Goal: Complete application form

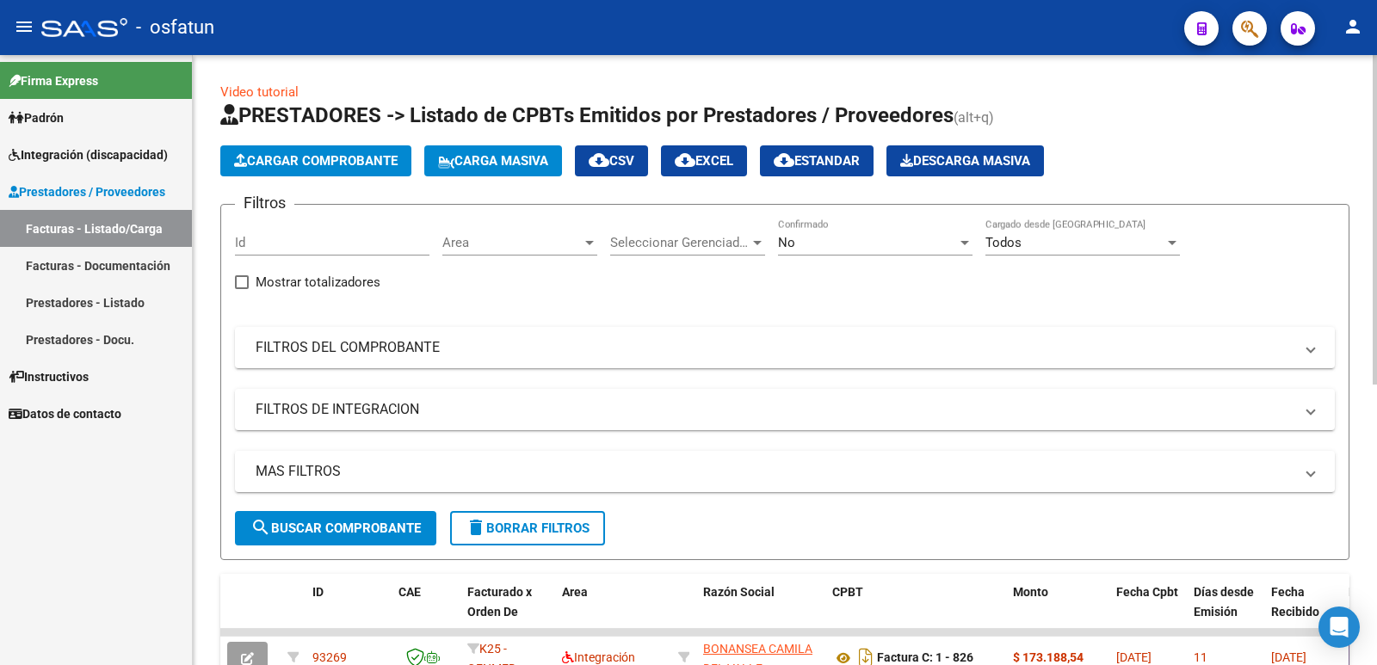
click at [373, 159] on span "Cargar Comprobante" at bounding box center [315, 160] width 163 height 15
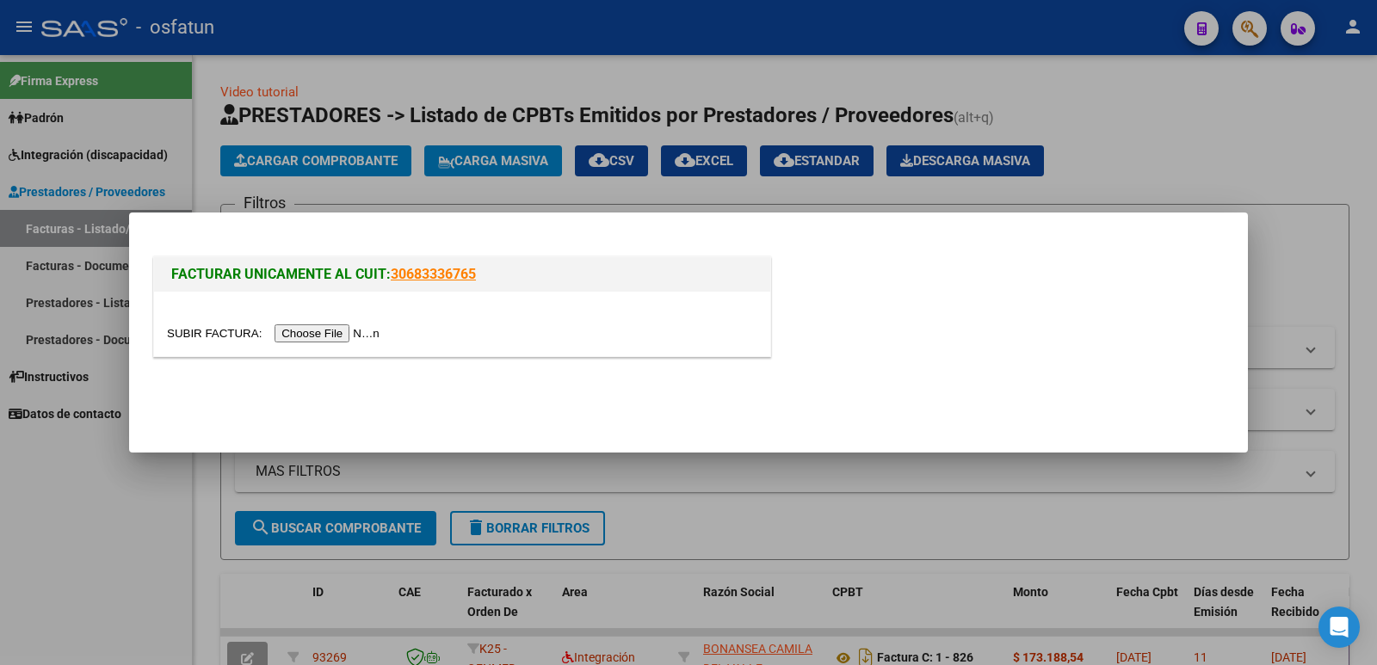
click at [369, 328] on input "file" at bounding box center [276, 333] width 218 height 18
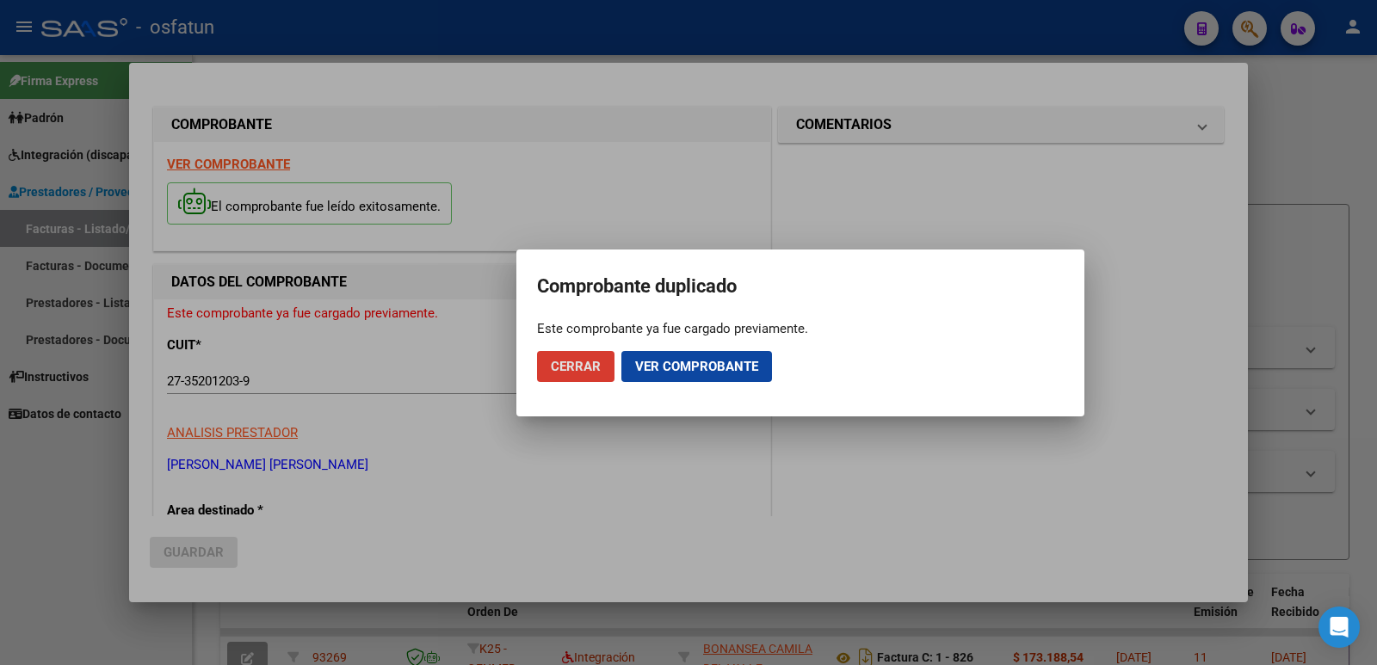
click at [705, 365] on span "Ver comprobante" at bounding box center [696, 366] width 123 height 15
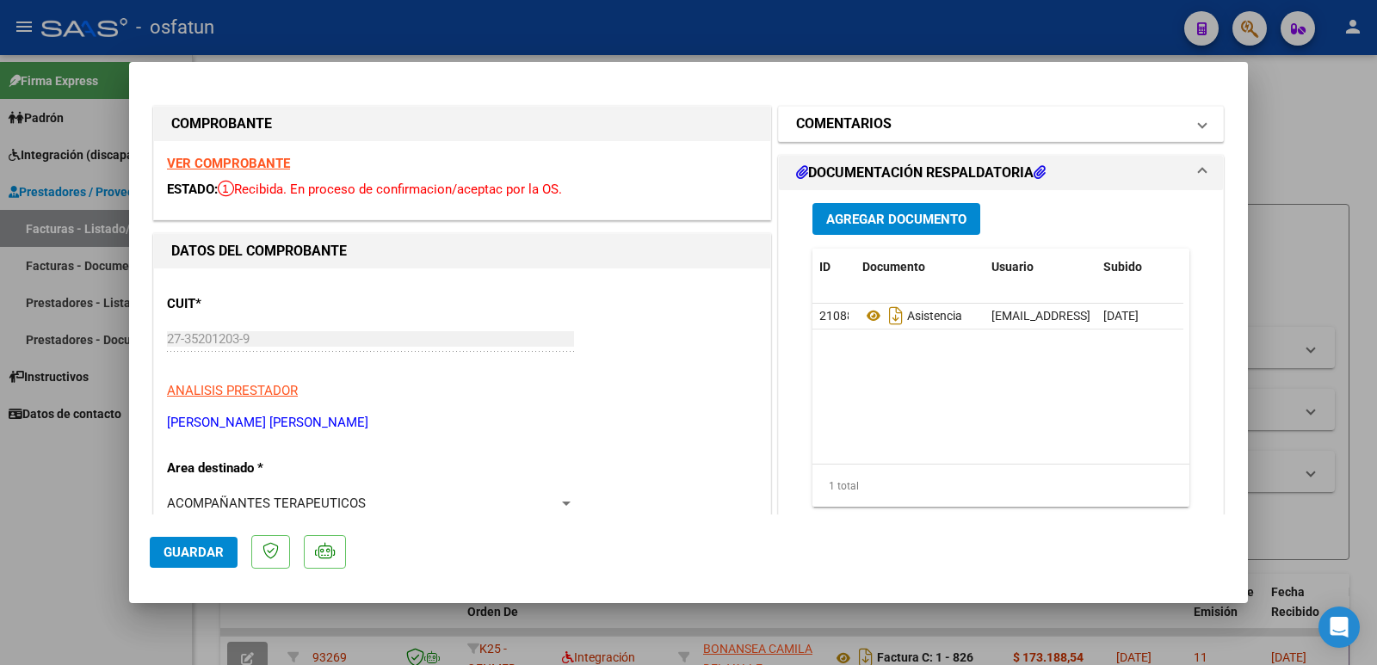
click at [944, 117] on mat-panel-title "COMENTARIOS" at bounding box center [990, 124] width 389 height 21
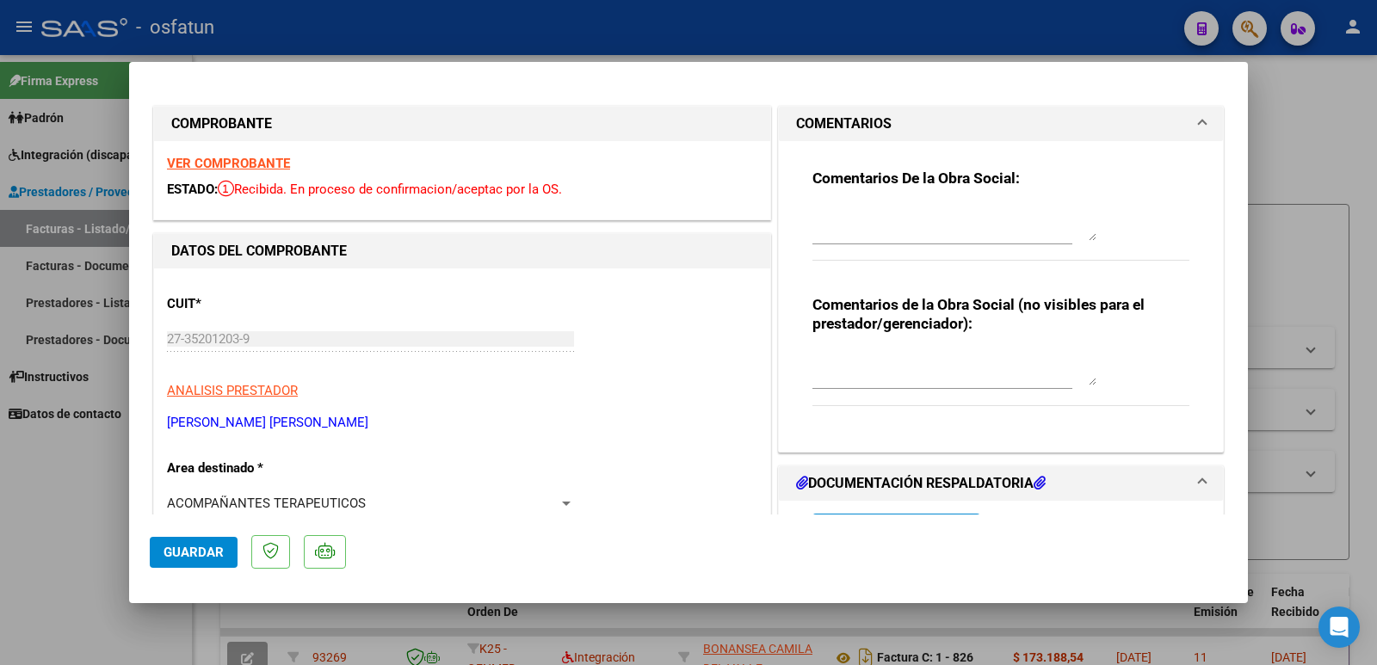
click at [882, 226] on textarea at bounding box center [954, 224] width 284 height 34
type textarea "e"
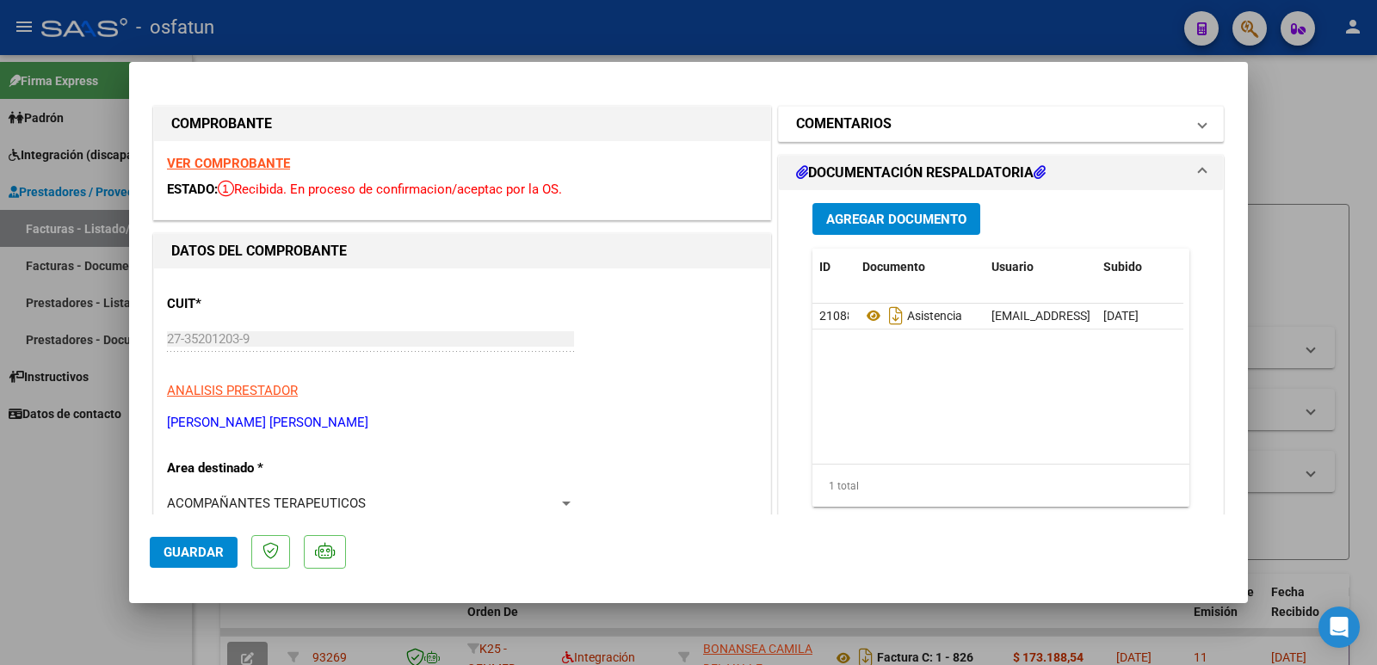
click at [873, 112] on mat-expansion-panel-header "COMENTARIOS" at bounding box center [1001, 124] width 444 height 34
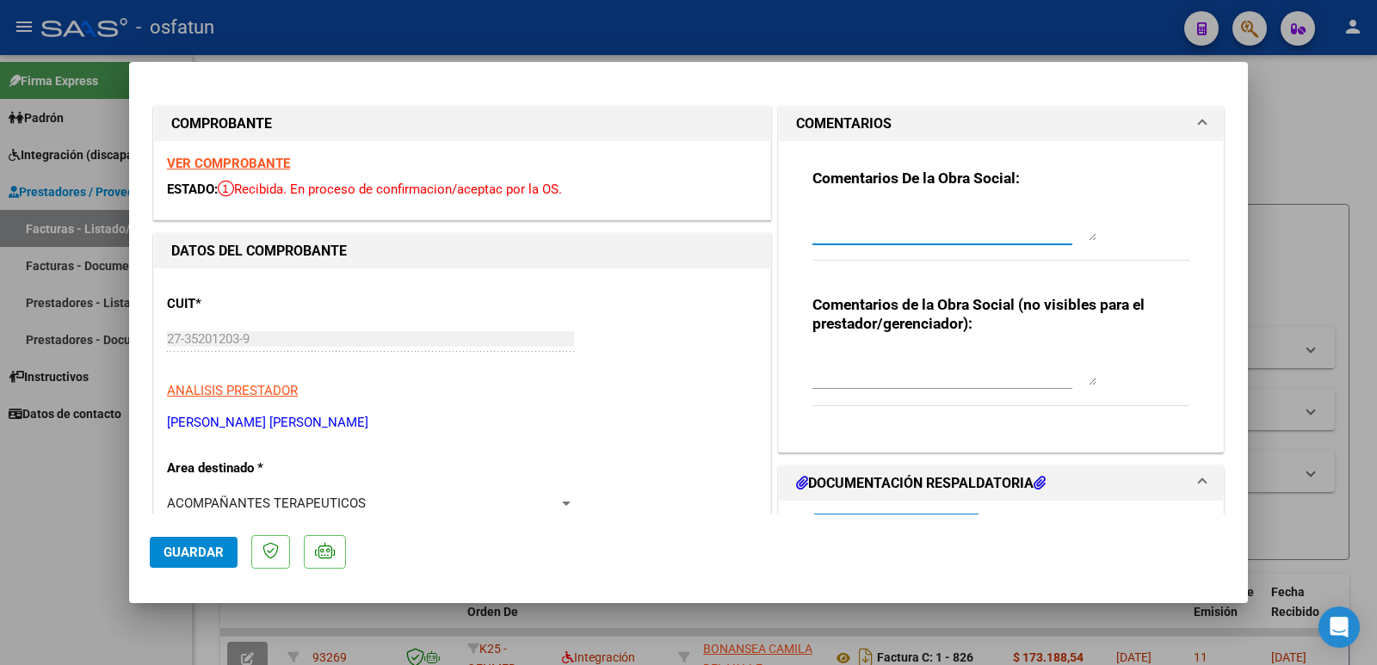
click at [854, 217] on textarea at bounding box center [954, 224] width 284 height 34
paste textarea "18833545/03 [PERSON_NAME] (52187401)"
drag, startPoint x: 934, startPoint y: 237, endPoint x: 811, endPoint y: 238, distance: 122.2
click at [812, 238] on textarea "[PERSON_NAME] 18833545/03 [PERSON_NAME] (52187401)" at bounding box center [954, 224] width 284 height 34
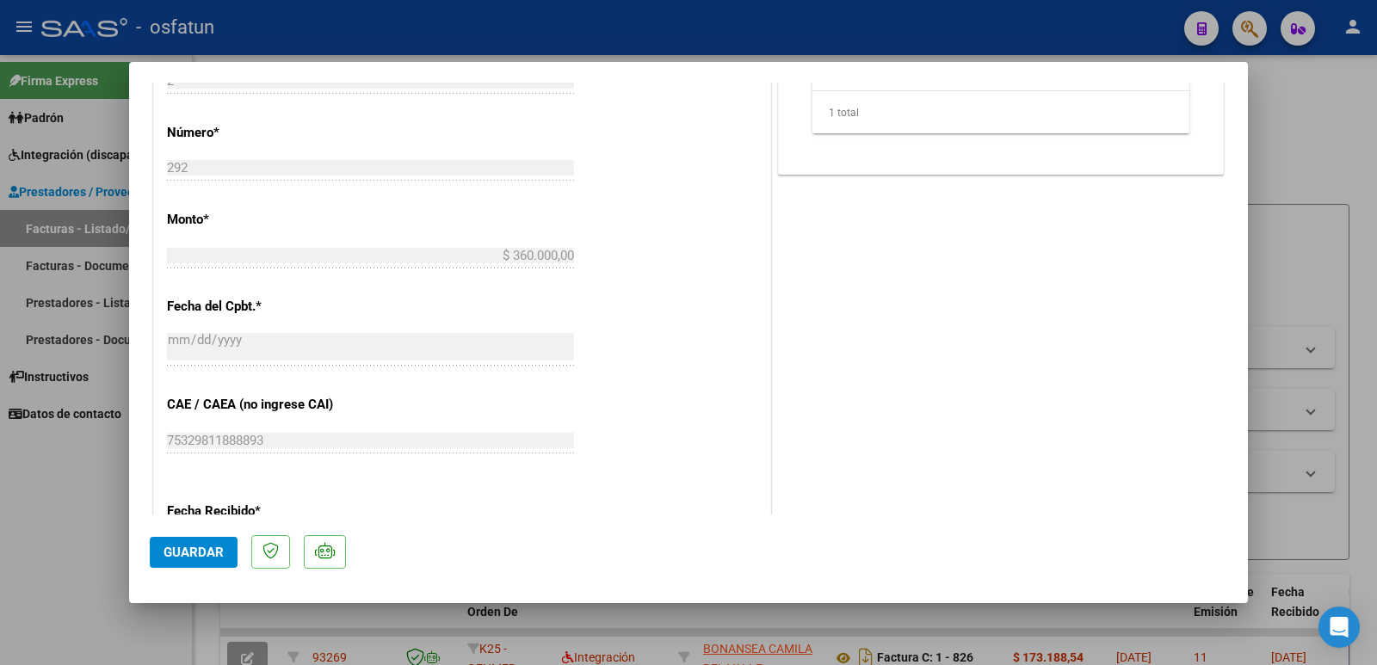
scroll to position [688, 0]
type textarea "[PERSON_NAME] 18833545/03 (52187401)"
click at [213, 558] on span "Guardar" at bounding box center [193, 552] width 60 height 15
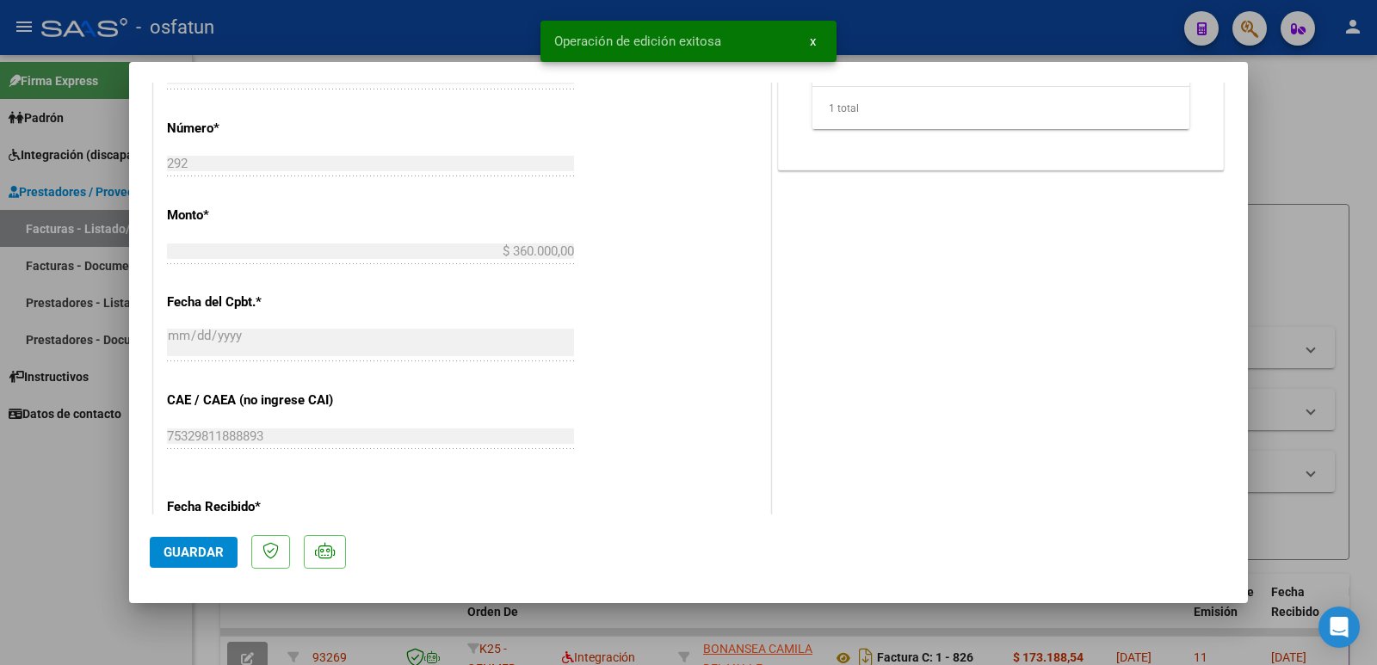
click at [36, 510] on div at bounding box center [688, 332] width 1377 height 665
type input "$ 0,00"
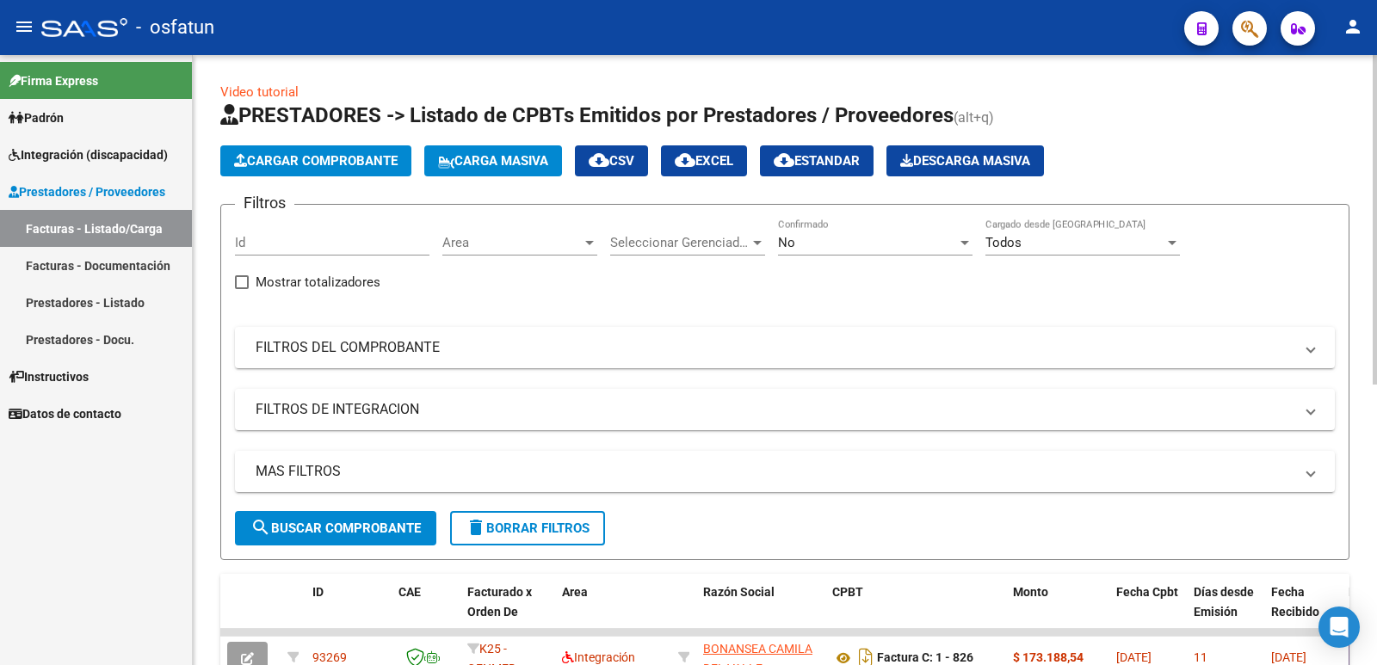
click at [318, 159] on span "Cargar Comprobante" at bounding box center [315, 160] width 163 height 15
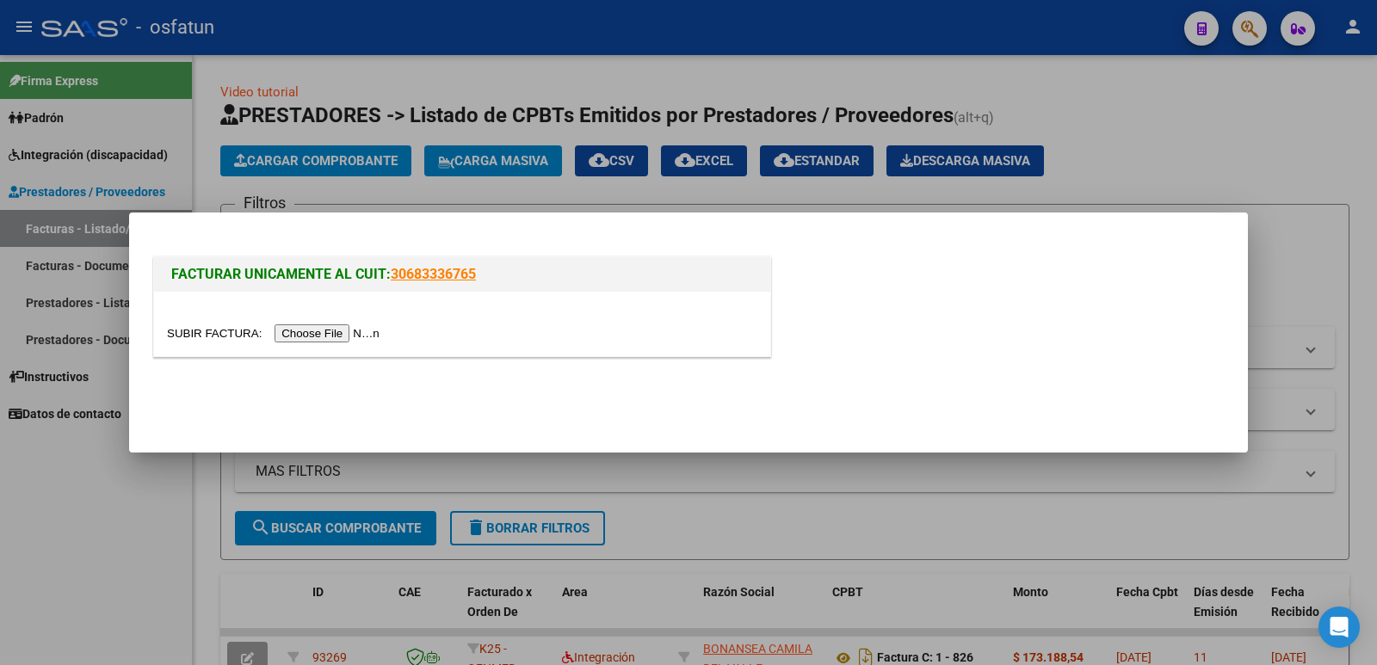
click at [343, 320] on div at bounding box center [462, 324] width 616 height 65
click at [343, 330] on input "file" at bounding box center [276, 333] width 218 height 18
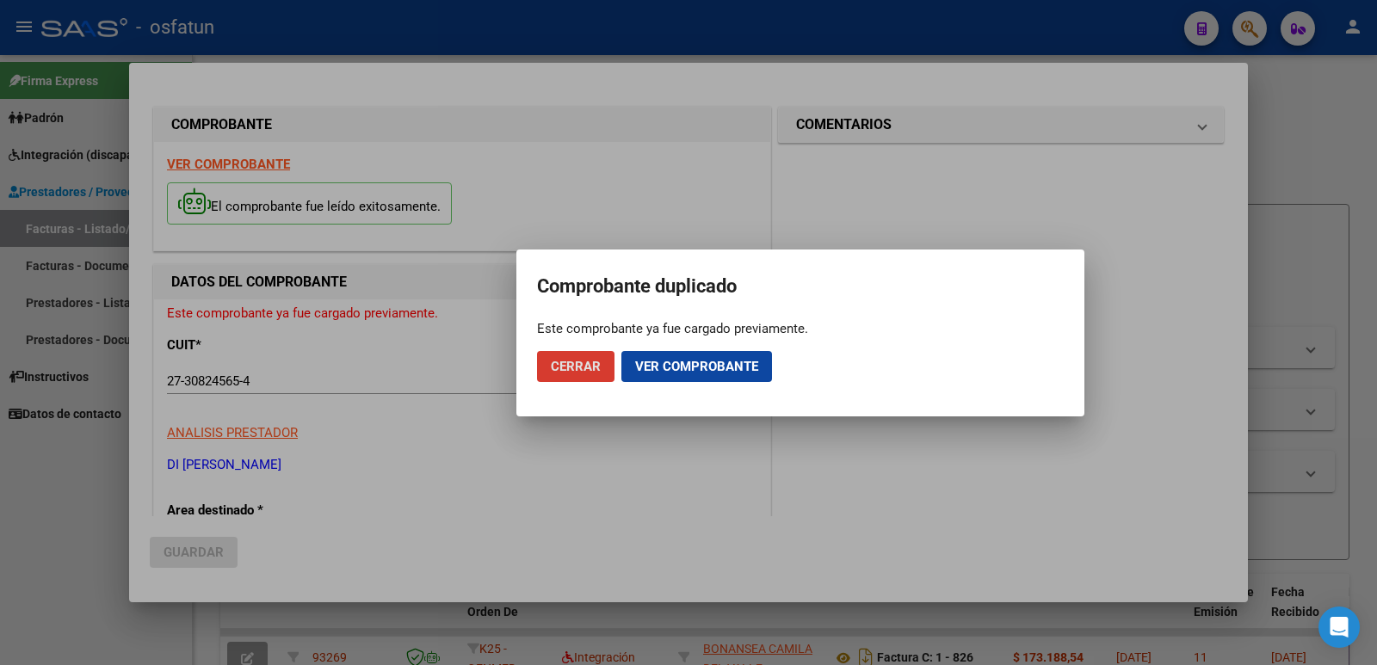
click at [673, 369] on span "Ver comprobante" at bounding box center [696, 366] width 123 height 15
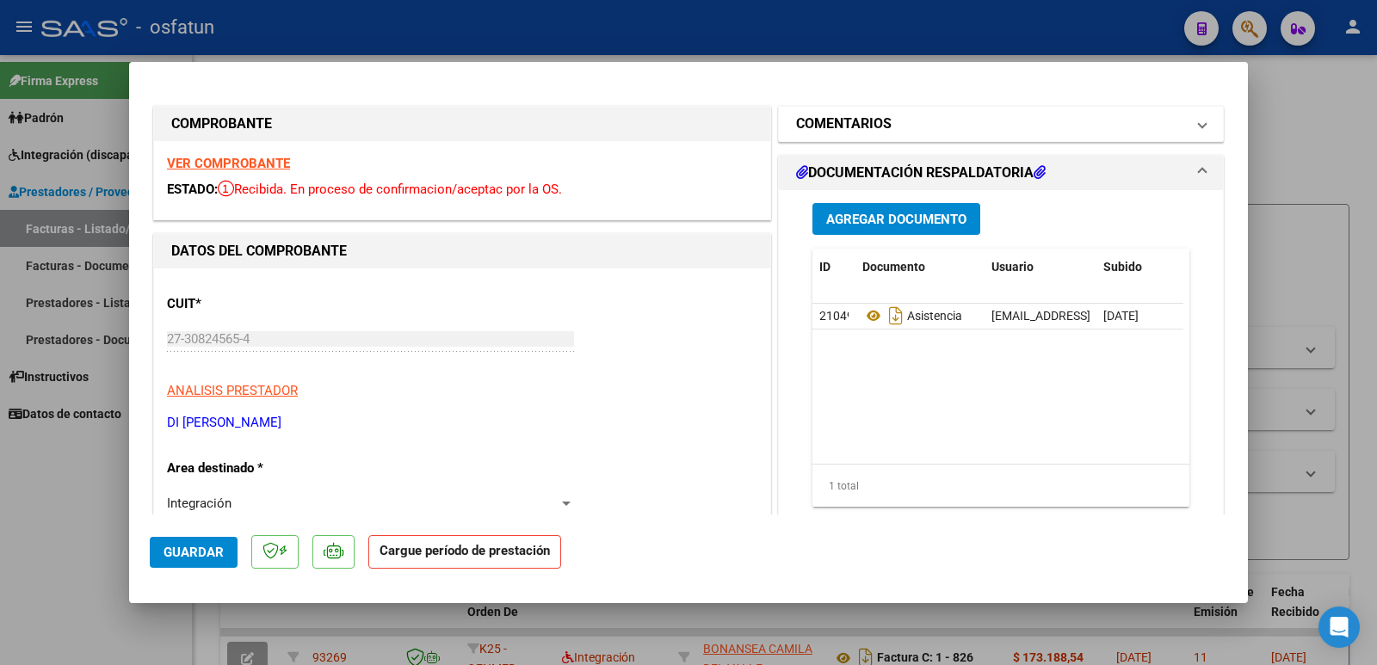
click at [916, 135] on mat-expansion-panel-header "COMENTARIOS" at bounding box center [1001, 124] width 444 height 34
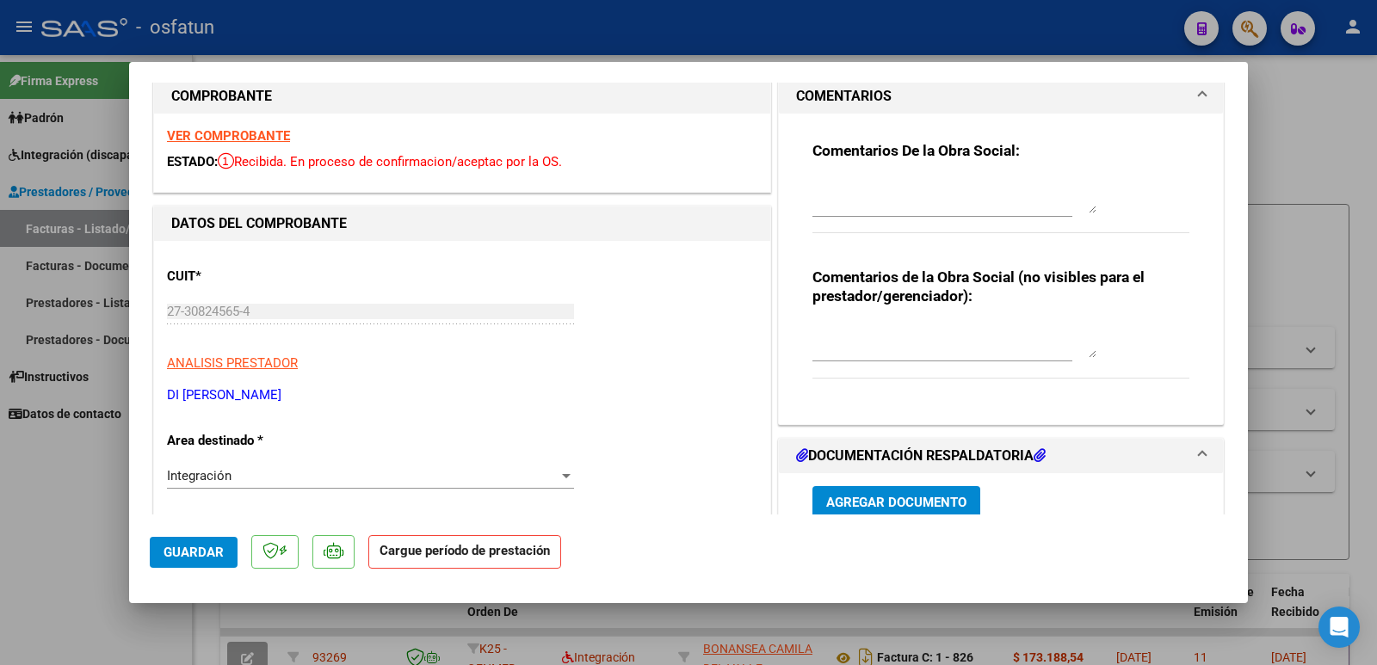
scroll to position [172, 0]
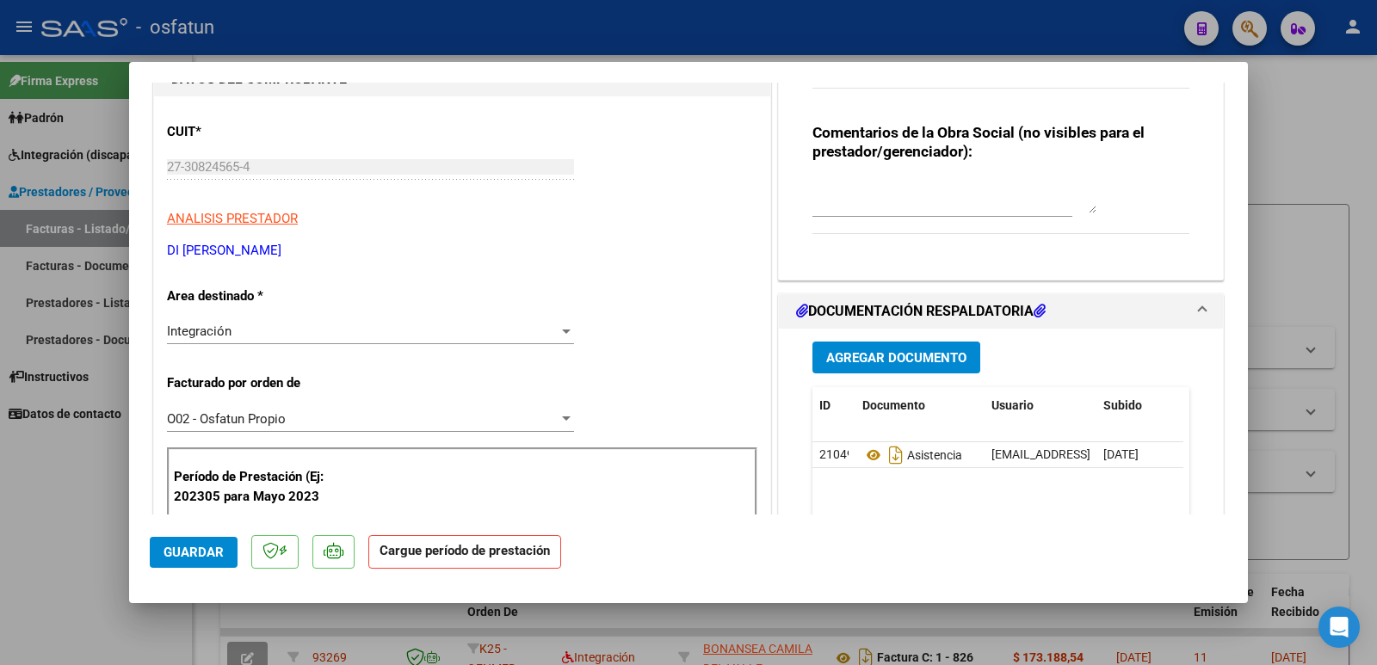
click at [459, 548] on strong "Cargue período de prestación" at bounding box center [464, 552] width 193 height 34
click at [330, 557] on icon at bounding box center [334, 550] width 20 height 17
click at [447, 554] on strong "Cargue período de prestación" at bounding box center [464, 552] width 193 height 34
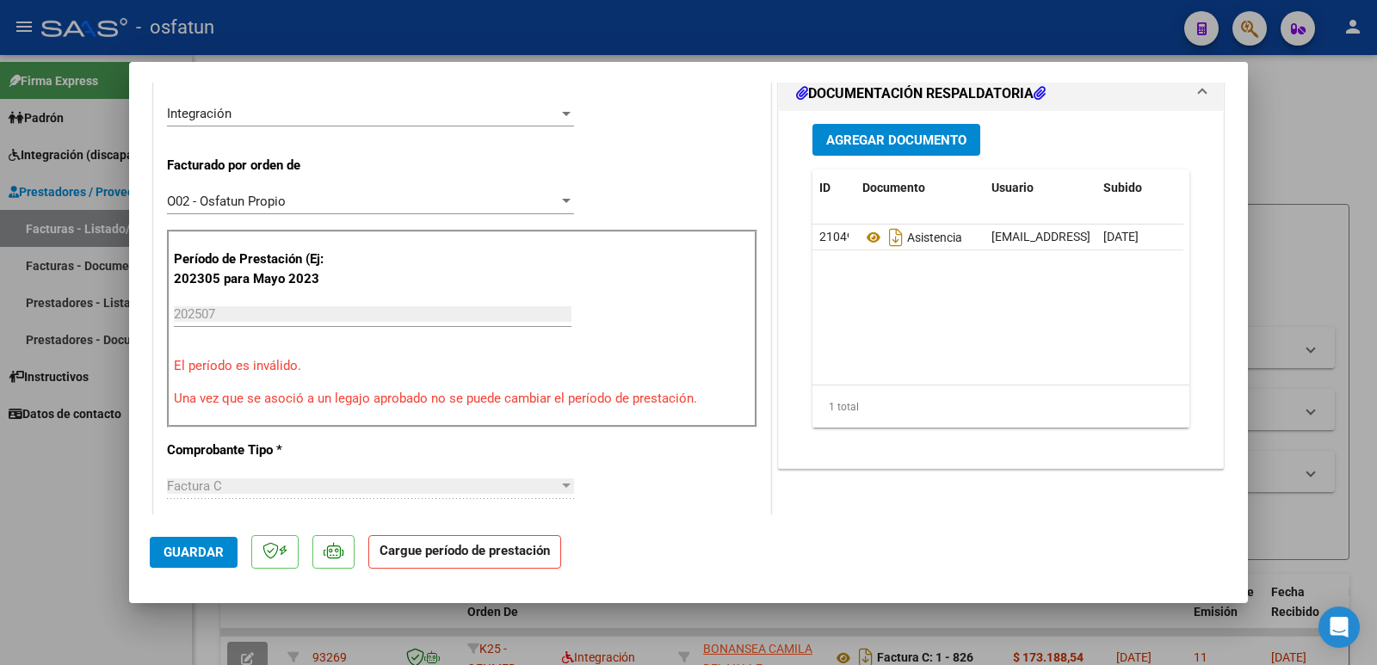
scroll to position [430, 0]
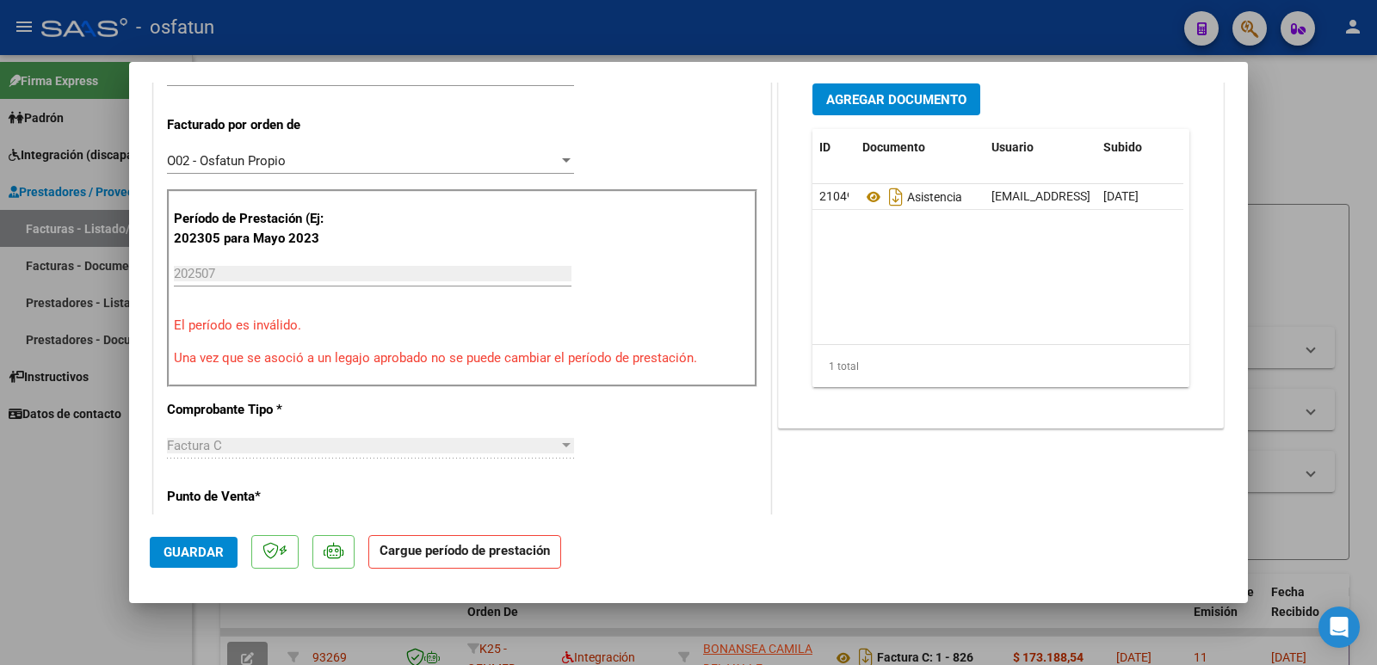
click at [266, 287] on div "202507 Ingrese el Período de Prestación como indica el ejemplo" at bounding box center [373, 282] width 398 height 42
click at [259, 270] on input "202507" at bounding box center [373, 273] width 398 height 15
click at [258, 270] on input "202507" at bounding box center [373, 273] width 398 height 15
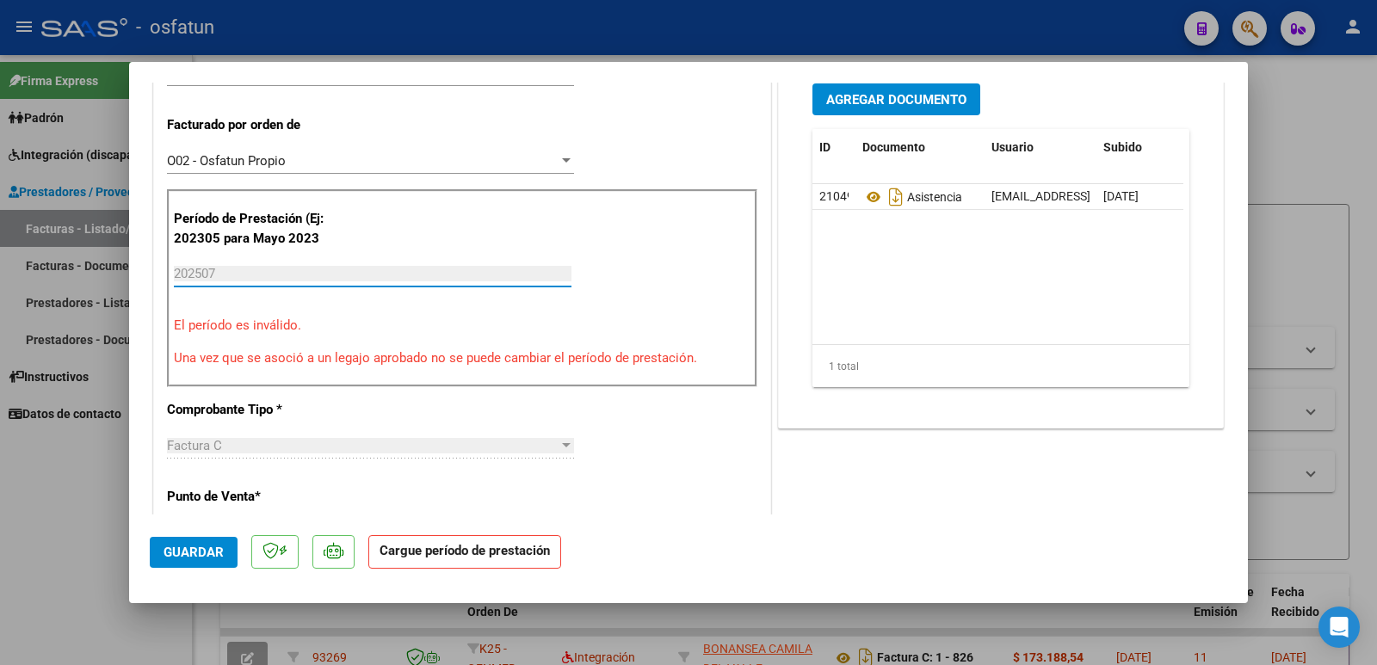
click at [258, 270] on input "202507" at bounding box center [373, 273] width 398 height 15
click at [270, 276] on input "202507" at bounding box center [373, 273] width 398 height 15
click at [350, 342] on div "Período de Prestación (Ej: 202305 para [DATE] 202507 Ingrese el Período de Pres…" at bounding box center [462, 288] width 590 height 198
click at [357, 358] on p "Una vez que se asoció a un legajo aprobado no se puede cambiar el período de pr…" at bounding box center [462, 359] width 577 height 20
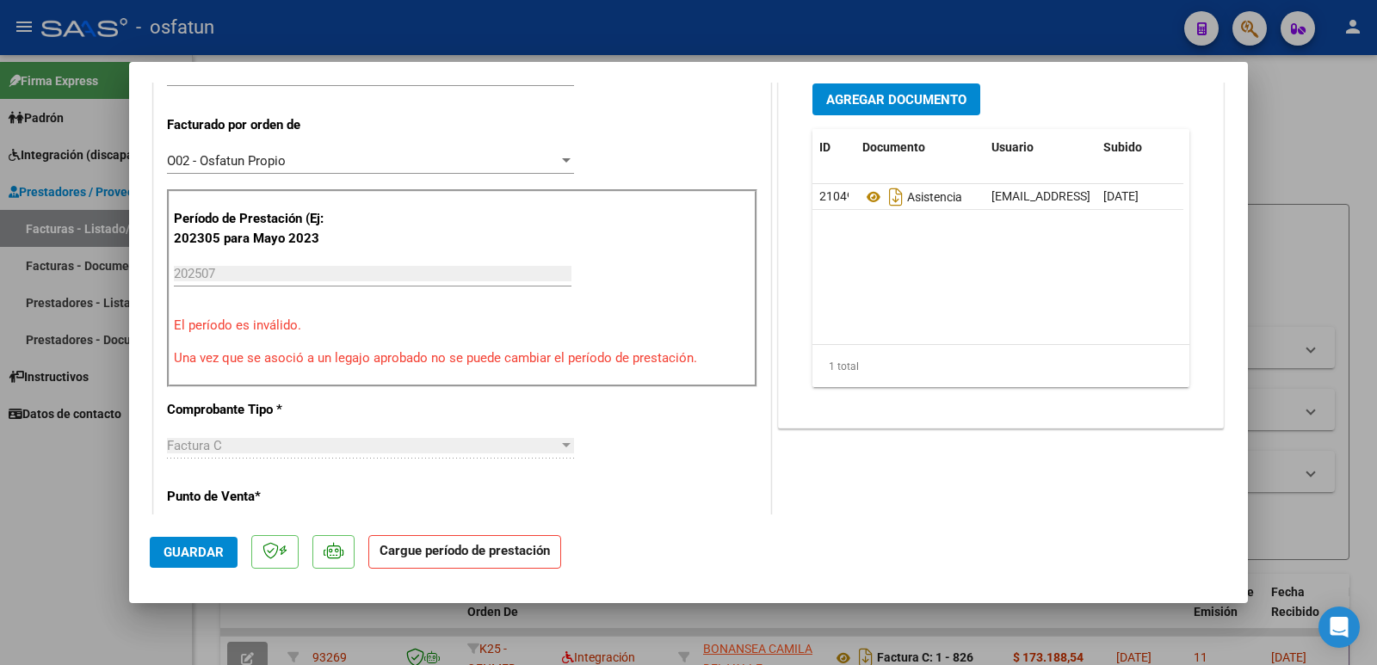
drag, startPoint x: 364, startPoint y: 365, endPoint x: 386, endPoint y: 370, distance: 22.1
click at [364, 366] on p "Una vez que se asoció a un legajo aprobado no se puede cambiar el período de pr…" at bounding box center [462, 359] width 577 height 20
drag, startPoint x: 423, startPoint y: 371, endPoint x: 448, endPoint y: 372, distance: 25.0
click at [424, 371] on div "Período de Prestación (Ej: 202305 para [DATE] 202507 Ingrese el Período de Pres…" at bounding box center [462, 288] width 590 height 198
click at [487, 370] on div "Período de Prestación (Ej: 202305 para [DATE] 202507 Ingrese el Período de Pres…" at bounding box center [462, 288] width 590 height 198
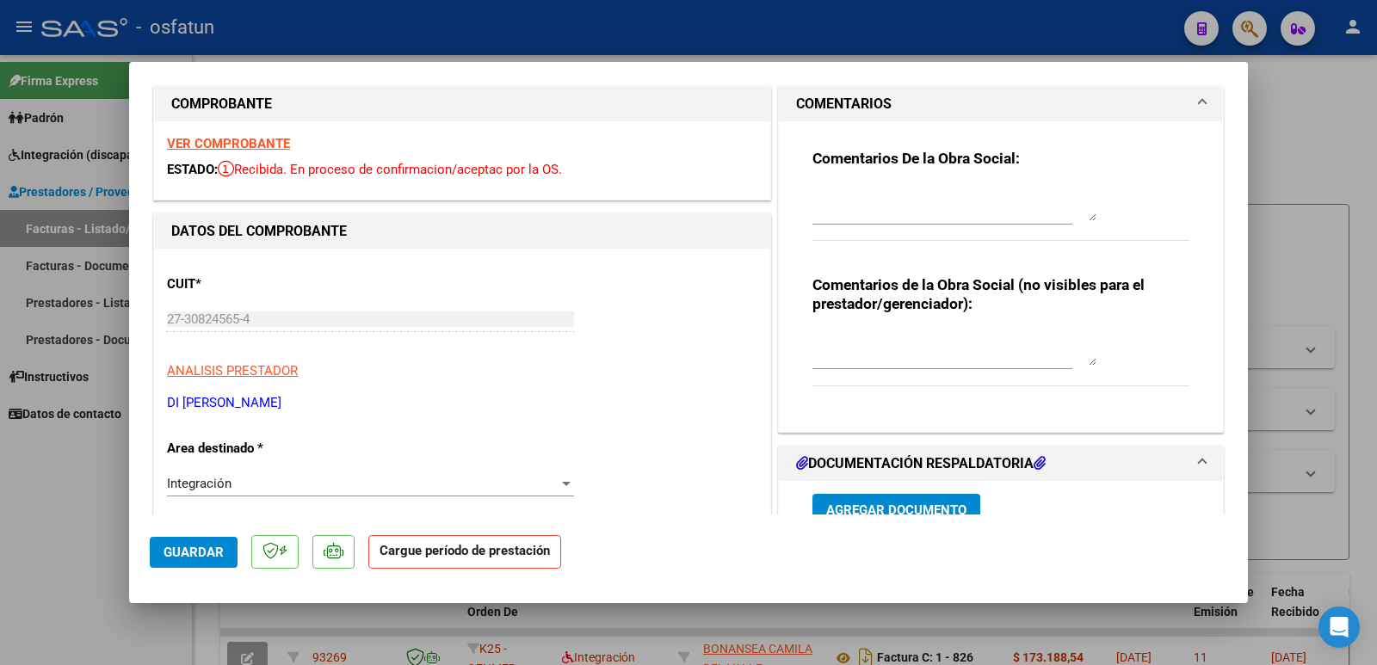
scroll to position [0, 0]
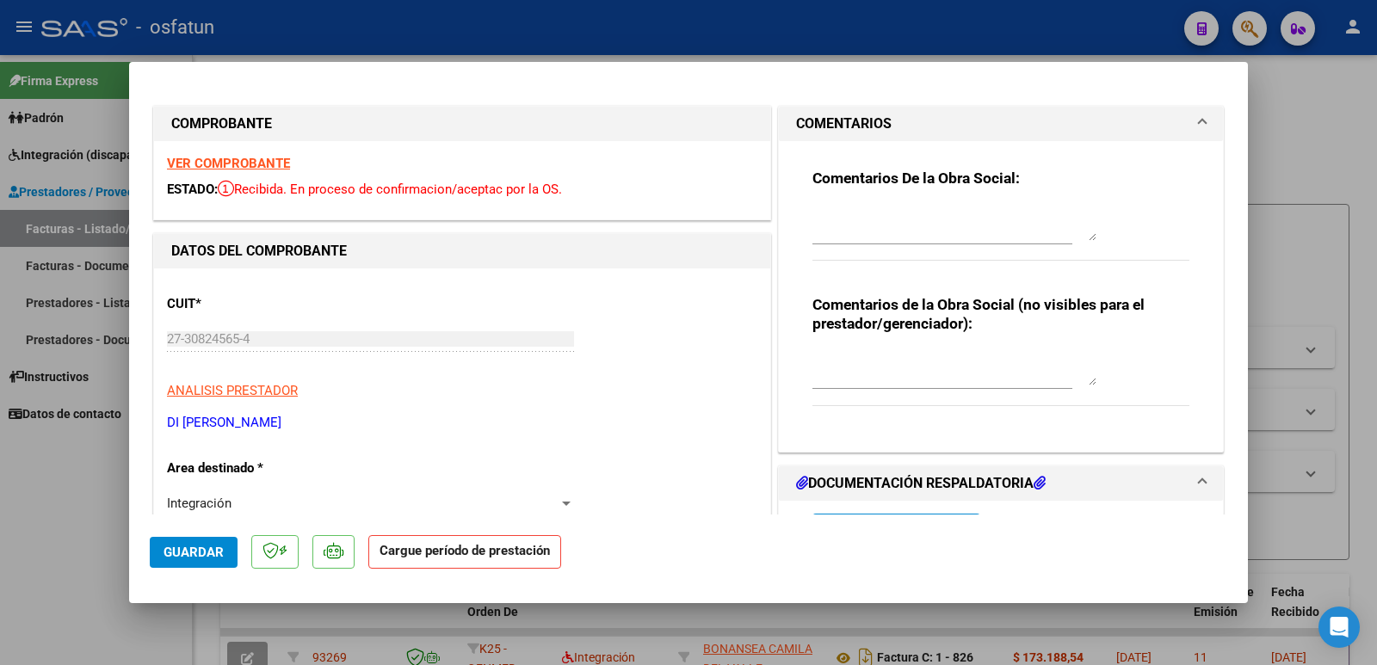
click at [828, 217] on textarea at bounding box center [954, 224] width 284 height 34
paste textarea "18833545/03 [PERSON_NAME] (52187401)"
type textarea "18833545/03 [PERSON_NAME] (52187401)"
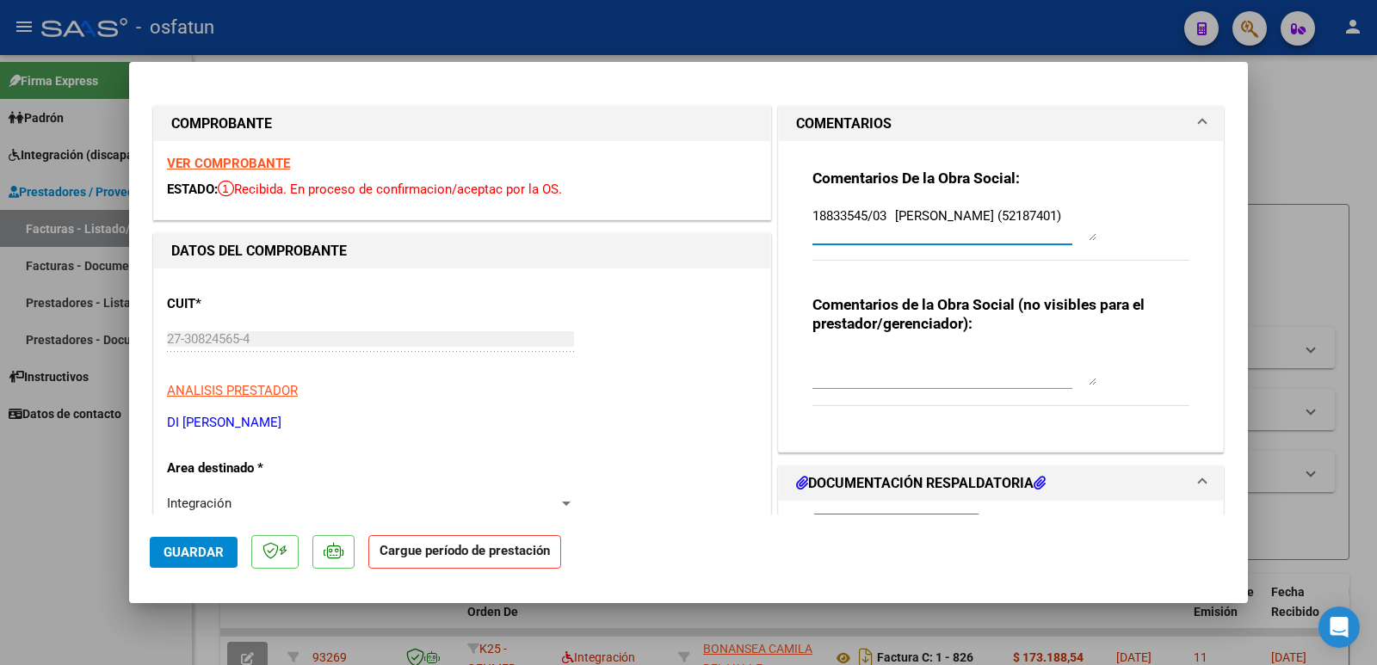
drag, startPoint x: 891, startPoint y: 233, endPoint x: 803, endPoint y: 213, distance: 90.8
click at [803, 213] on div "Comentarios De la Obra Social: 18833545/03 [PERSON_NAME] (52187401) Comentarios…" at bounding box center [1000, 290] width 403 height 298
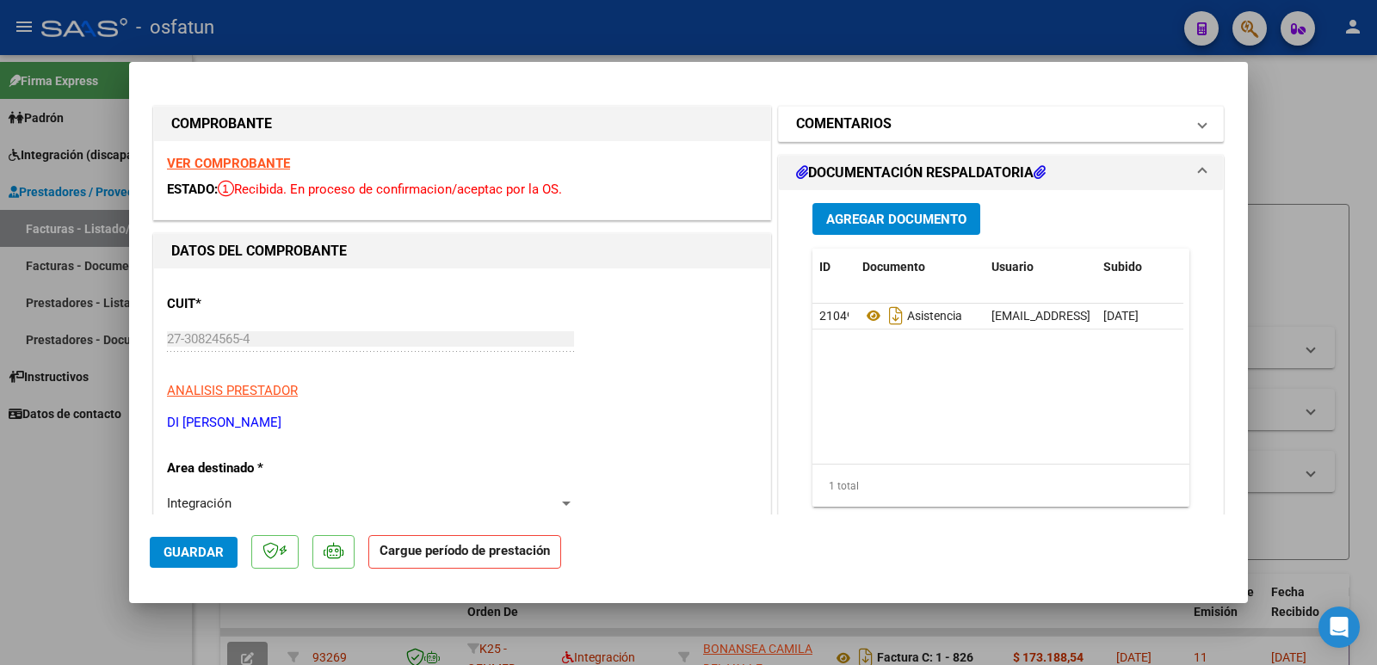
click at [857, 126] on h1 "COMENTARIOS" at bounding box center [844, 124] width 96 height 21
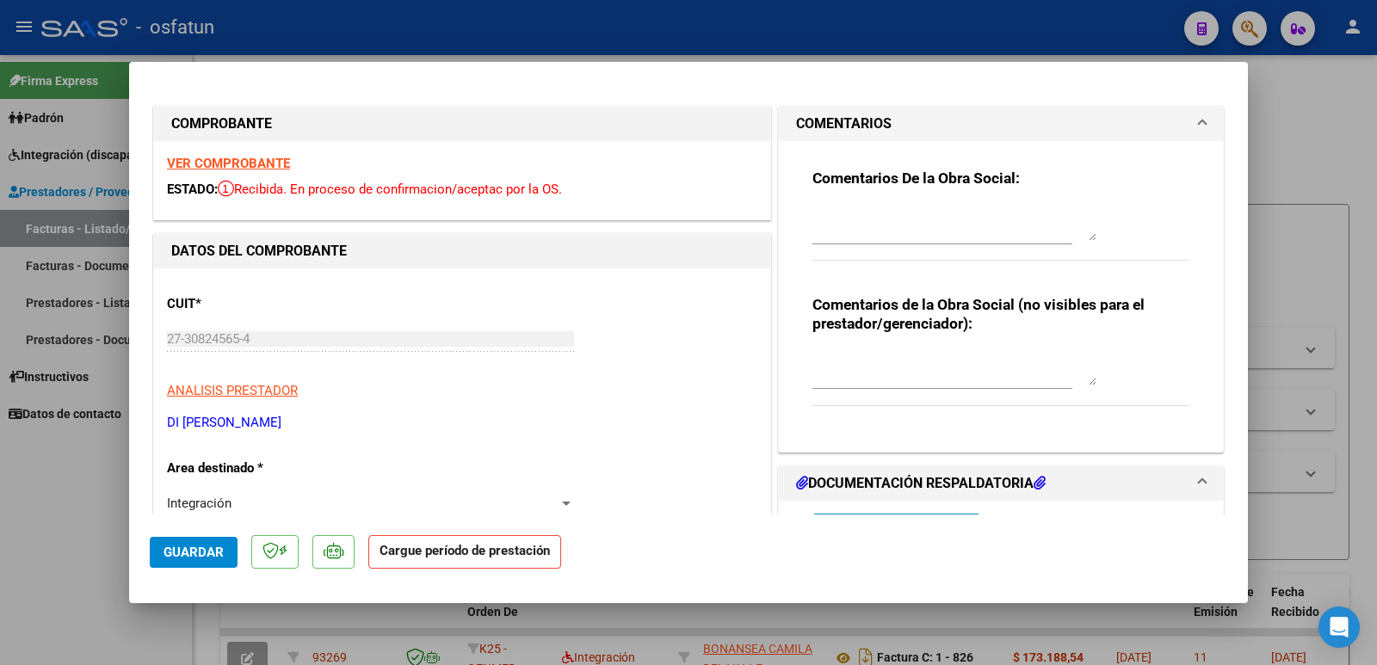
click at [911, 224] on textarea at bounding box center [954, 224] width 284 height 34
paste textarea "[URL][DOMAIN_NAME][PERSON_NAME]"
type textarea "[URL][DOMAIN_NAME][PERSON_NAME]"
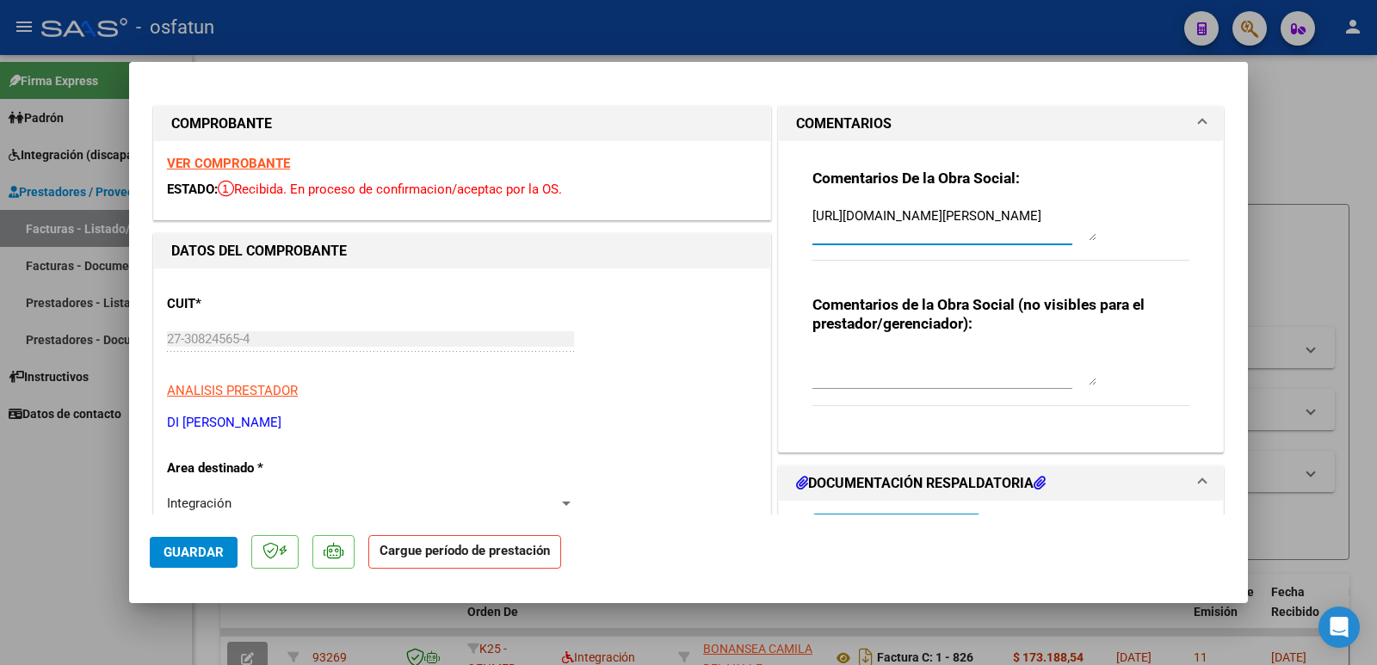
drag, startPoint x: 1039, startPoint y: 236, endPoint x: 913, endPoint y: 236, distance: 125.6
click at [817, 227] on textarea "[URL][DOMAIN_NAME][PERSON_NAME]" at bounding box center [954, 224] width 284 height 34
drag, startPoint x: 1059, startPoint y: 238, endPoint x: 796, endPoint y: 201, distance: 265.9
click at [799, 201] on div "Comentarios De la Obra Social: [URL][DOMAIN_NAME][PERSON_NAME] Comentarios de l…" at bounding box center [1000, 290] width 403 height 298
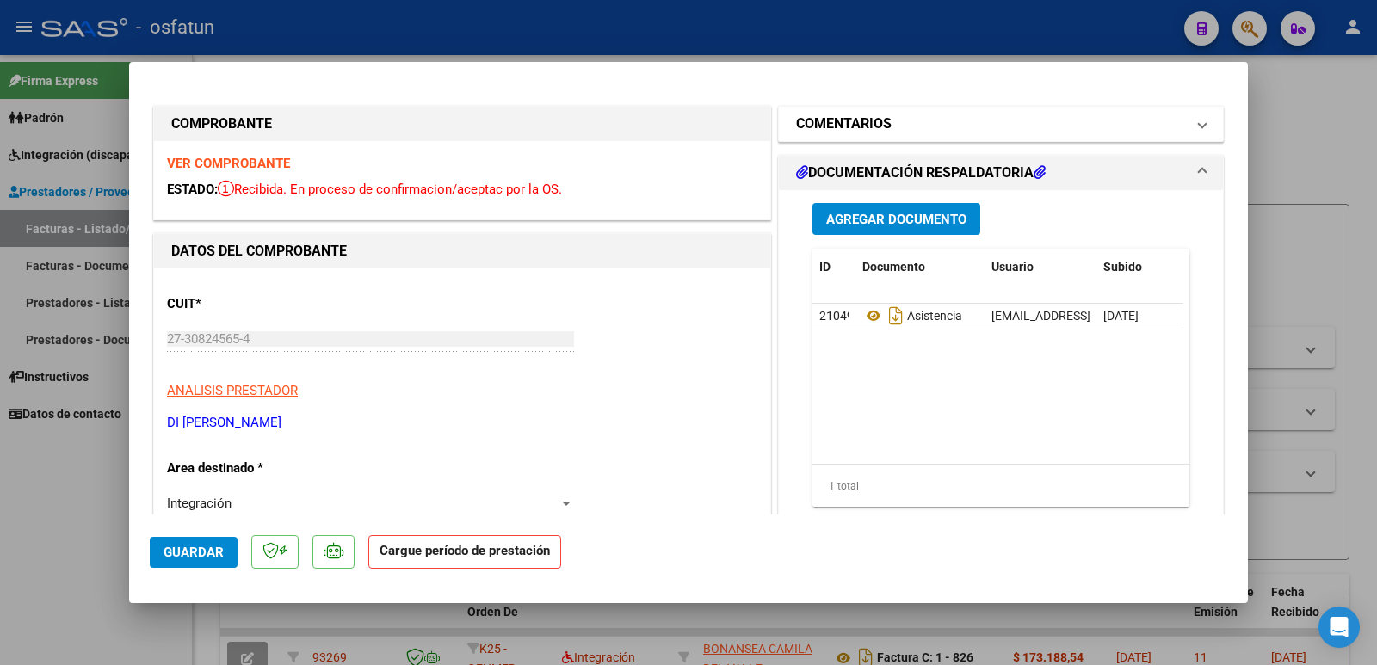
click at [879, 124] on h1 "COMENTARIOS" at bounding box center [844, 124] width 96 height 21
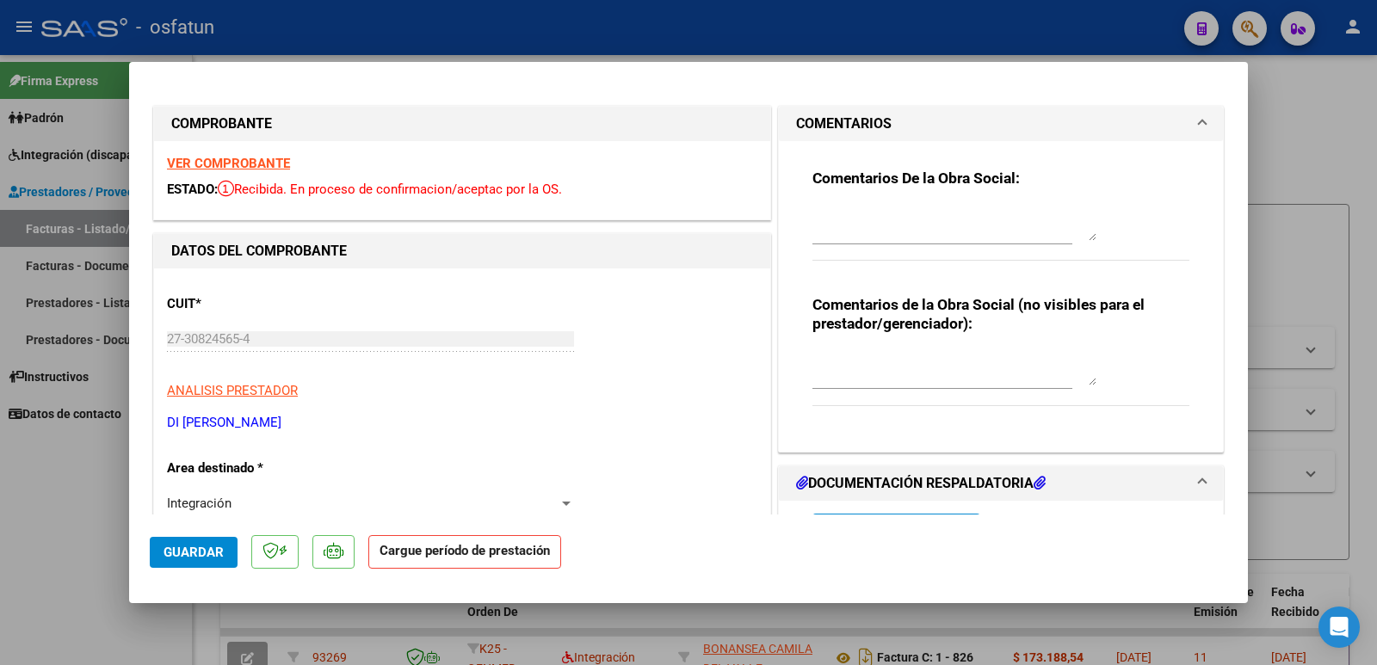
click at [847, 225] on textarea at bounding box center [954, 224] width 284 height 34
paste textarea "35757810/01 [PERSON_NAME] (55563571)"
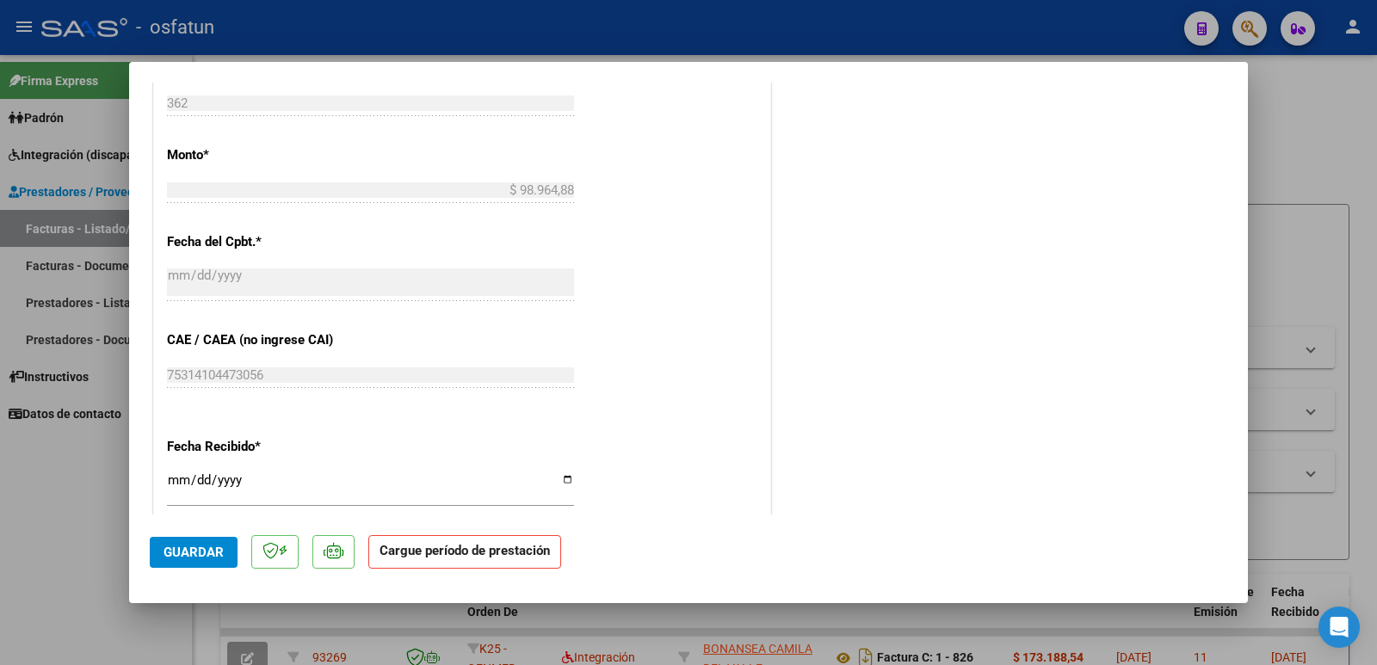
click at [219, 556] on span "Guardar" at bounding box center [193, 552] width 60 height 15
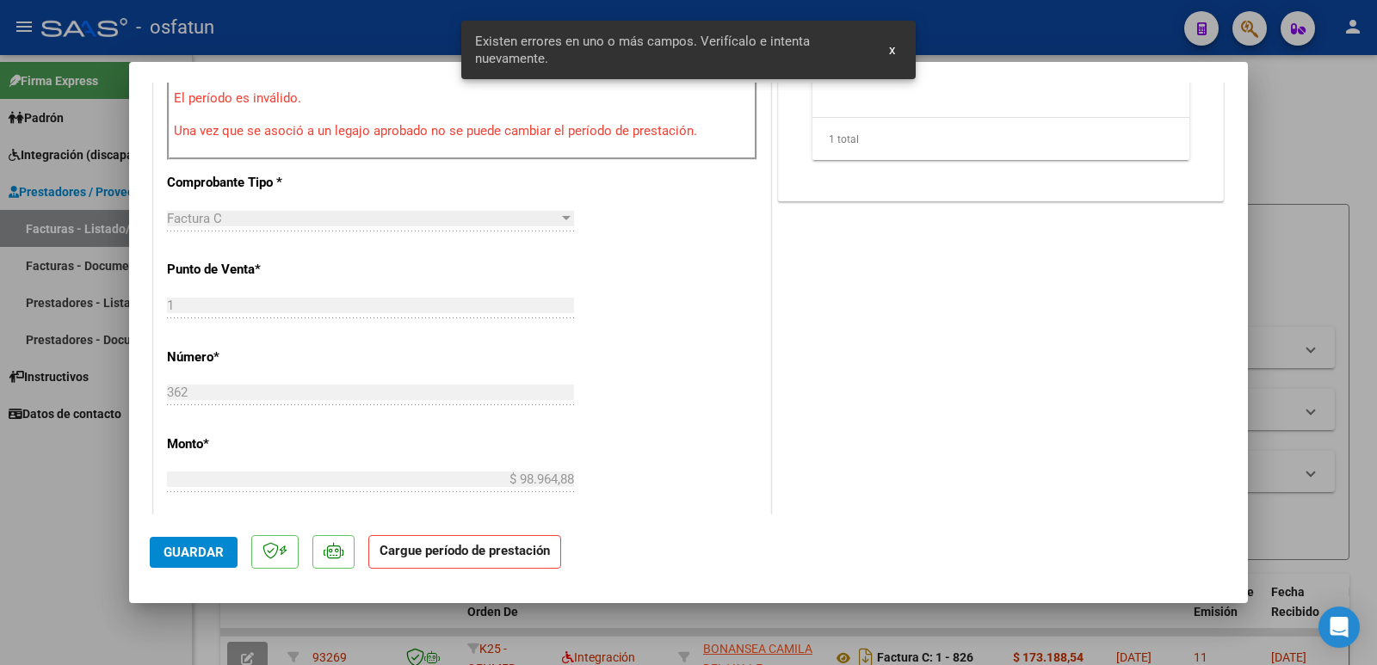
scroll to position [387, 0]
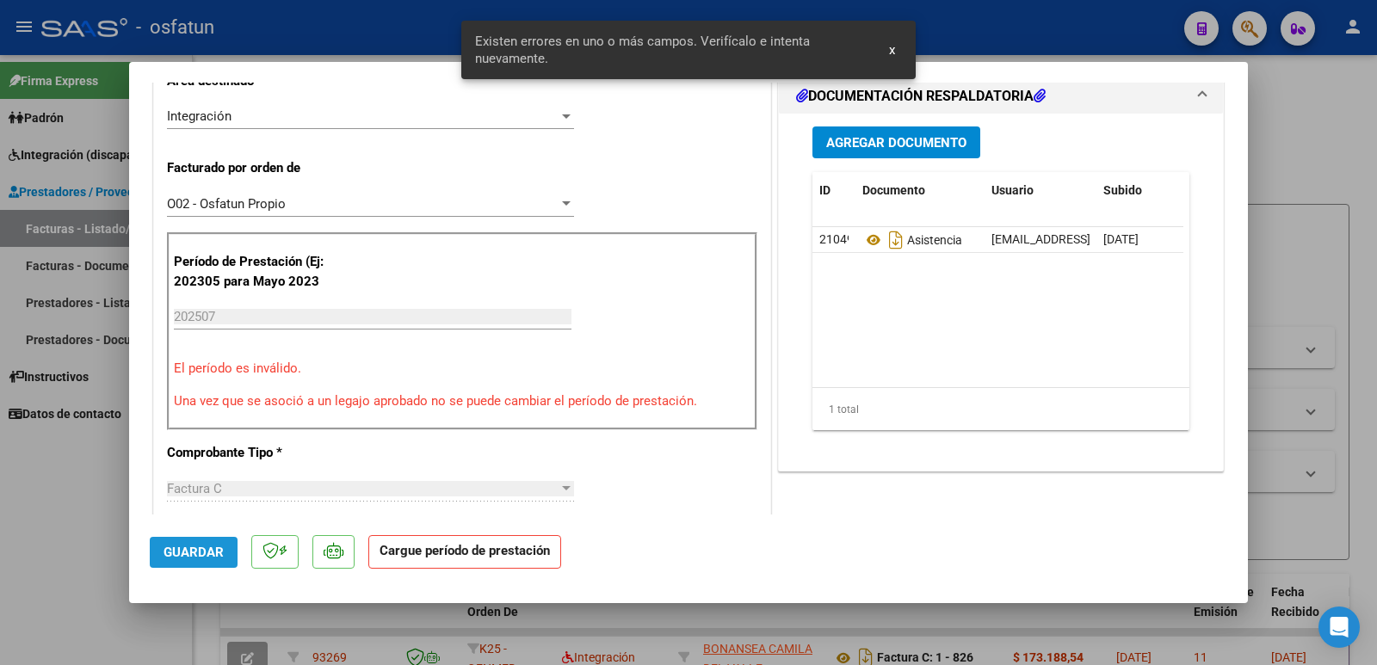
click at [219, 556] on span "Guardar" at bounding box center [193, 552] width 60 height 15
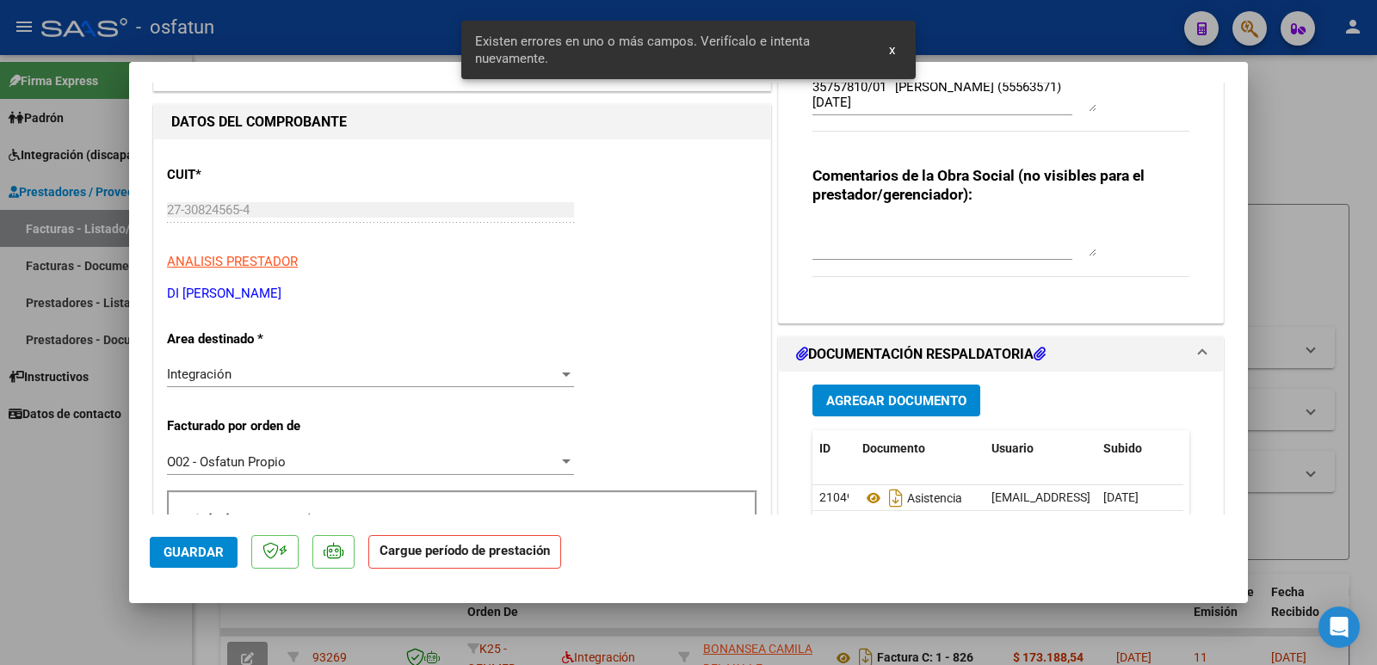
scroll to position [0, 0]
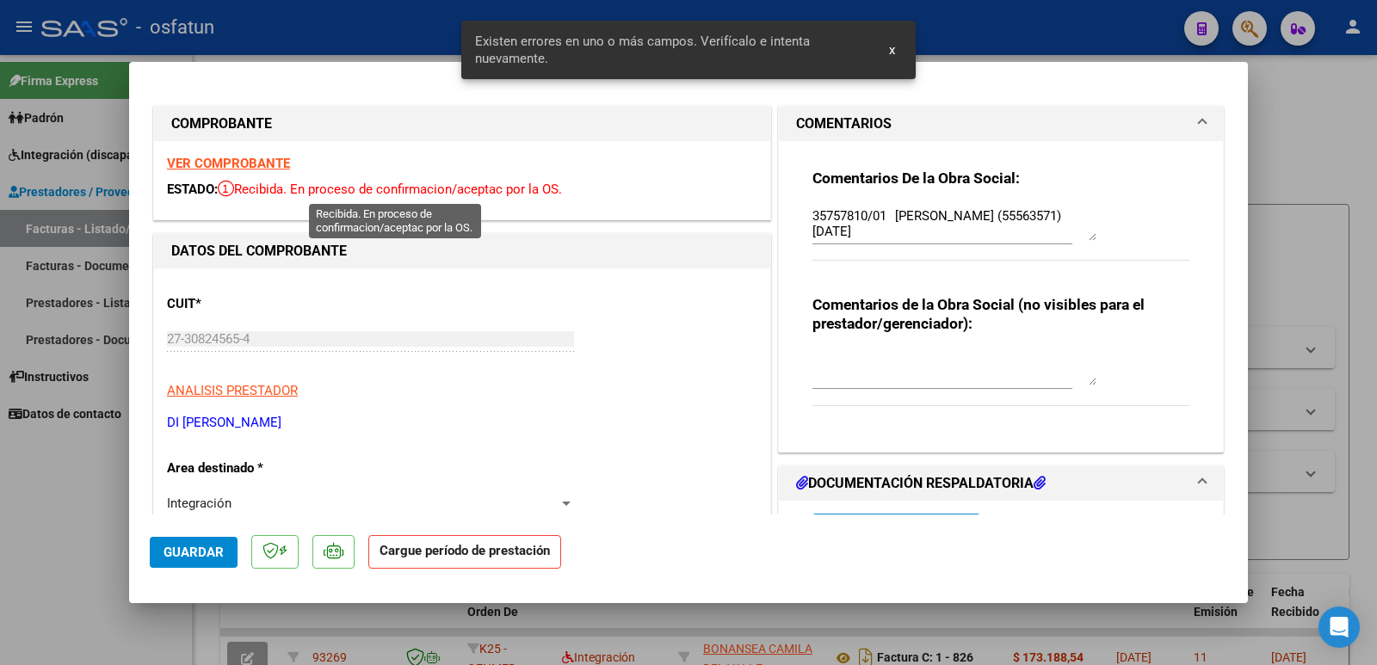
click at [521, 188] on span "Recibida. En proceso de confirmacion/aceptac por la OS." at bounding box center [390, 189] width 344 height 15
click at [518, 193] on span "Recibida. En proceso de confirmacion/aceptac por la OS." at bounding box center [390, 189] width 344 height 15
click at [953, 237] on textarea "35757810/01 [PERSON_NAME] (55563571) [DATE]" at bounding box center [954, 224] width 284 height 34
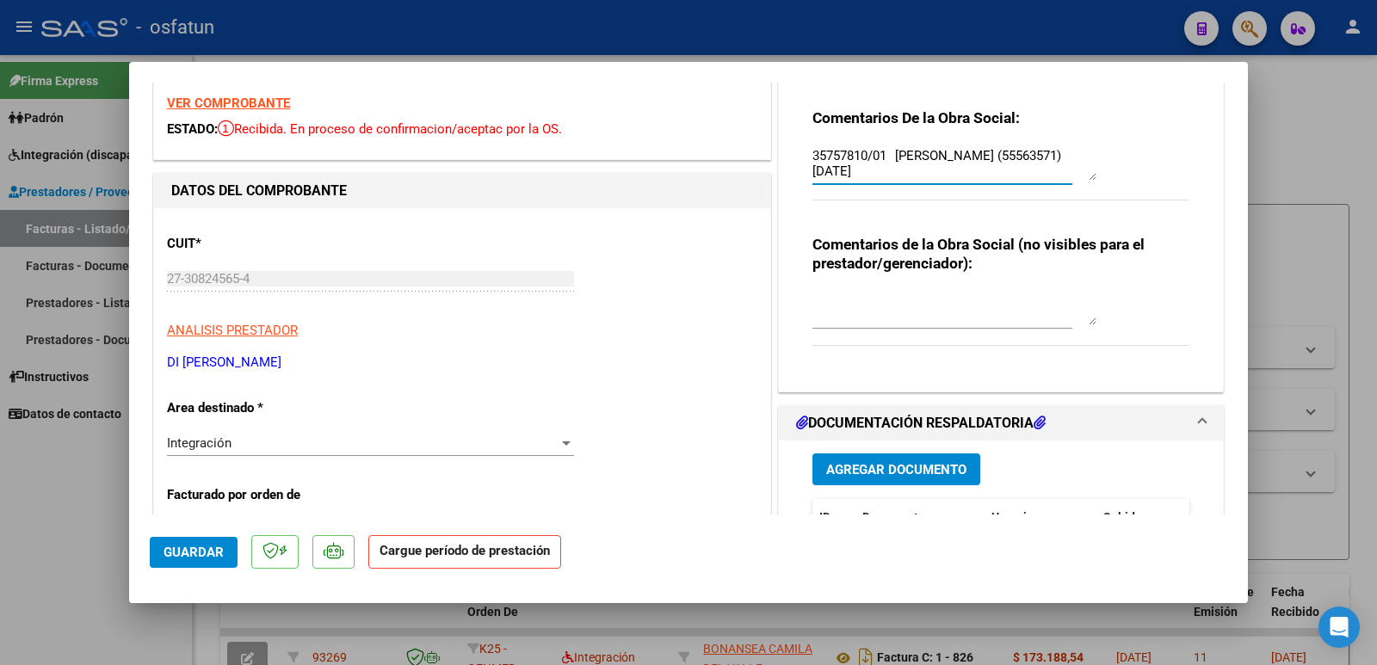
scroll to position [172, 0]
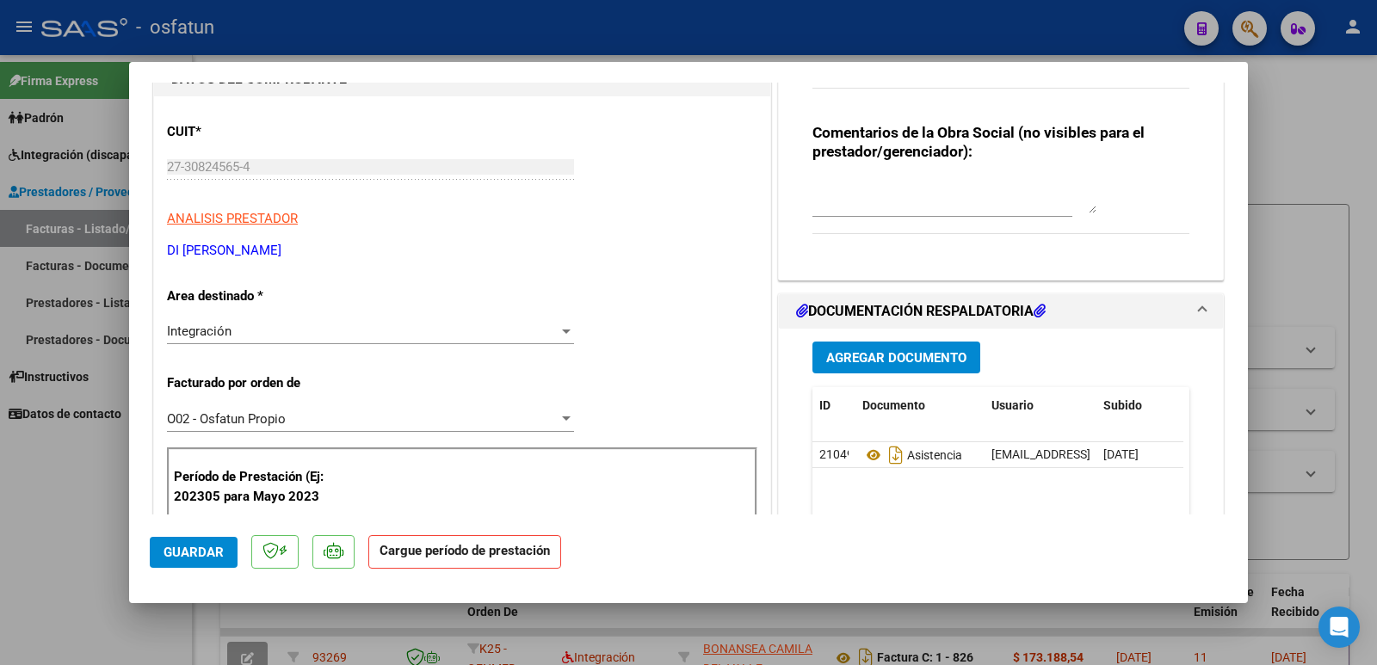
type textarea "35757810/01 [PERSON_NAME] (55563571) [DATE]"
click at [842, 200] on textarea at bounding box center [954, 196] width 284 height 34
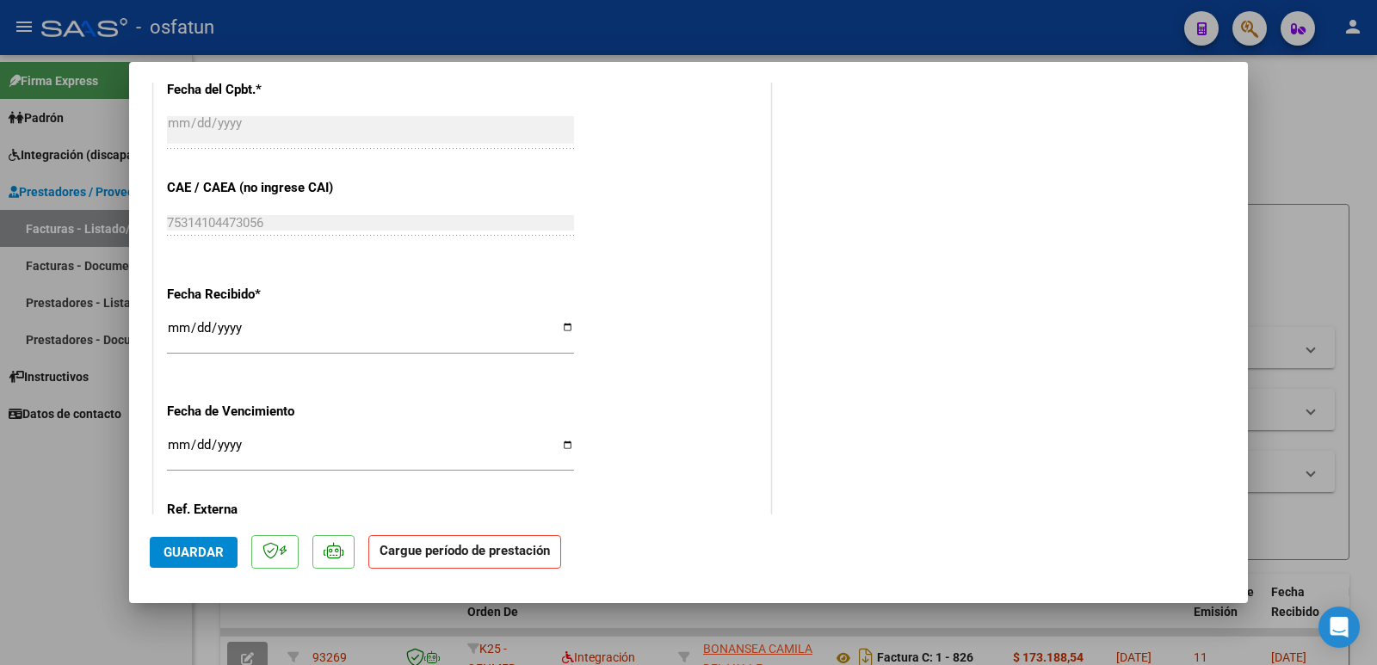
scroll to position [1262, 0]
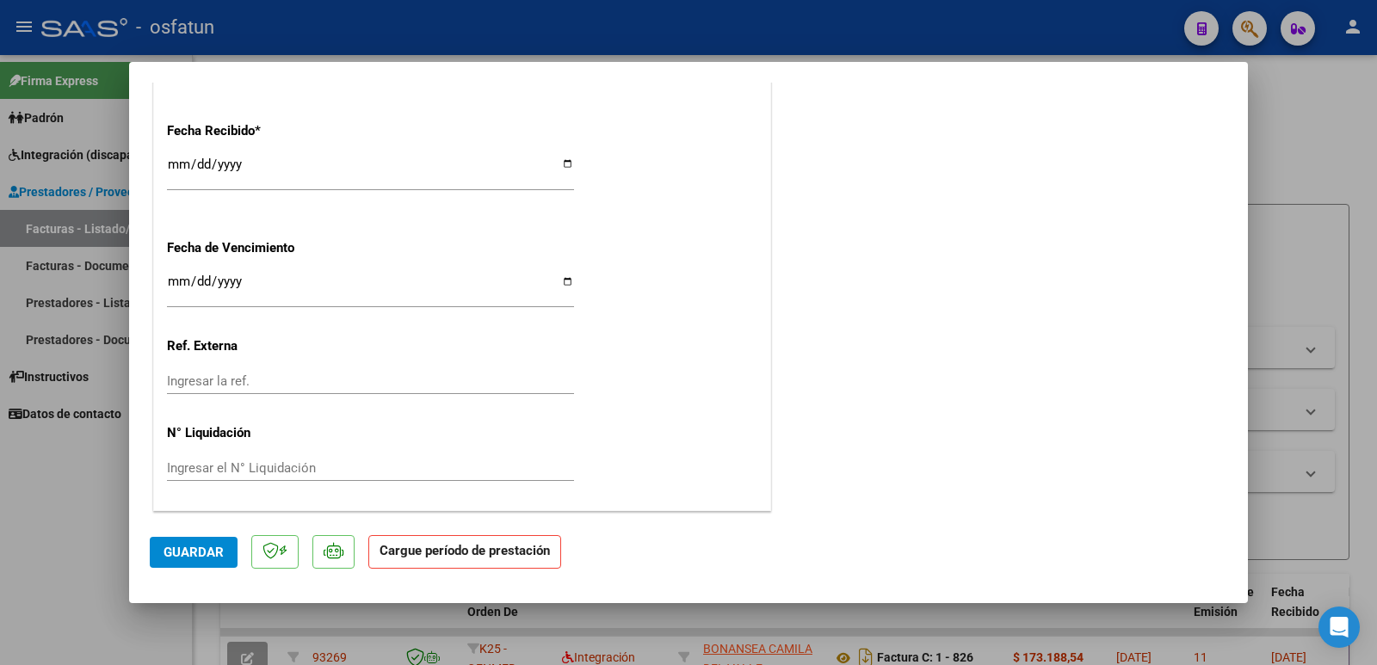
click at [194, 552] on span "Guardar" at bounding box center [193, 552] width 60 height 15
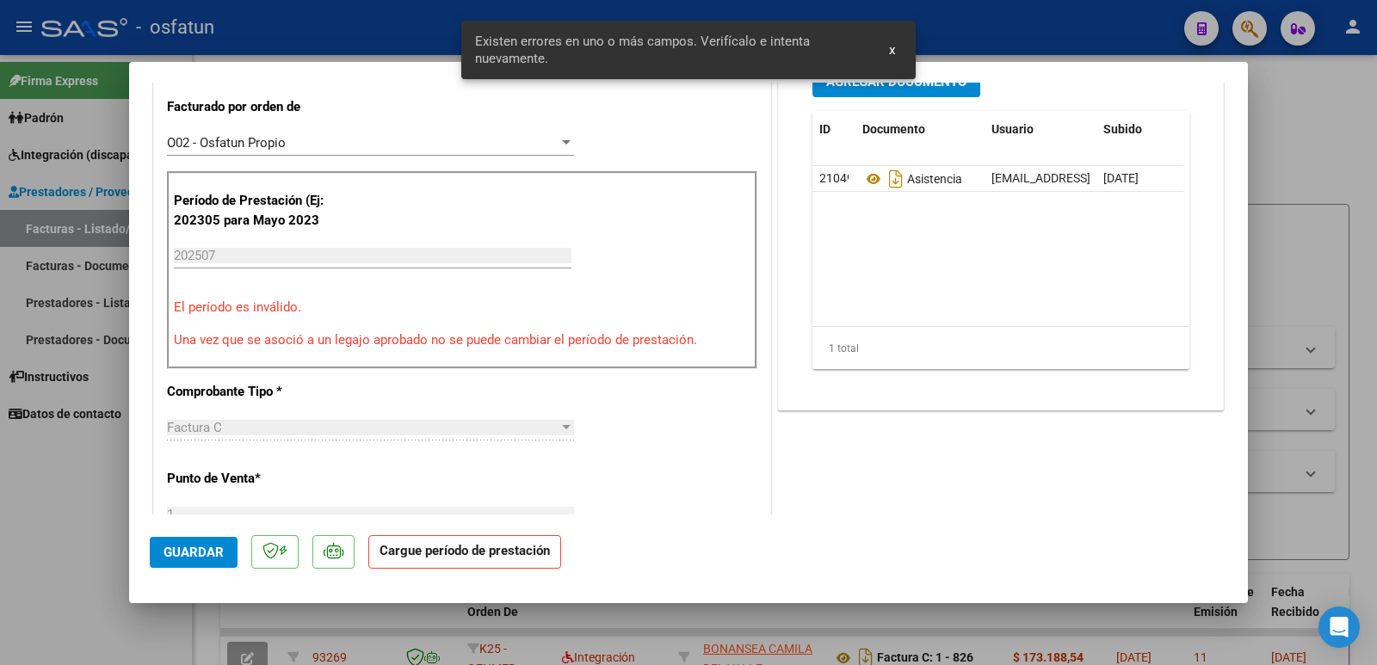
scroll to position [387, 0]
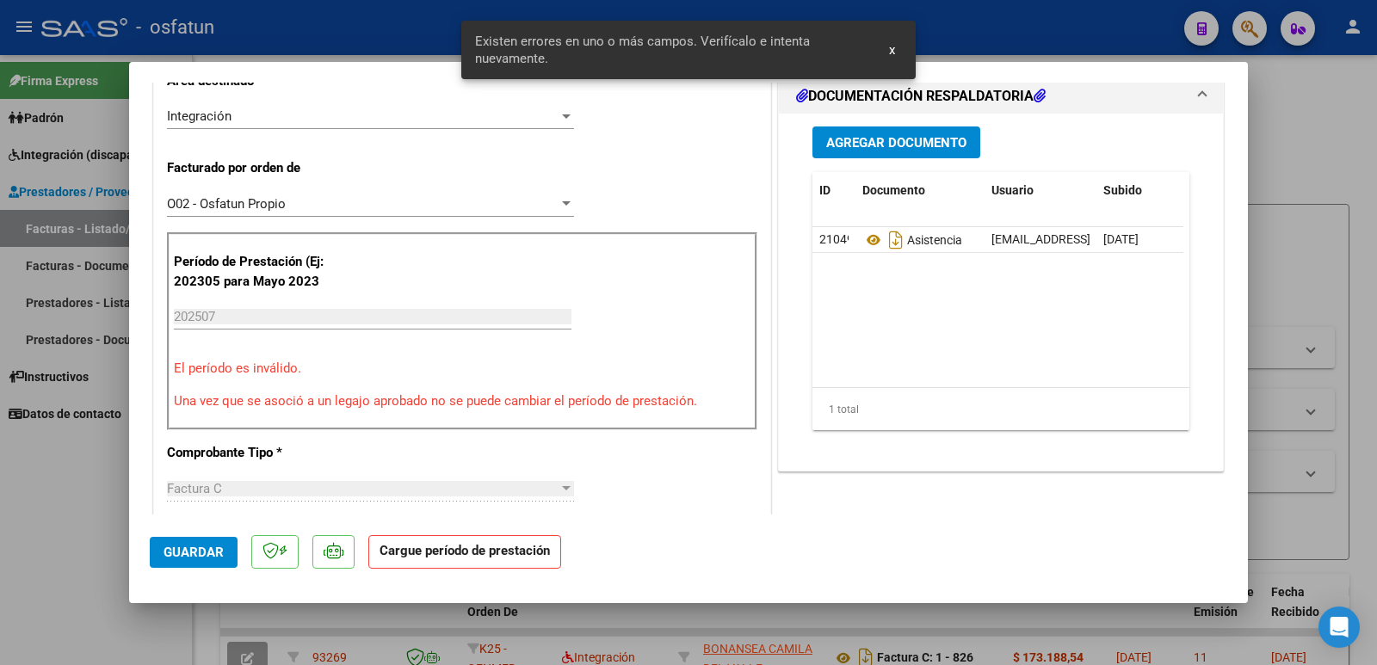
click at [315, 406] on p "Una vez que se asoció a un legajo aprobado no se puede cambiar el período de pr…" at bounding box center [462, 402] width 577 height 20
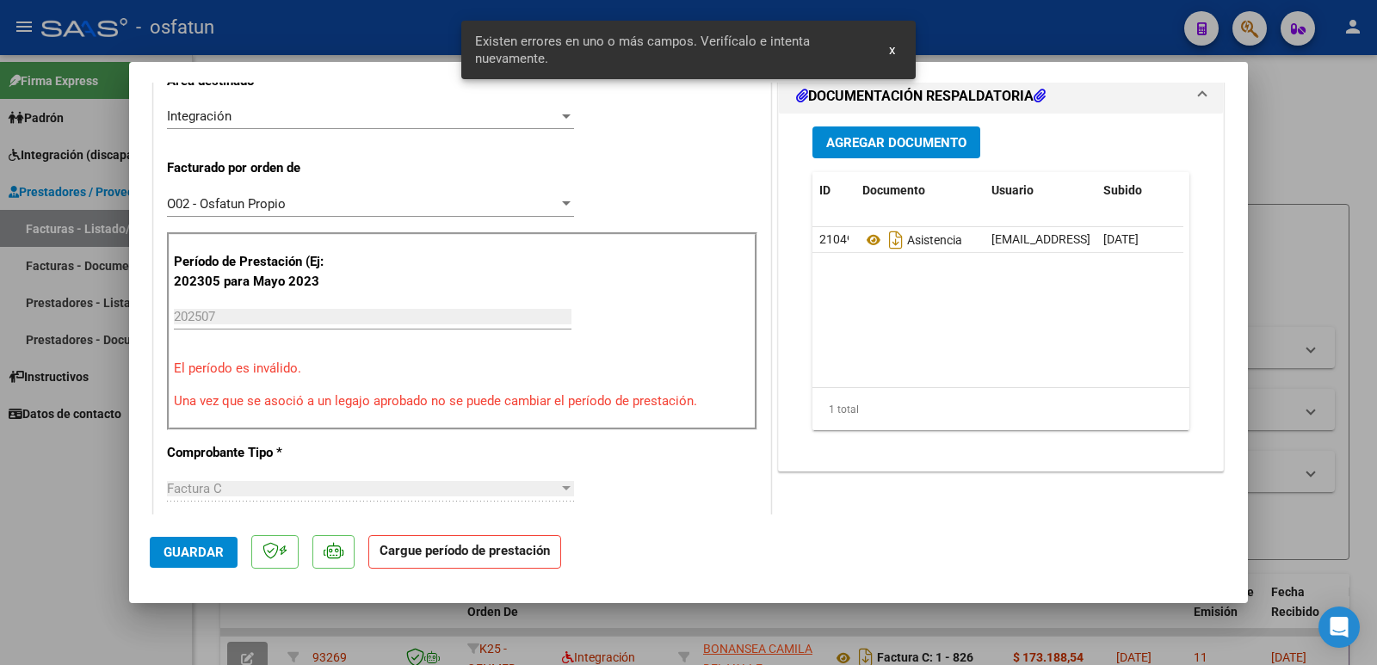
click at [295, 380] on div "Período de Prestación (Ej: 202305 para [DATE] 202507 Ingrese el Período de Pres…" at bounding box center [462, 331] width 590 height 198
click at [291, 377] on p "El período es inválido." at bounding box center [462, 369] width 577 height 20
click at [267, 324] on input "202507" at bounding box center [373, 316] width 398 height 15
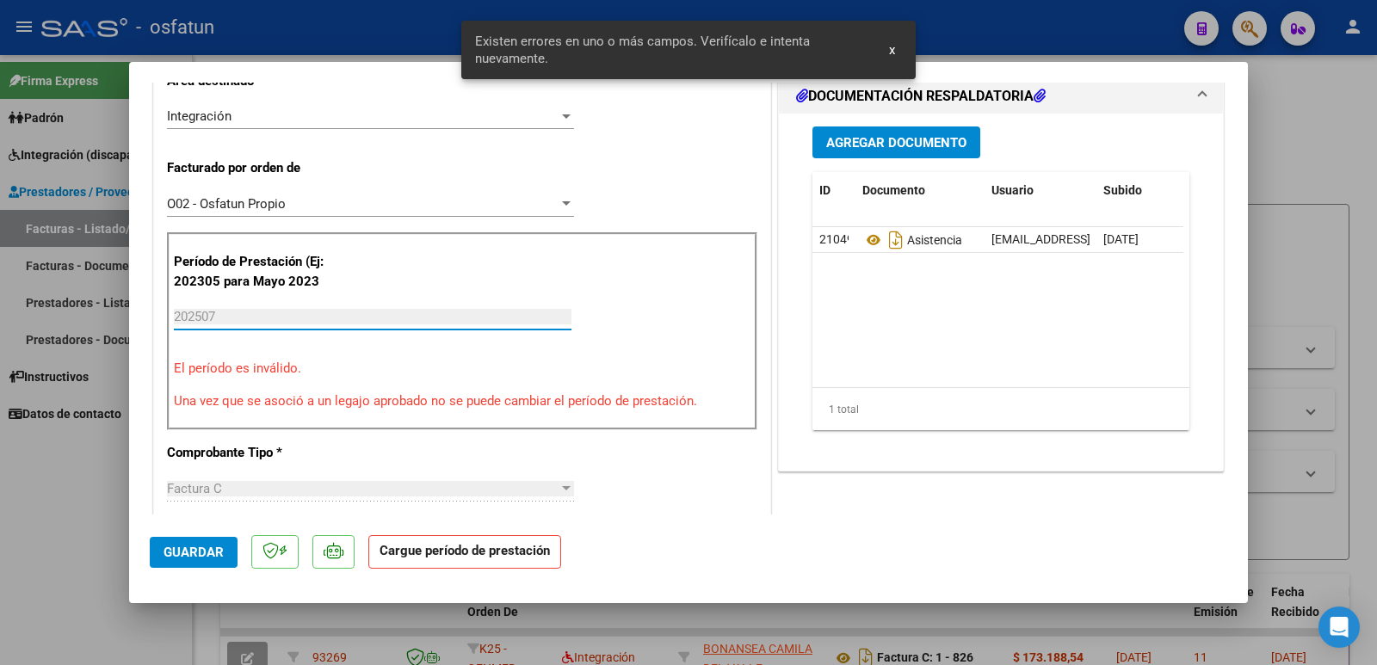
click at [267, 324] on input "202507" at bounding box center [373, 316] width 398 height 15
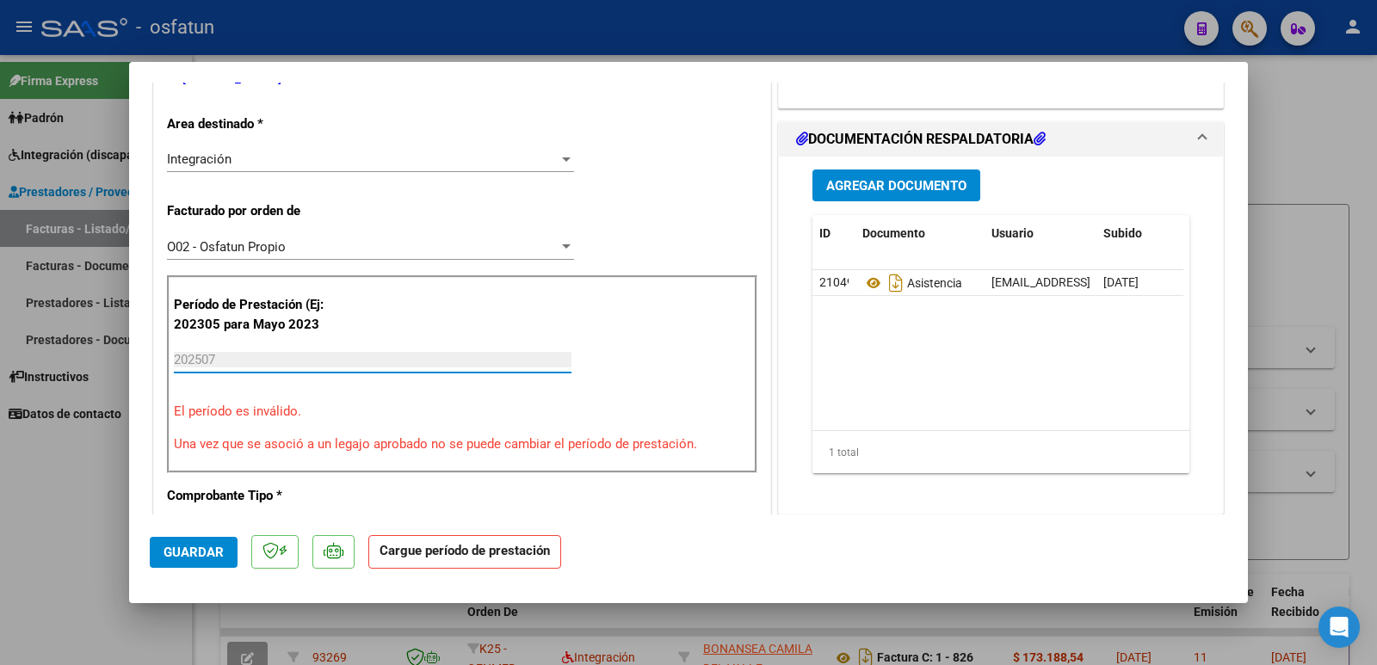
scroll to position [430, 0]
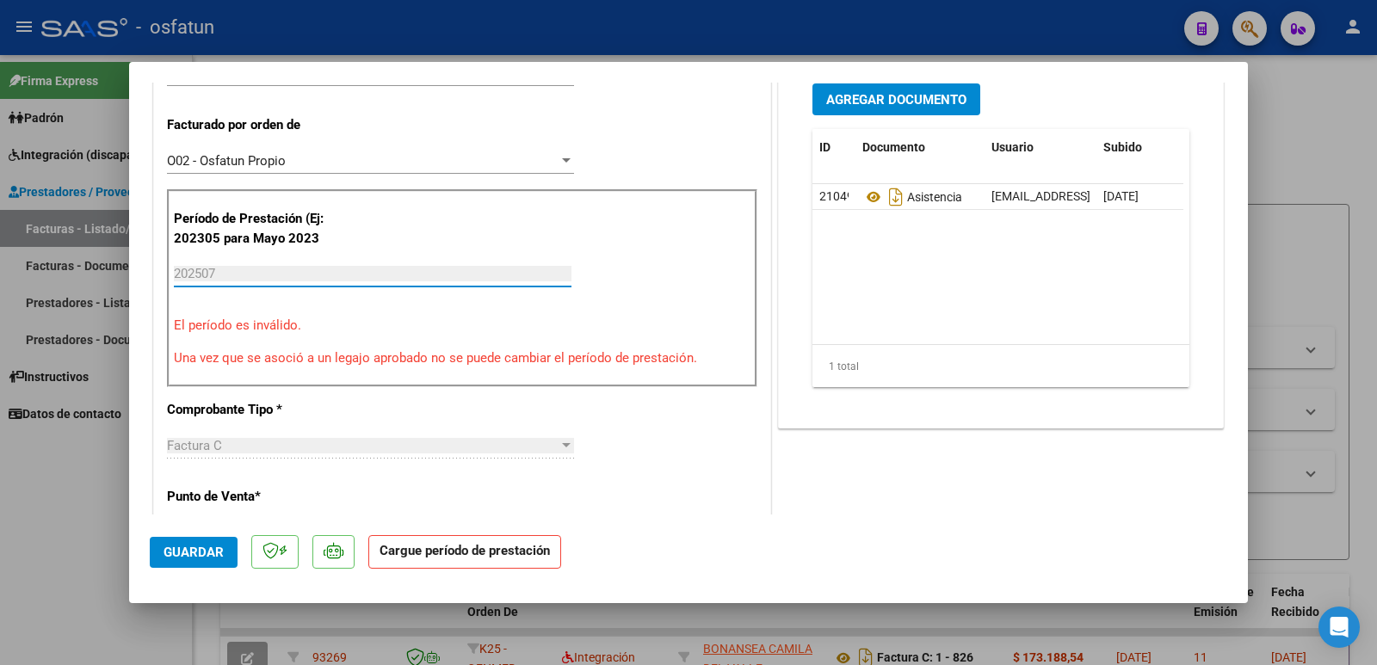
click at [547, 391] on div "CUIT * 27-30824565-4 Ingresar CUIT ANALISIS PRESTADOR DI [PERSON_NAME] Area des…" at bounding box center [462, 590] width 616 height 1505
click at [552, 373] on div "Período de Prestación (Ej: 202305 para [DATE] 202507 Ingrese el Período de Pres…" at bounding box center [462, 288] width 590 height 198
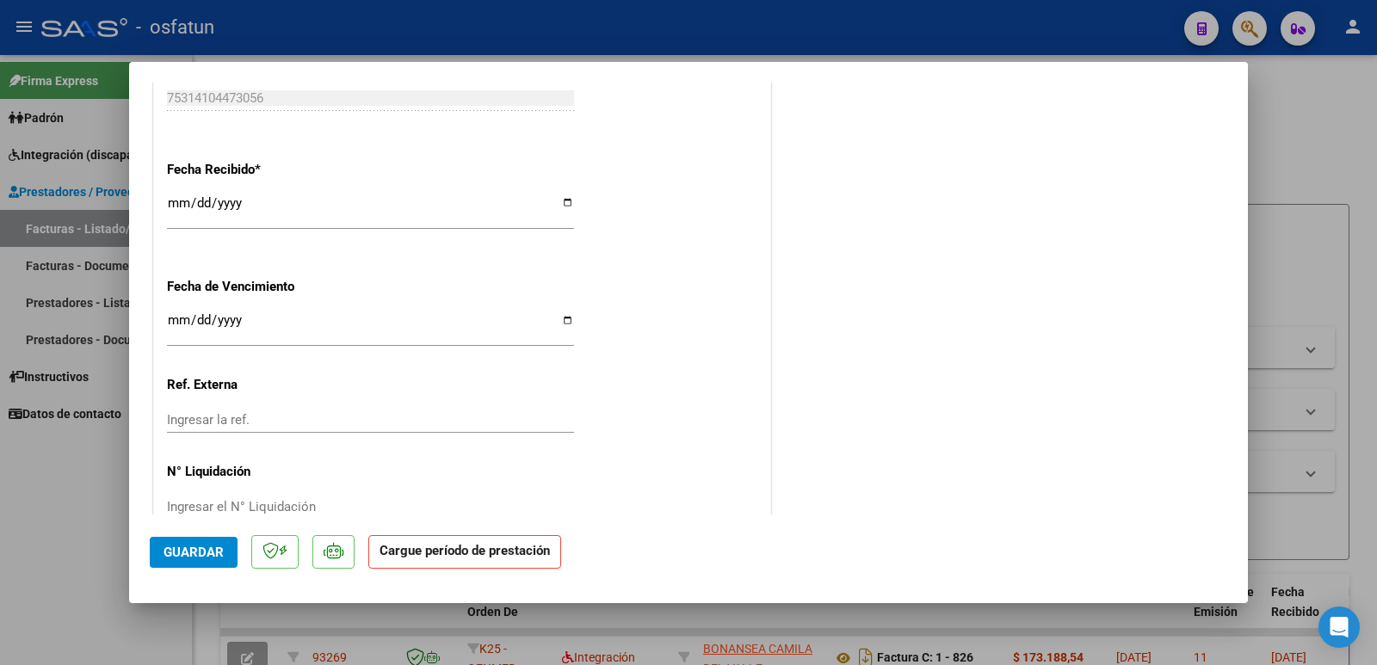
scroll to position [1262, 0]
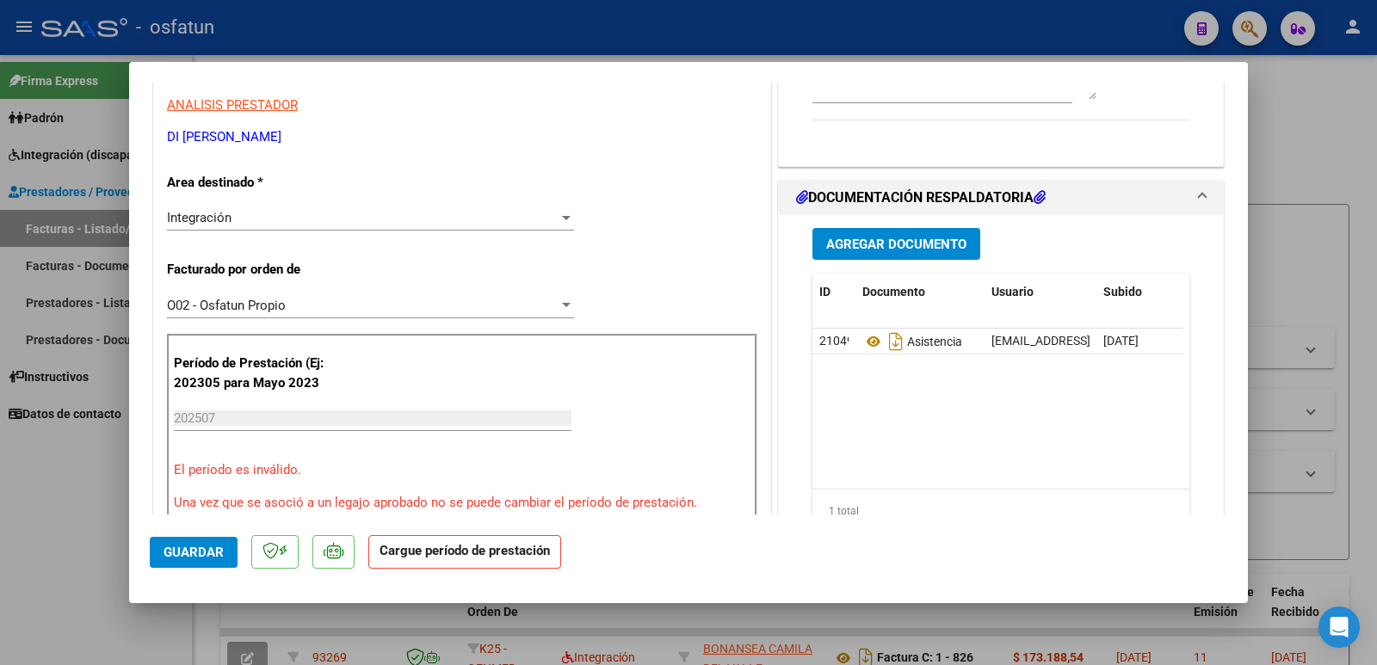
click at [628, 399] on div "Período de Prestación (Ej: 202305 para [DATE] 202507 Ingrese el Período de Pres…" at bounding box center [462, 433] width 590 height 198
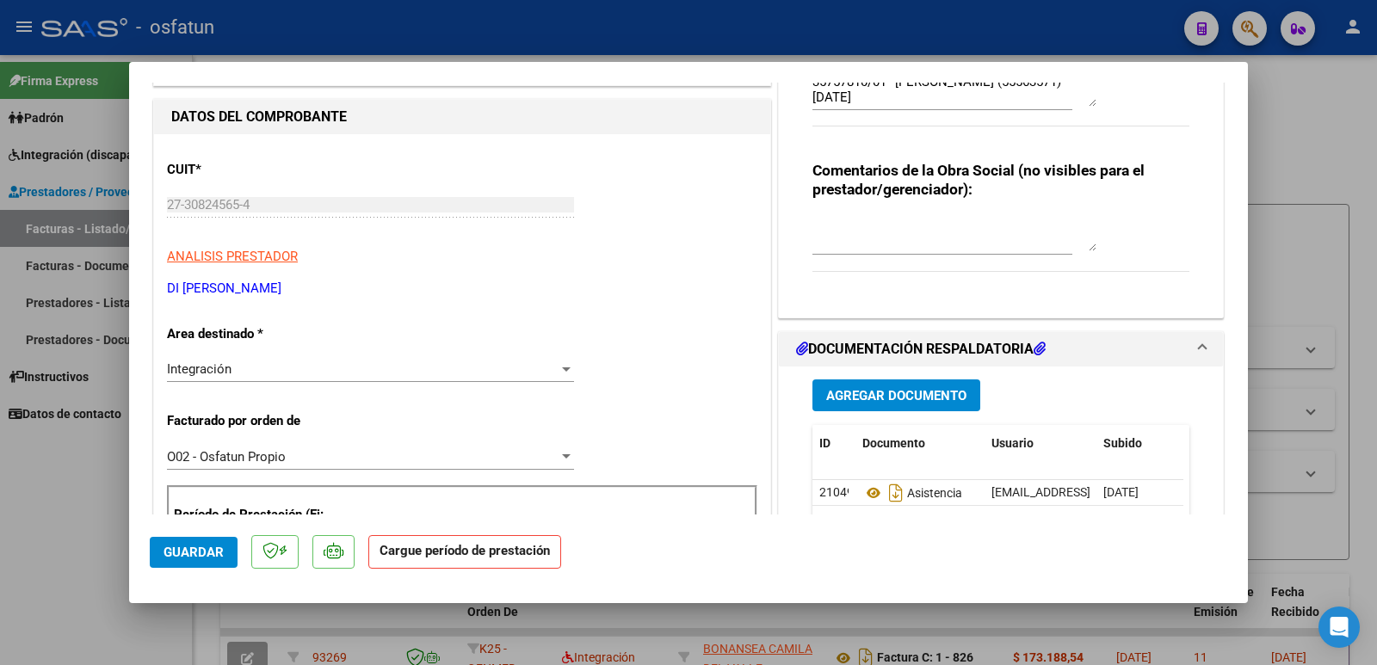
scroll to position [0, 0]
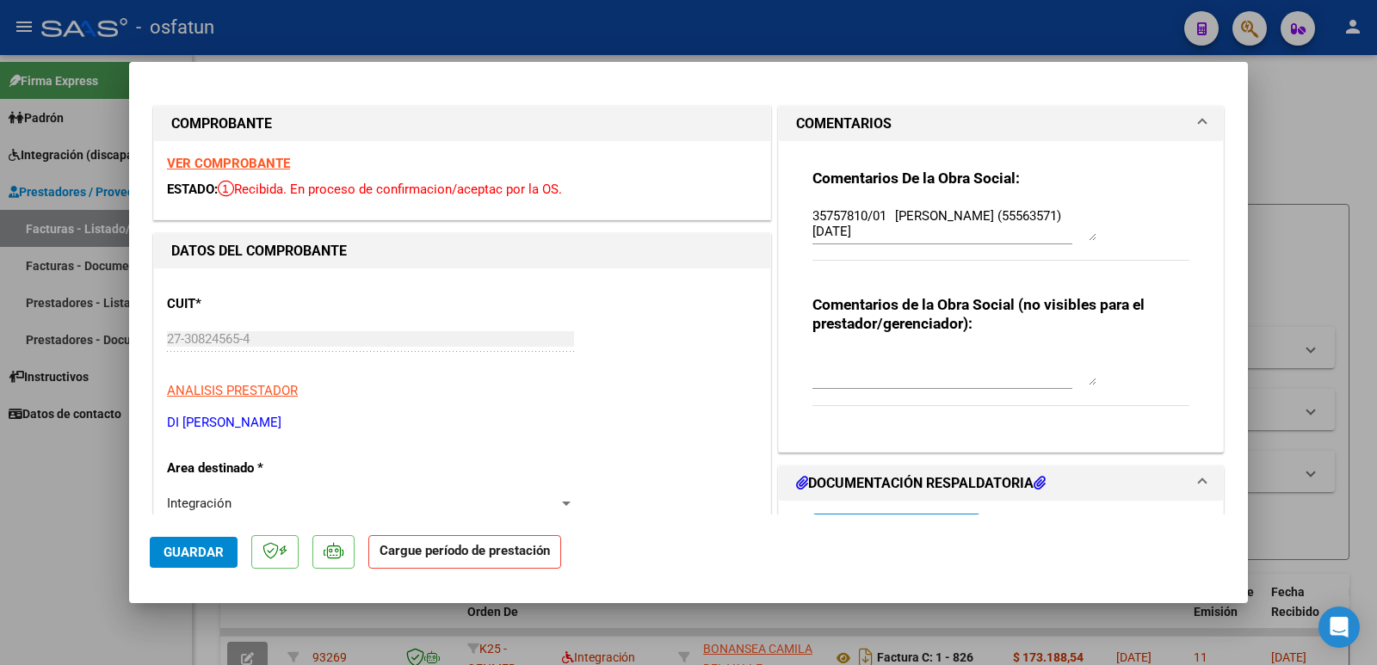
click at [267, 171] on div "VER COMPROBANTE ESTADO: Recibida. En proceso de confirmacion/aceptac por la OS." at bounding box center [462, 180] width 616 height 78
click at [261, 164] on strong "VER COMPROBANTE" at bounding box center [228, 163] width 123 height 15
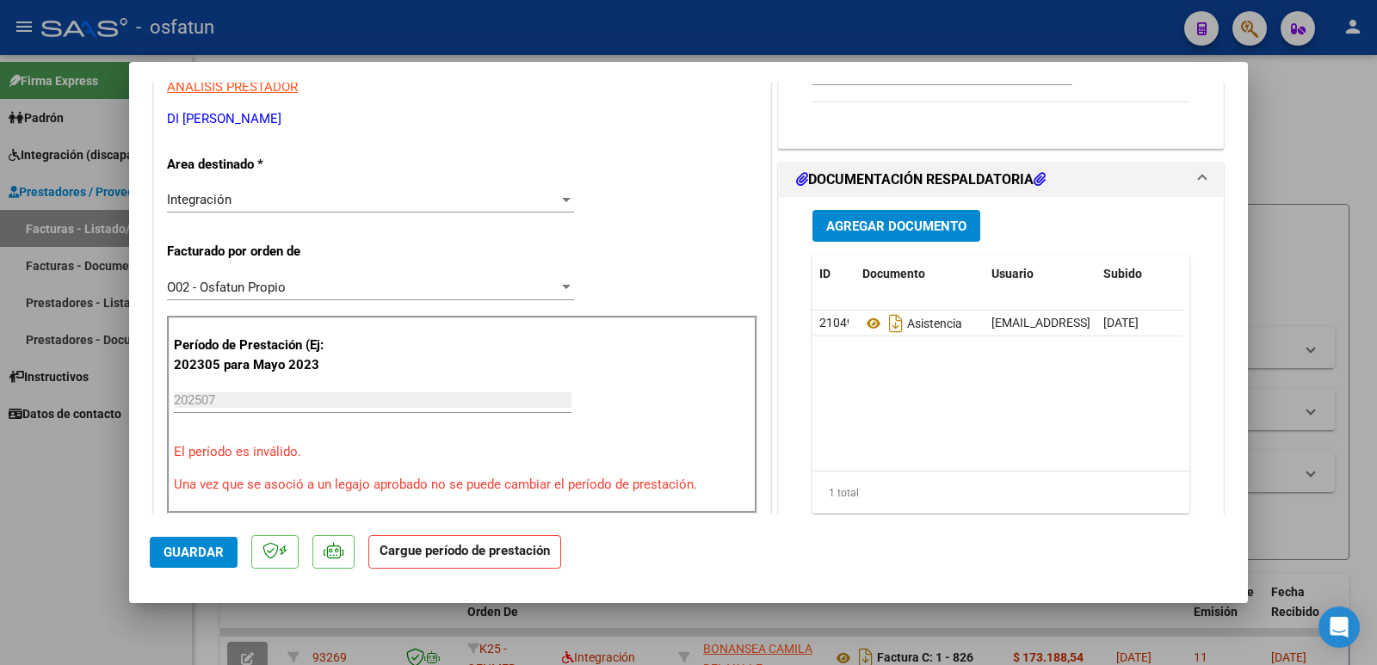
scroll to position [344, 0]
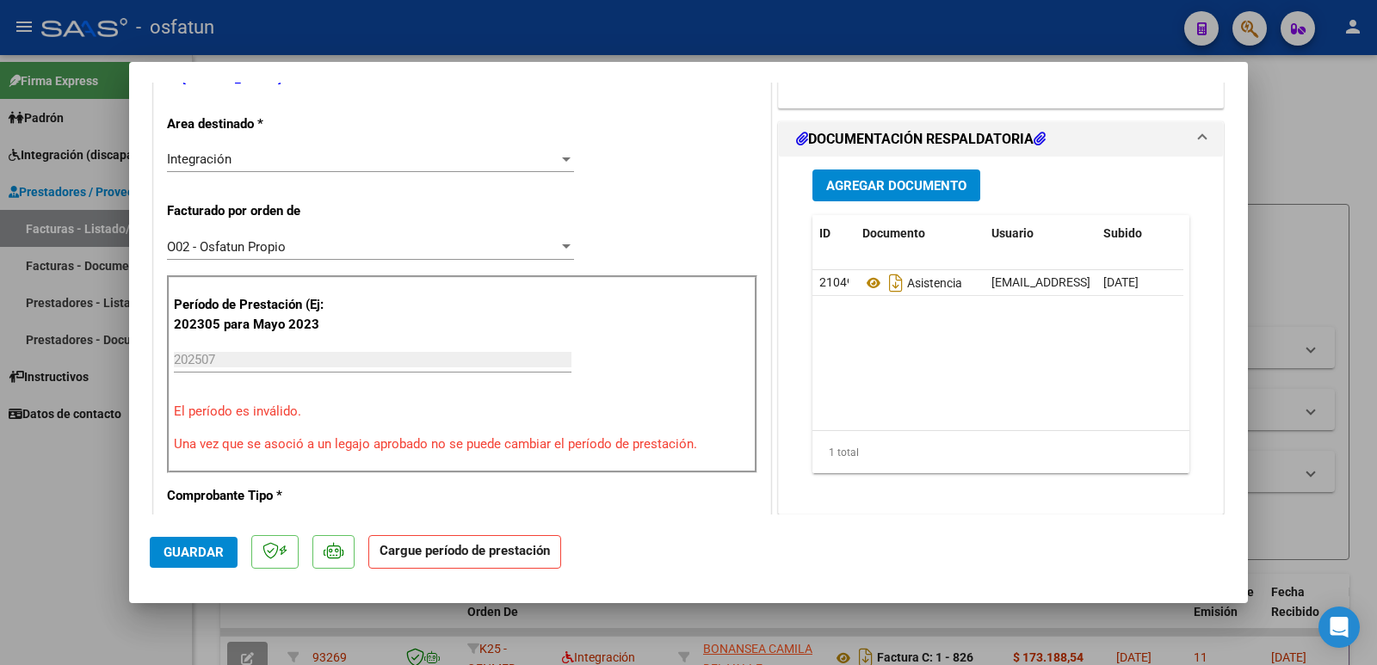
click at [279, 359] on input "202507" at bounding box center [373, 359] width 398 height 15
click at [278, 359] on input "202507" at bounding box center [373, 359] width 398 height 15
click at [200, 363] on input "202507" at bounding box center [373, 359] width 398 height 15
drag, startPoint x: 200, startPoint y: 363, endPoint x: 211, endPoint y: 361, distance: 11.5
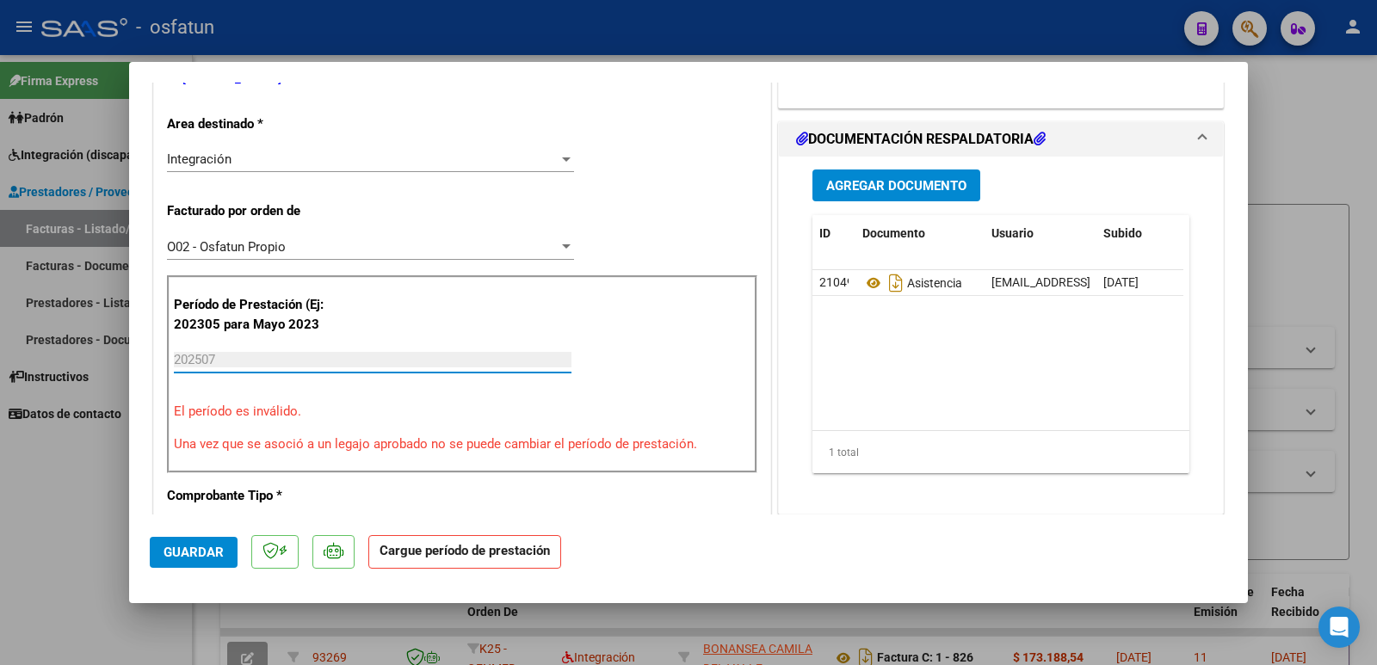
click at [200, 364] on input "202507" at bounding box center [373, 359] width 398 height 15
click at [213, 361] on input "202507" at bounding box center [373, 359] width 398 height 15
click at [229, 358] on input "202507" at bounding box center [373, 359] width 398 height 15
click at [287, 456] on div "Período de Prestación (Ej: 202305 para [DATE] 202507 Ingrese el Período de Pres…" at bounding box center [462, 374] width 590 height 198
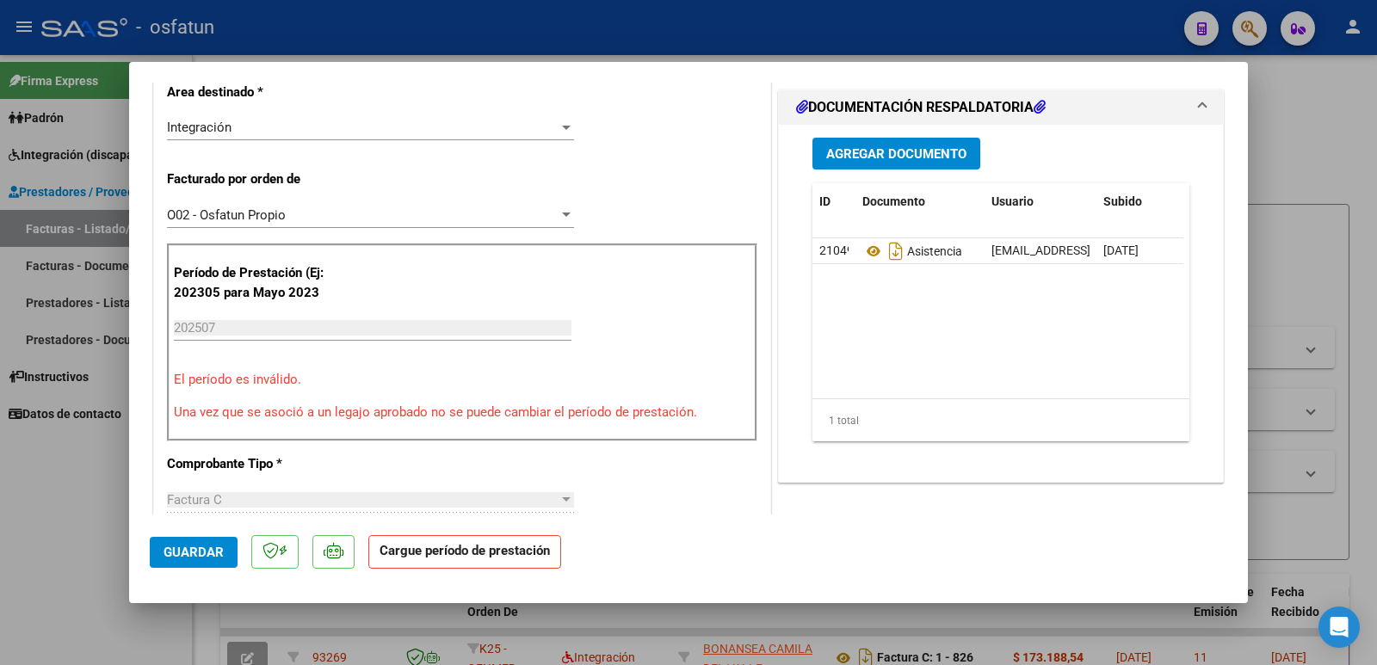
scroll to position [430, 0]
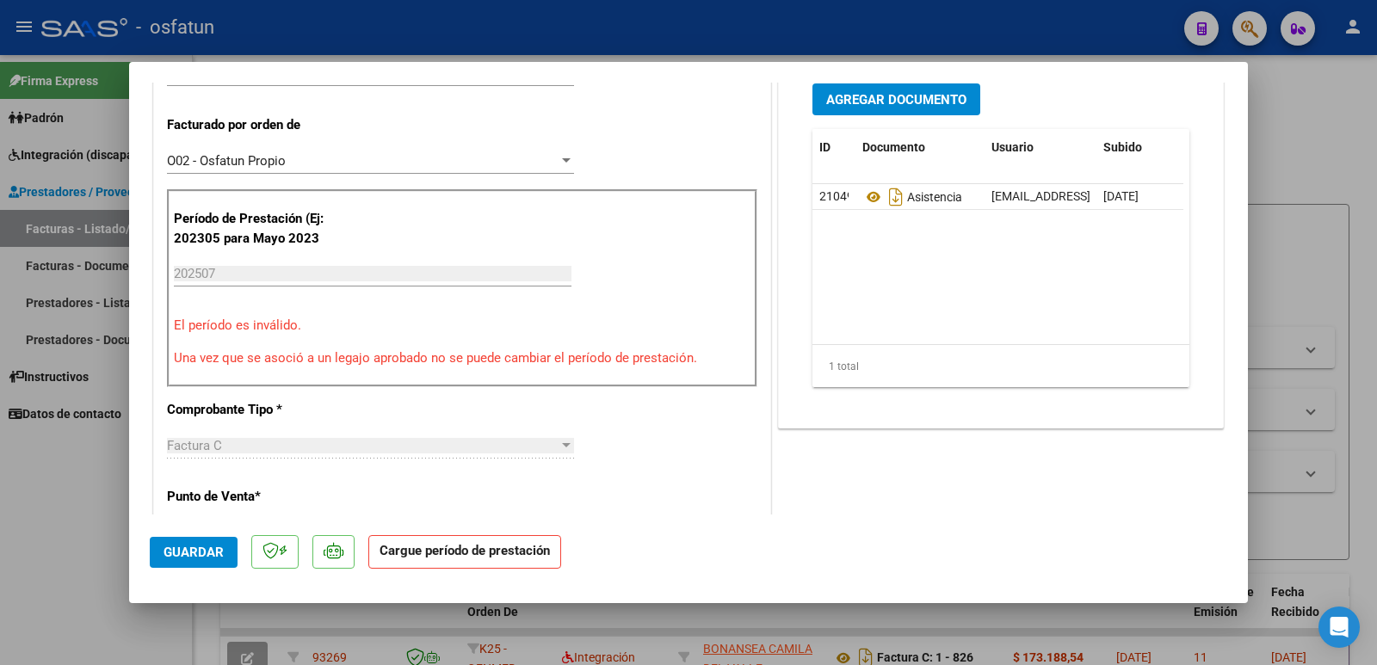
drag, startPoint x: 428, startPoint y: 550, endPoint x: 427, endPoint y: 559, distance: 9.5
click at [429, 551] on strong "Cargue período de prestación" at bounding box center [464, 552] width 193 height 34
click at [427, 559] on strong "Cargue período de prestación" at bounding box center [464, 552] width 193 height 34
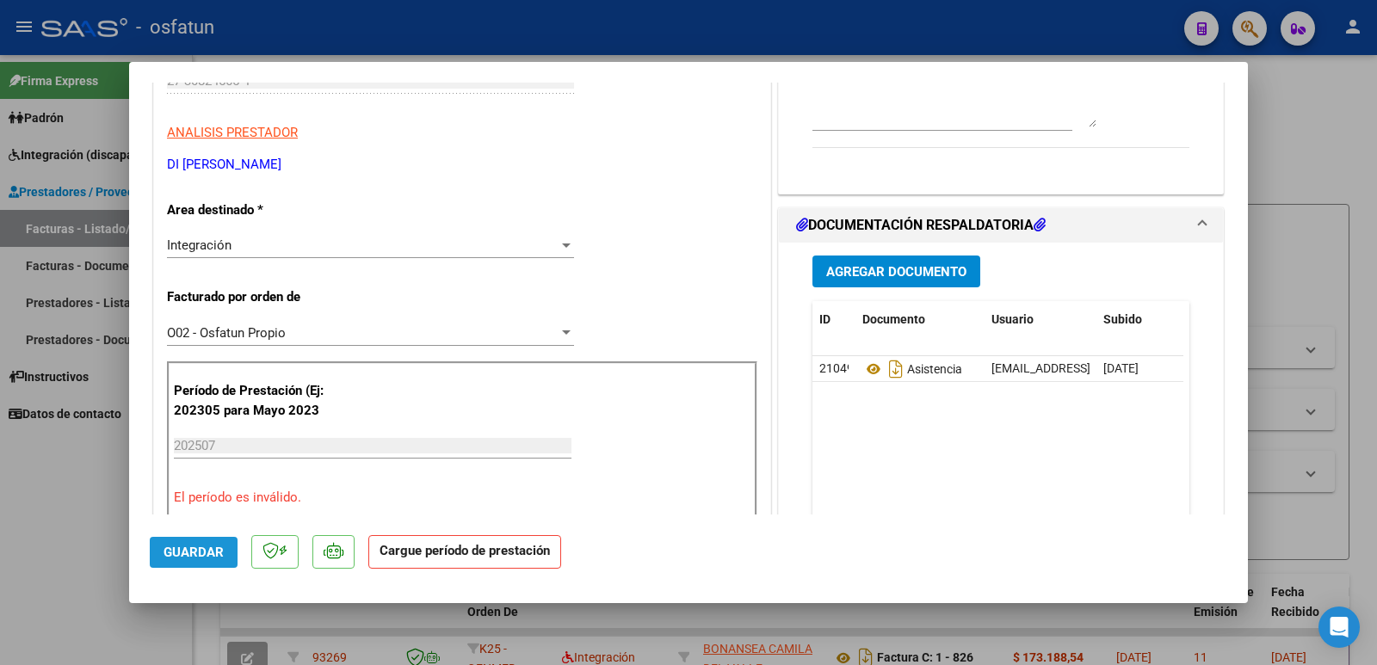
click at [203, 541] on button "Guardar" at bounding box center [194, 552] width 88 height 31
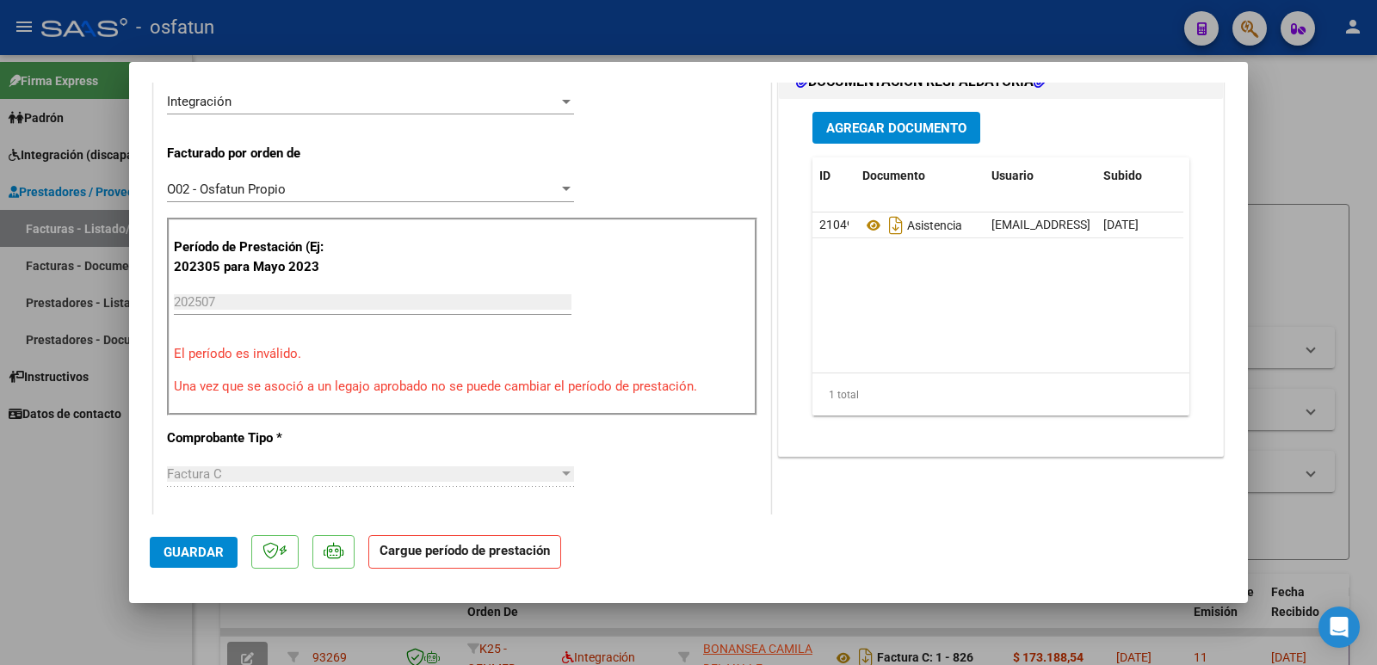
scroll to position [316, 0]
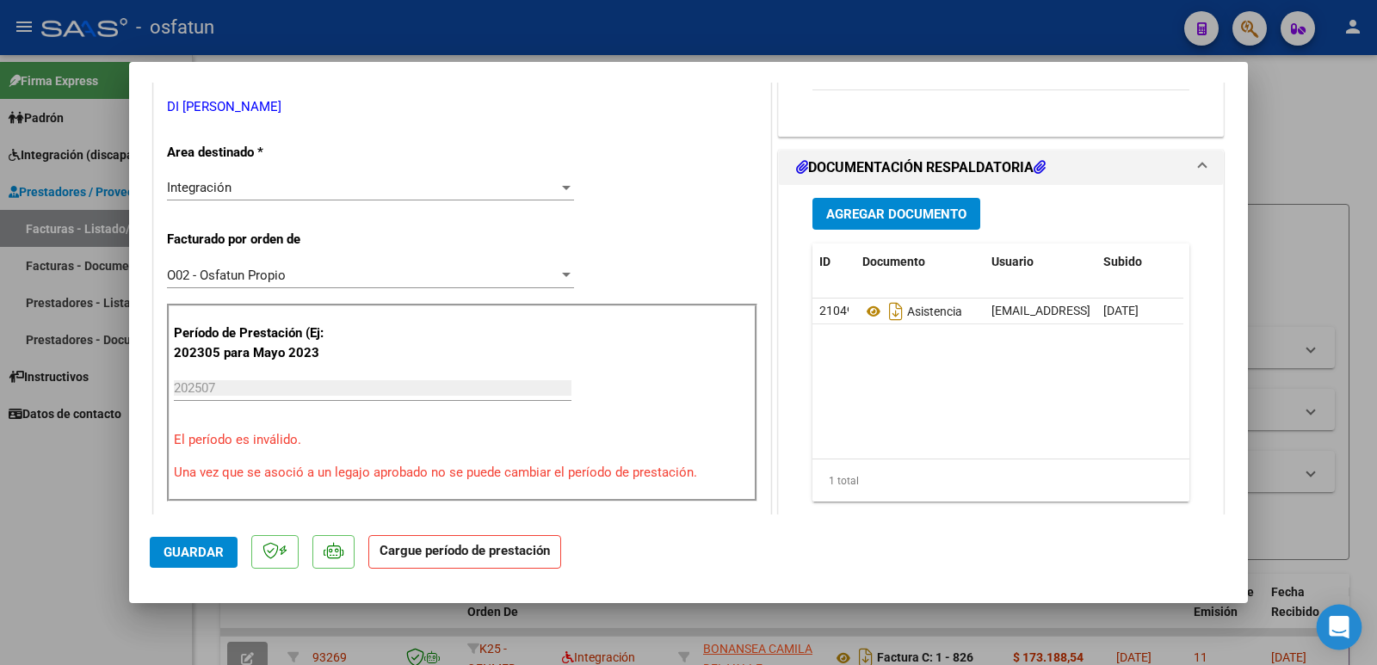
click at [1345, 636] on icon "Open Intercom Messenger" at bounding box center [1339, 627] width 22 height 22
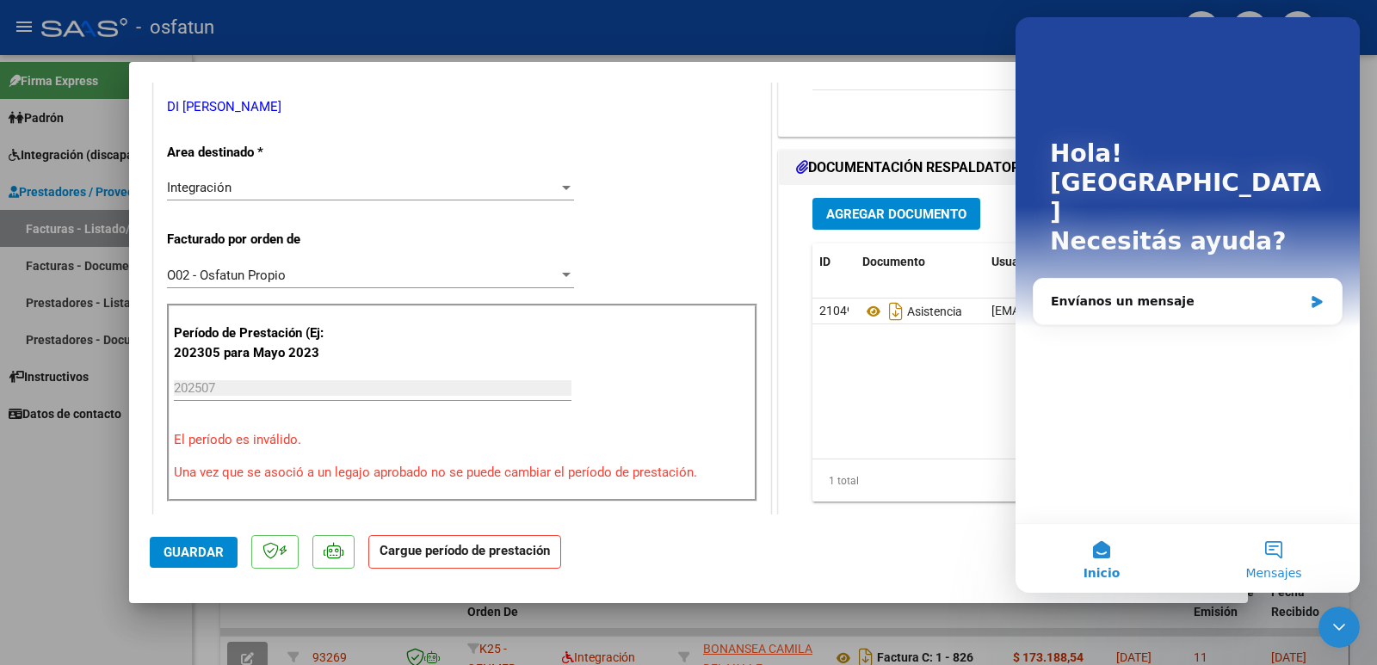
scroll to position [0, 0]
click at [1176, 279] on div "Envíanos un mensaje" at bounding box center [1187, 302] width 308 height 46
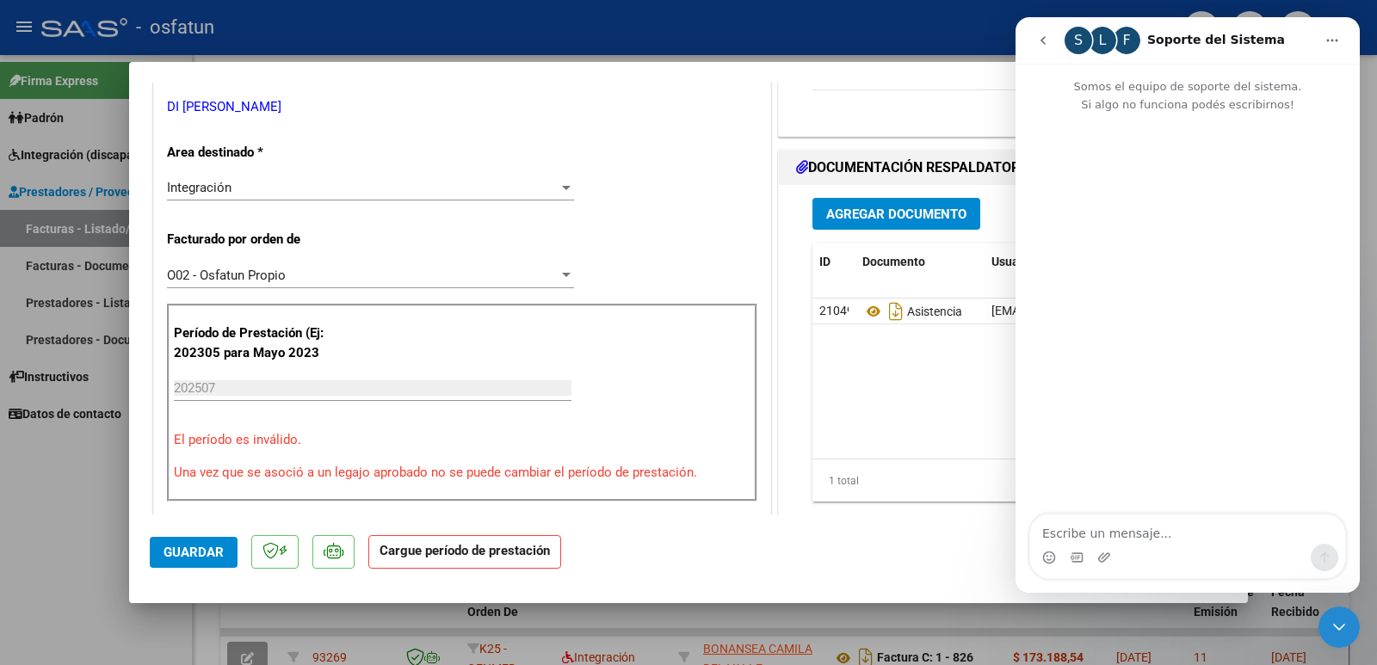
click at [1188, 528] on textarea "Escribe un mensaje..." at bounding box center [1187, 529] width 315 height 29
type textarea "h"
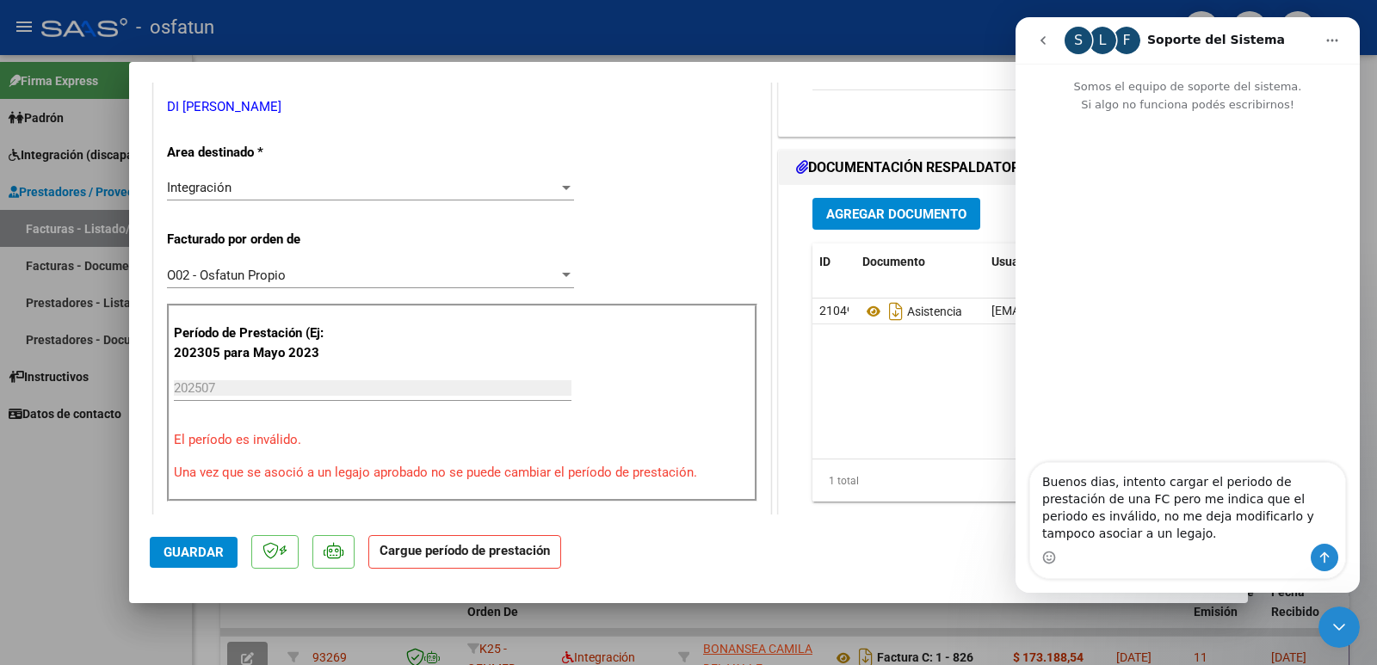
type textarea "Buenos dias, intento cargar el periodo de prestación de una FC pero me indica q…"
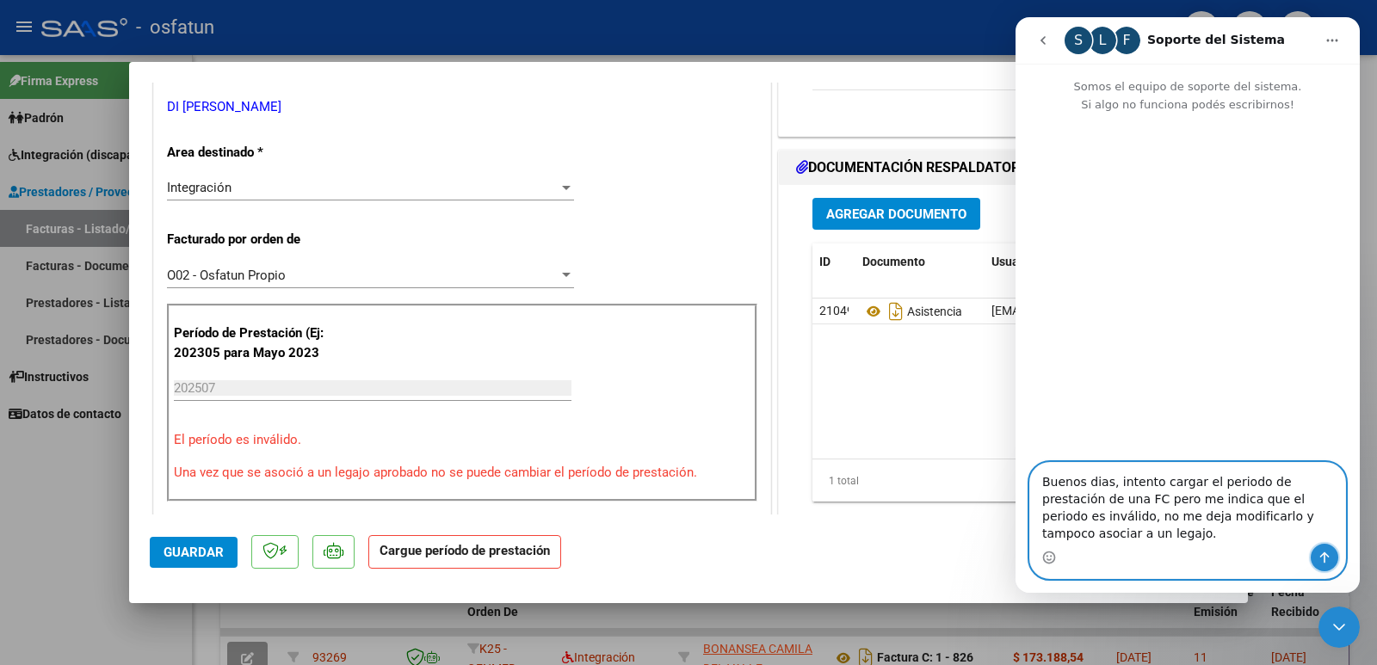
click at [1335, 561] on button "Enviar un mensaje…" at bounding box center [1325, 558] width 28 height 28
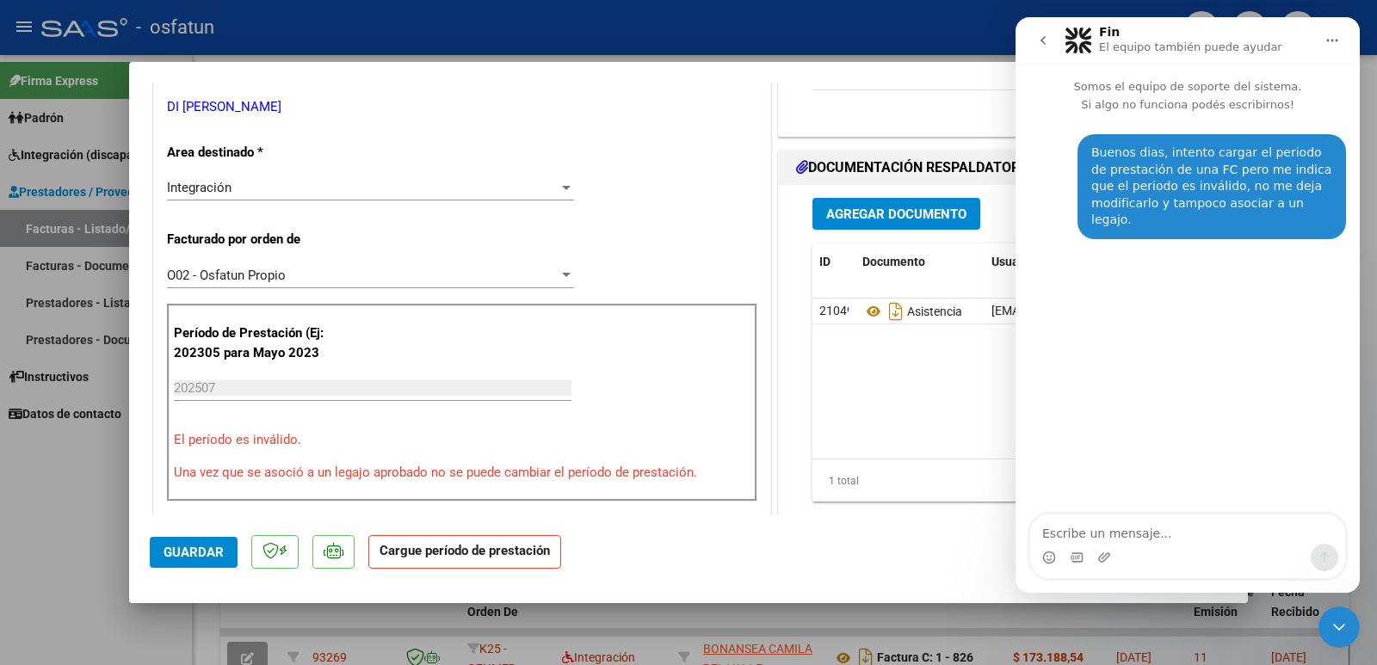
click at [1095, 560] on div "Intercom Messenger" at bounding box center [1187, 558] width 315 height 28
click at [1102, 558] on icon "Adjuntar un archivo" at bounding box center [1104, 556] width 12 height 9
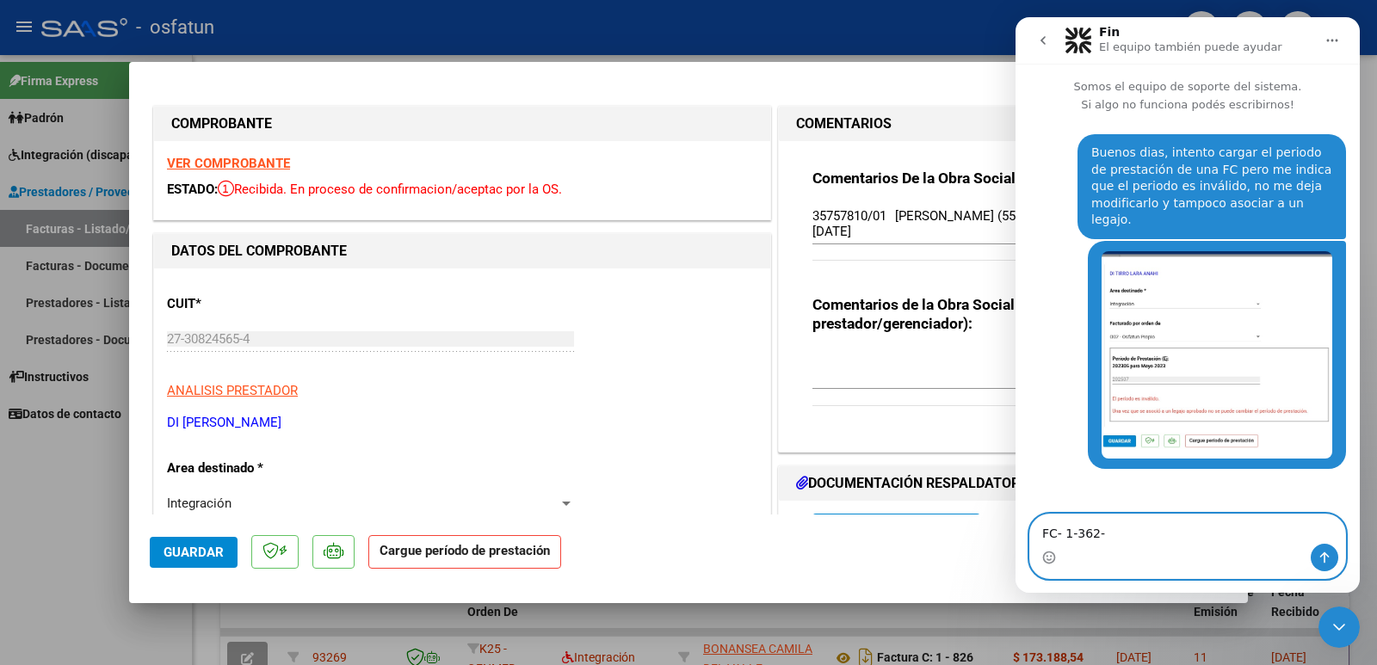
scroll to position [86, 0]
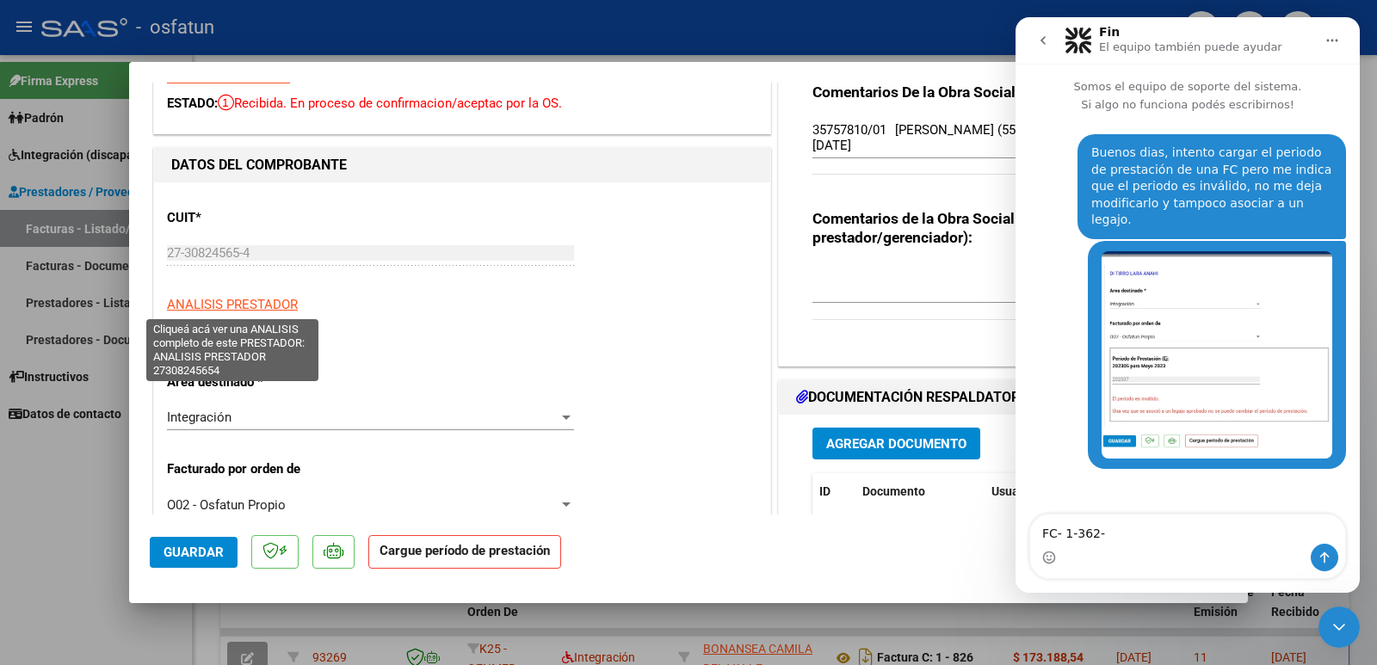
click at [244, 303] on span "ANALISIS PRESTADOR" at bounding box center [232, 304] width 131 height 15
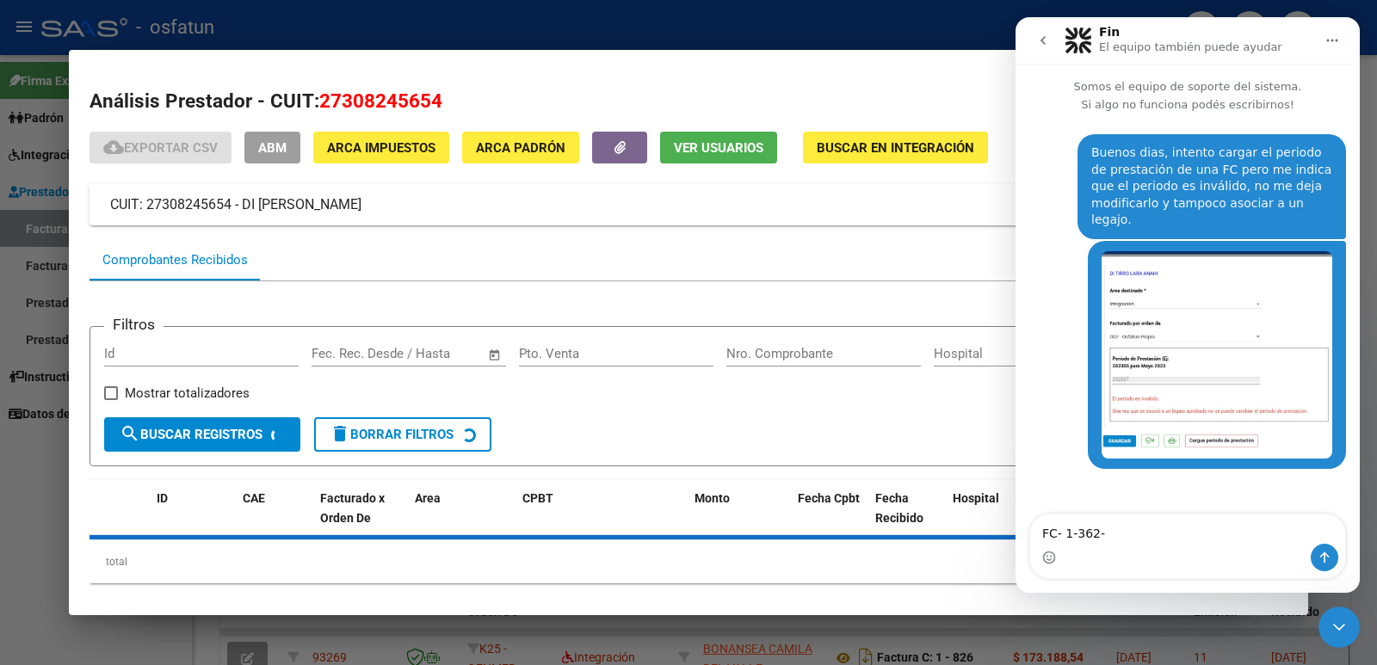
drag, startPoint x: 473, startPoint y: 99, endPoint x: 268, endPoint y: 100, distance: 204.8
click at [268, 100] on h2 "Análisis Prestador - CUIT: 27308245654" at bounding box center [688, 101] width 1198 height 29
drag, startPoint x: 272, startPoint y: 100, endPoint x: 282, endPoint y: 102, distance: 10.5
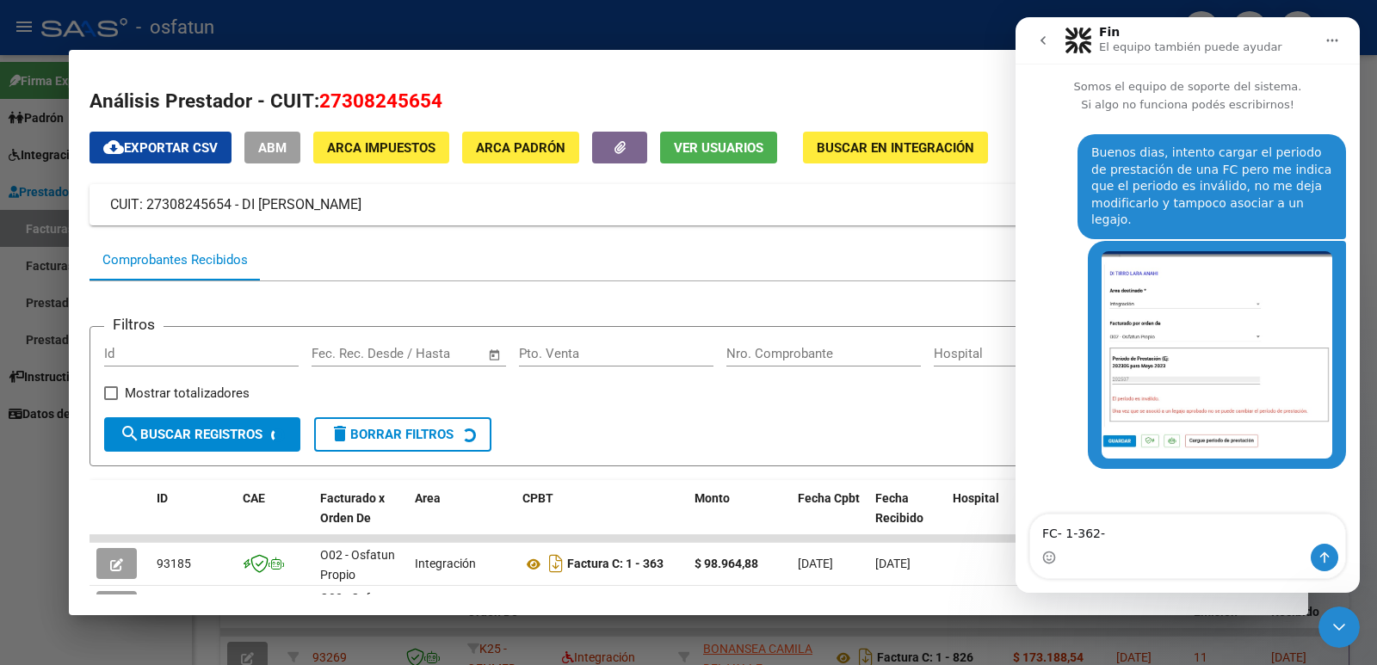
copy h2 "CUIT: 27308245654"
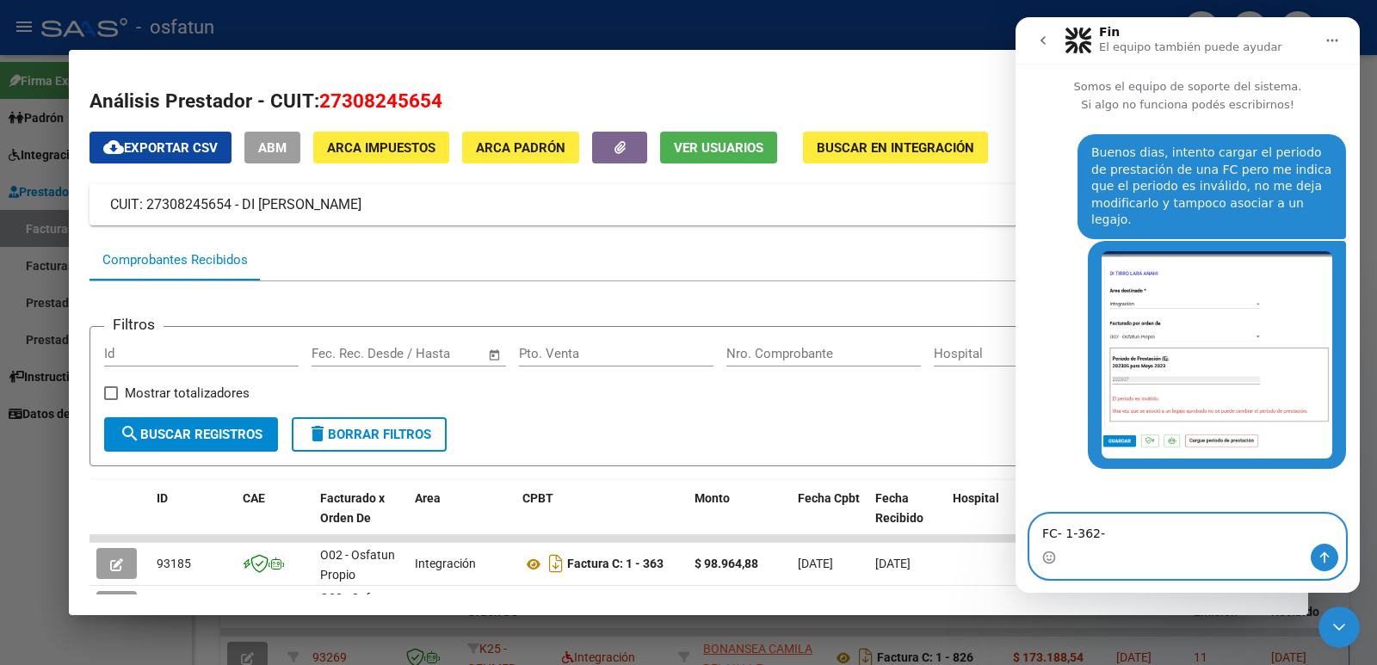
click at [1150, 535] on textarea "FC- 1-362-" at bounding box center [1187, 529] width 315 height 29
type textarea "FC- 1-362- CUIT: 27308245654"
click at [1334, 562] on button "Enviar un mensaje…" at bounding box center [1325, 558] width 28 height 28
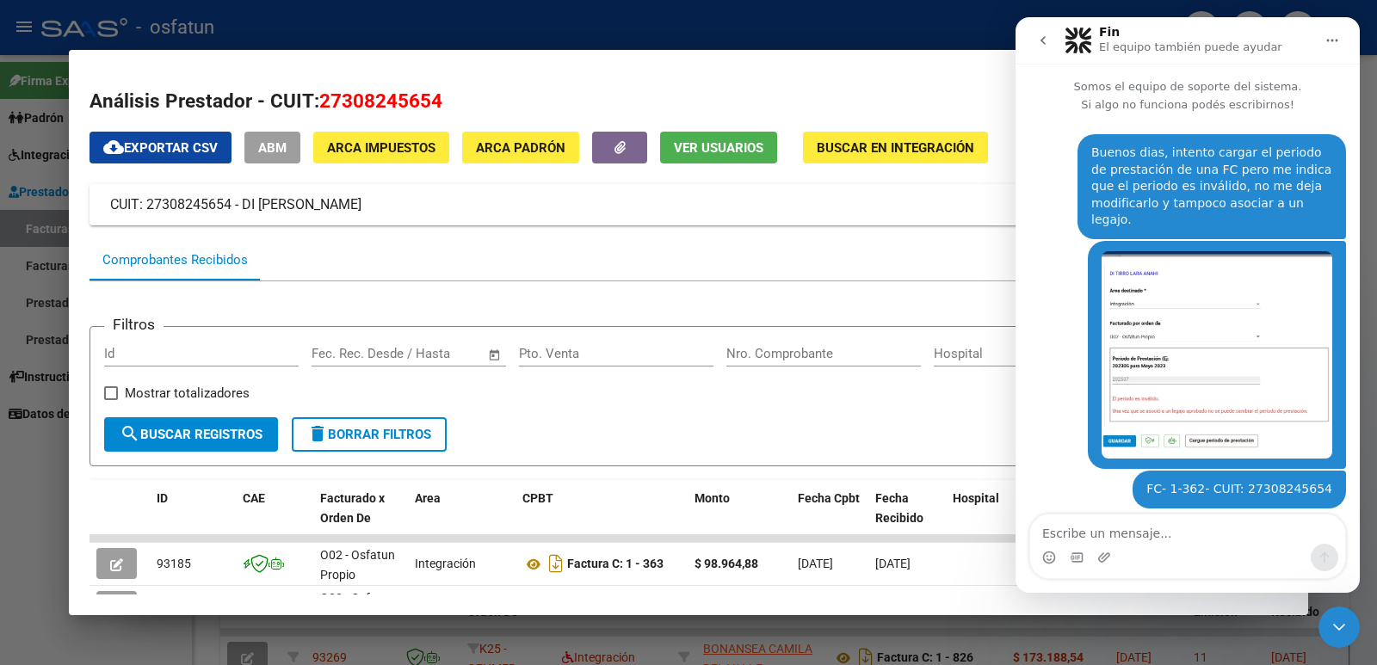
click at [22, 536] on div at bounding box center [688, 332] width 1377 height 665
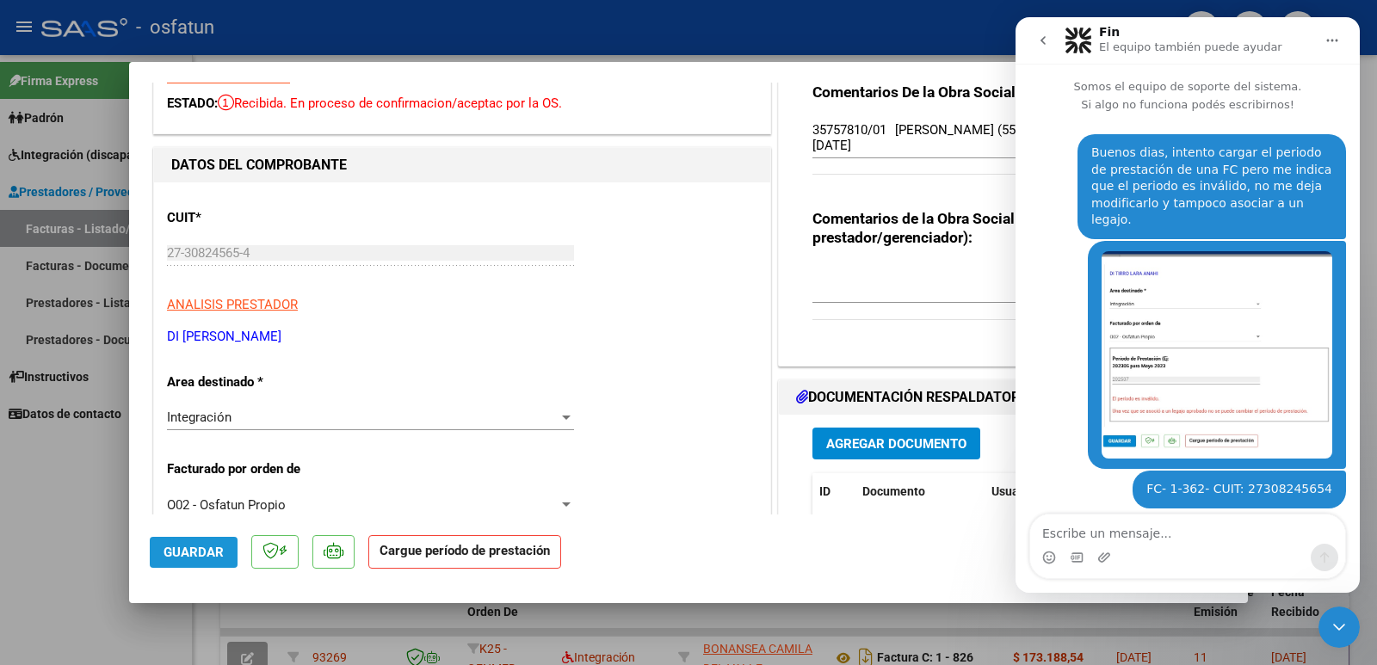
click at [213, 561] on button "Guardar" at bounding box center [194, 552] width 88 height 31
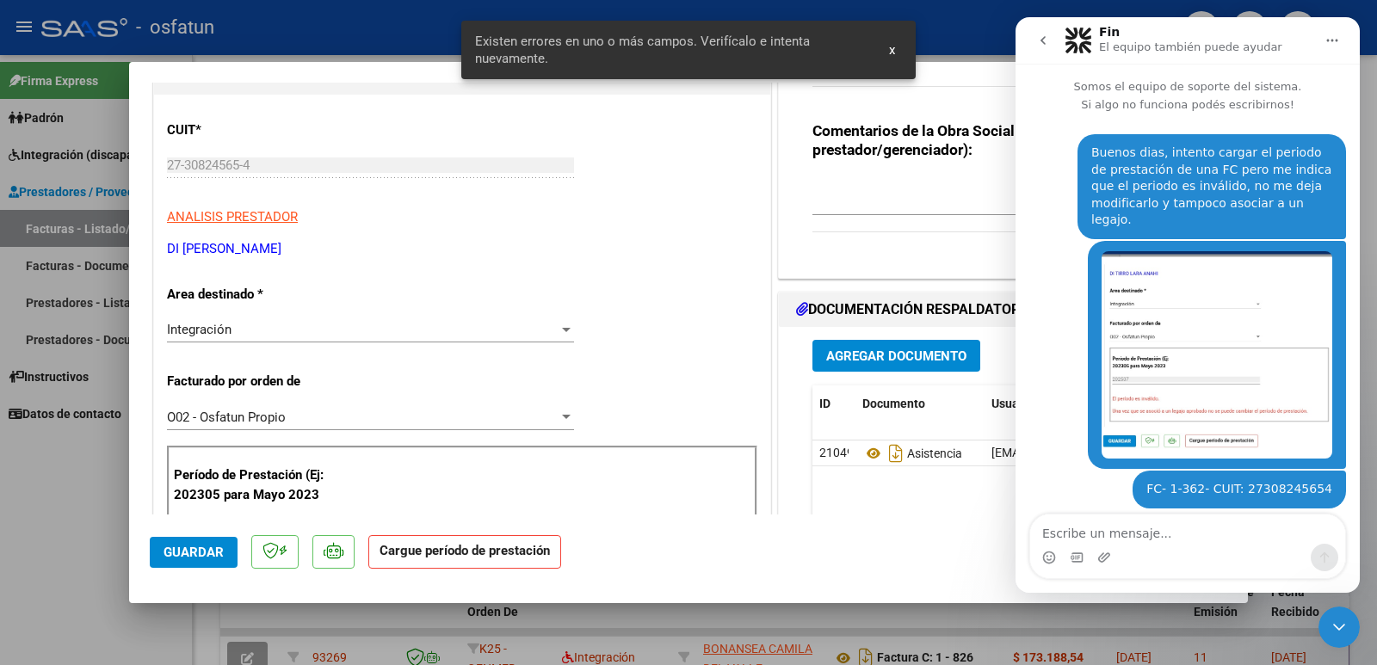
scroll to position [387, 0]
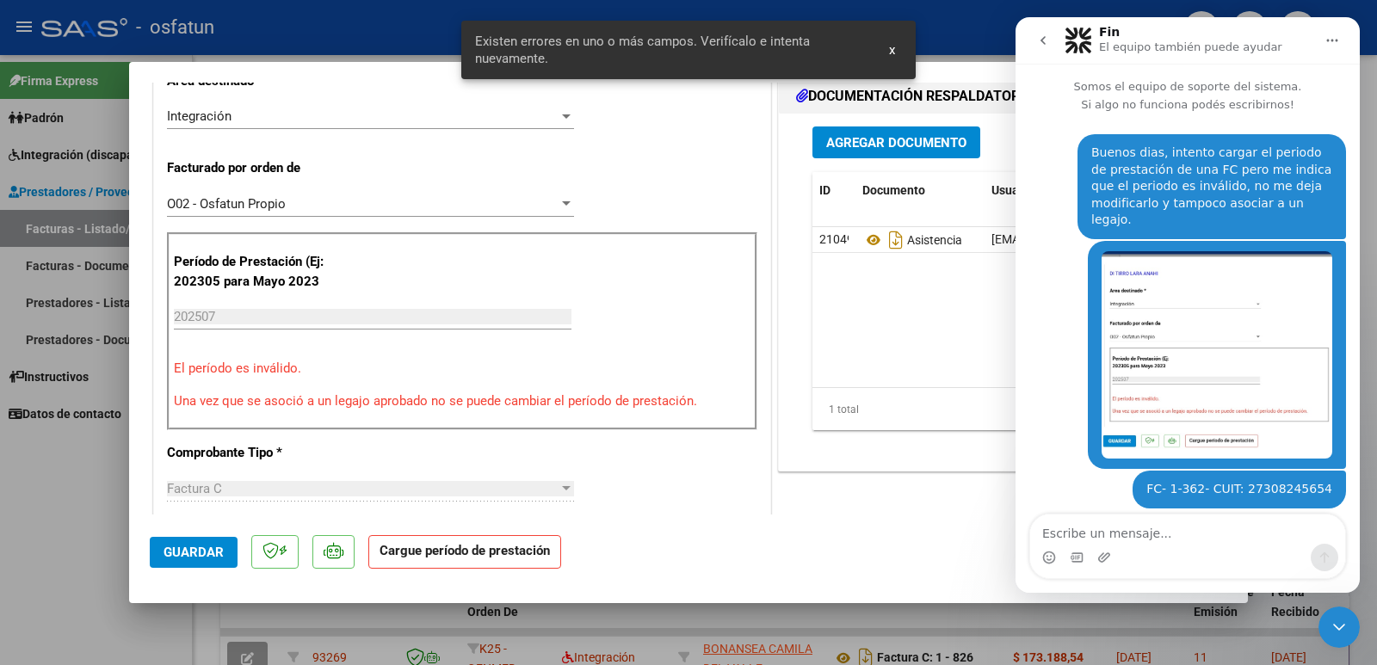
click at [212, 562] on button "Guardar" at bounding box center [194, 552] width 88 height 31
drag, startPoint x: 292, startPoint y: 293, endPoint x: 285, endPoint y: 317, distance: 25.1
click at [292, 293] on div "Período de Prestación (Ej: 202305 para [DATE] 202507 Ingrese el Período de Pres…" at bounding box center [462, 331] width 590 height 198
click at [285, 317] on input "202507" at bounding box center [373, 316] width 398 height 15
click at [1164, 388] on img "Paloma dice…" at bounding box center [1216, 354] width 231 height 207
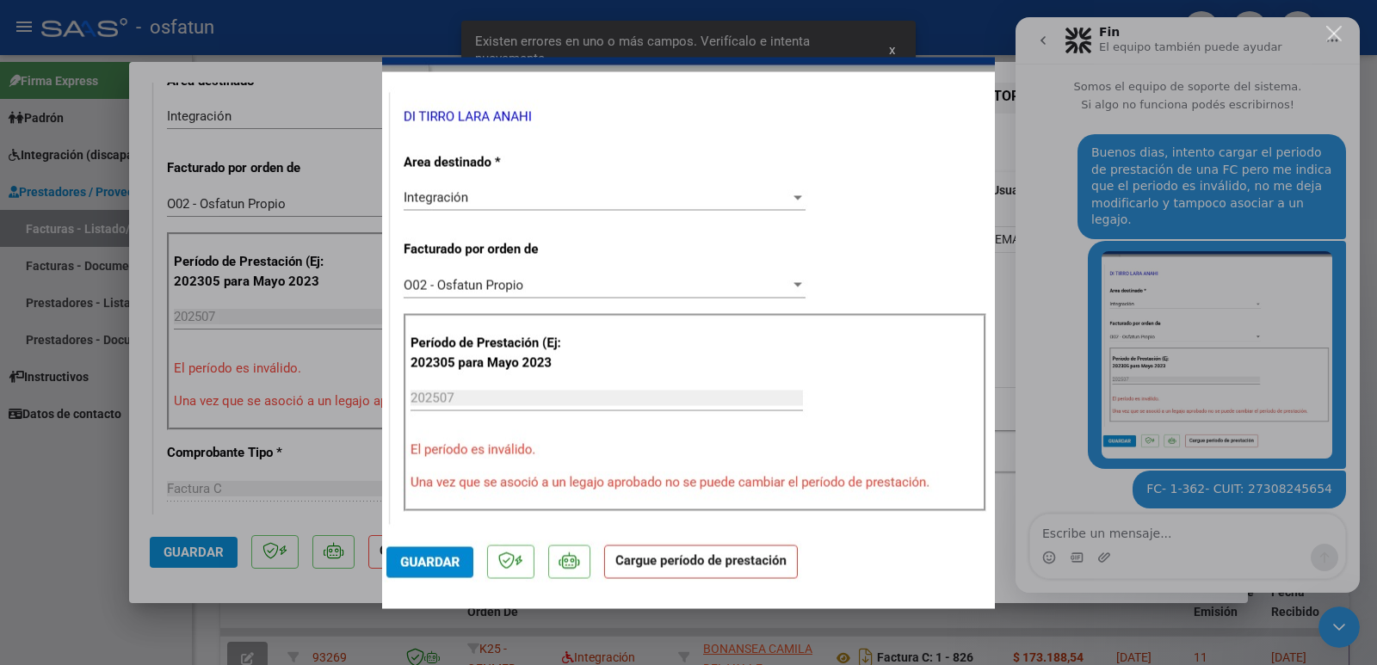
scroll to position [0, 0]
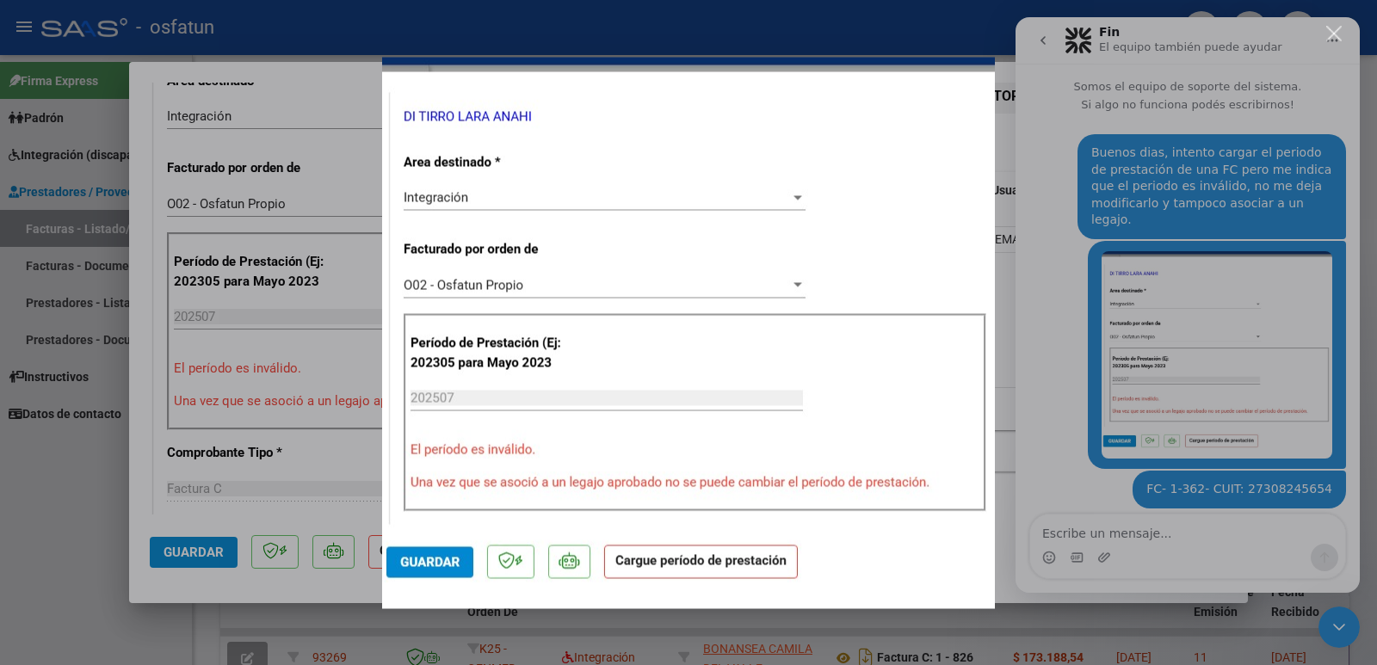
click at [102, 507] on div "Intercom Messenger" at bounding box center [688, 332] width 1377 height 665
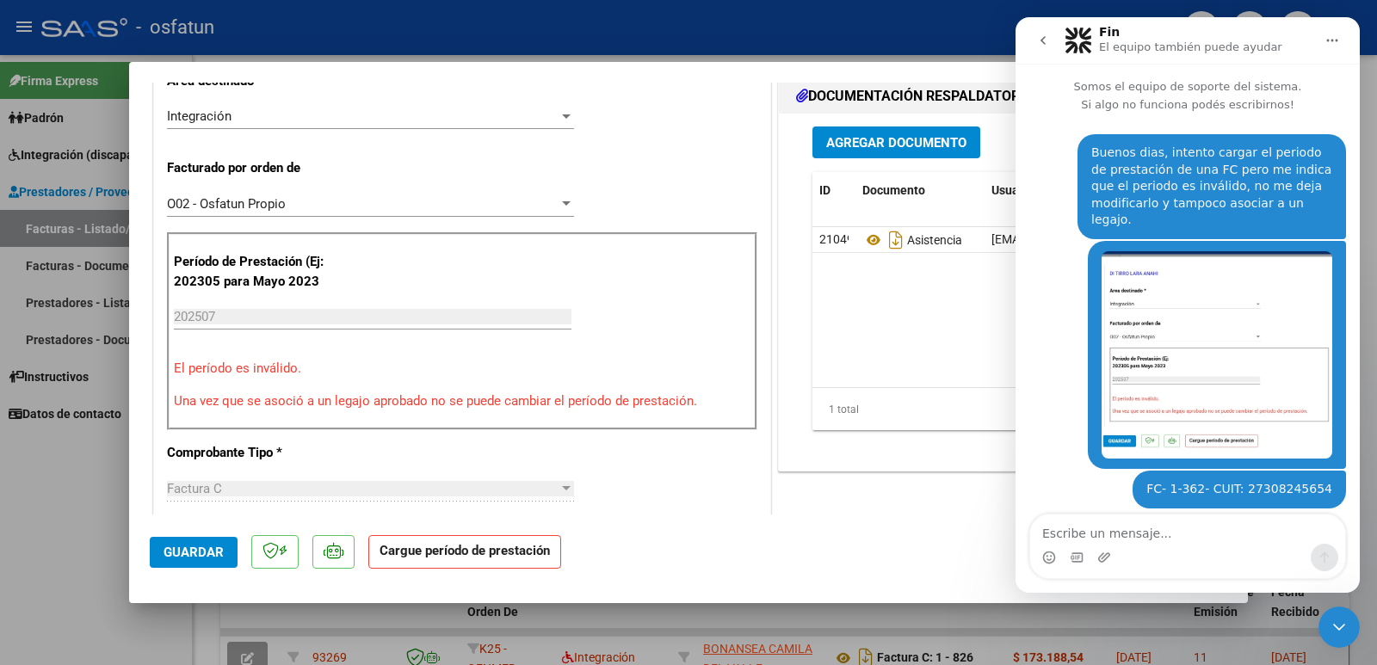
click at [1041, 42] on icon "go back" at bounding box center [1043, 41] width 14 height 14
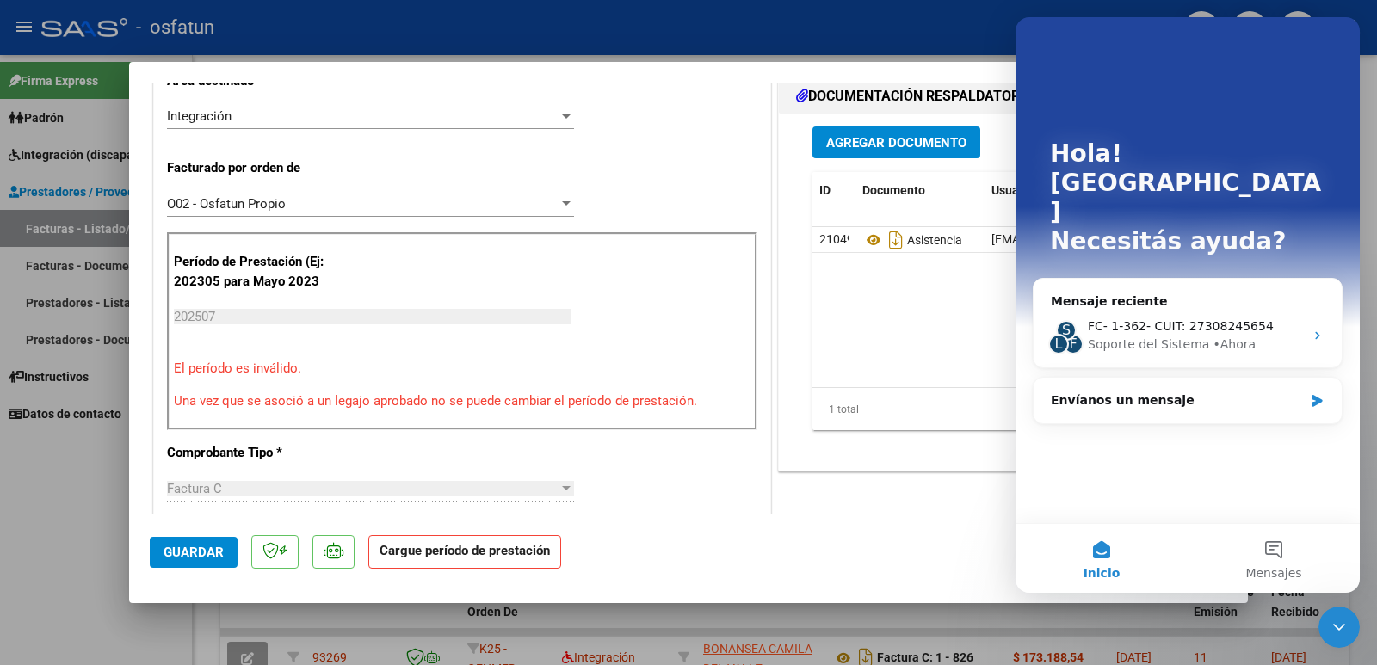
click at [101, 451] on div at bounding box center [688, 332] width 1377 height 665
type input "$ 0,00"
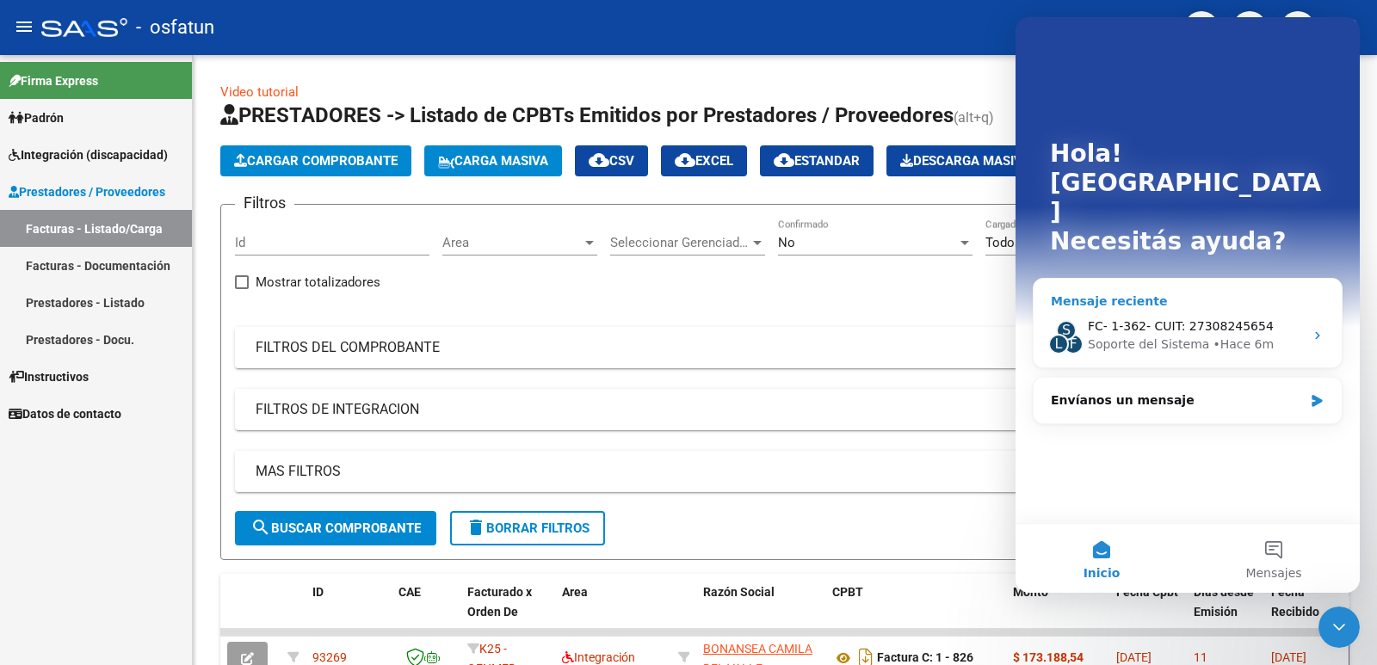
click at [1153, 319] on span "FC- 1-362- CUIT: 27308245654" at bounding box center [1181, 326] width 186 height 14
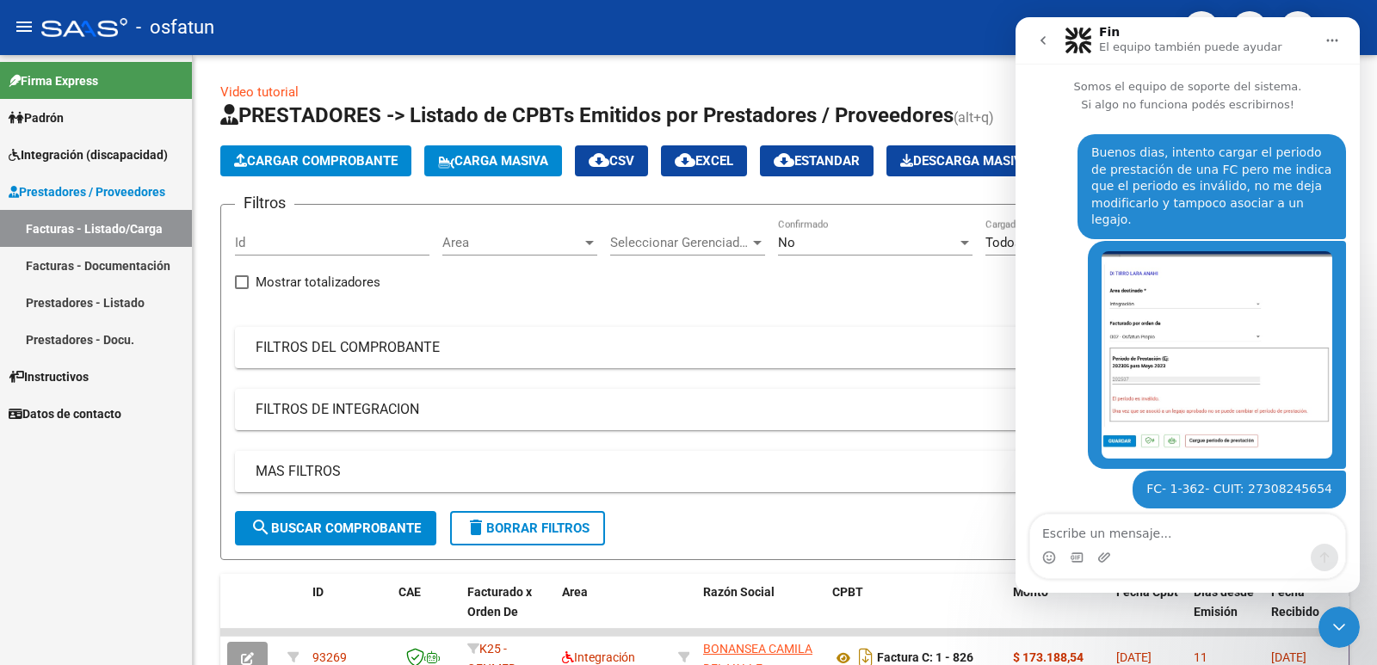
click at [1049, 44] on icon "go back" at bounding box center [1043, 41] width 14 height 14
